Goal: Information Seeking & Learning: Learn about a topic

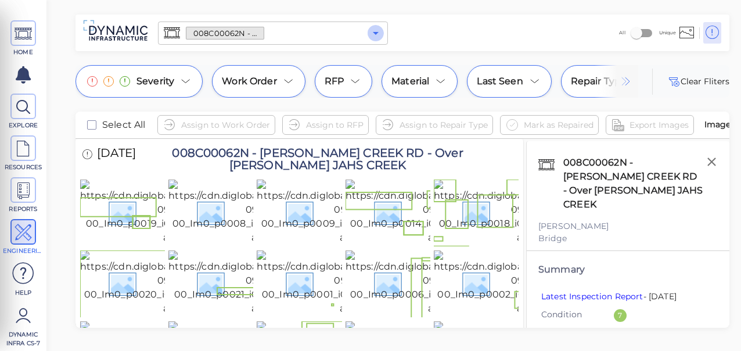
click at [374, 33] on icon "Open" at bounding box center [376, 33] width 14 height 14
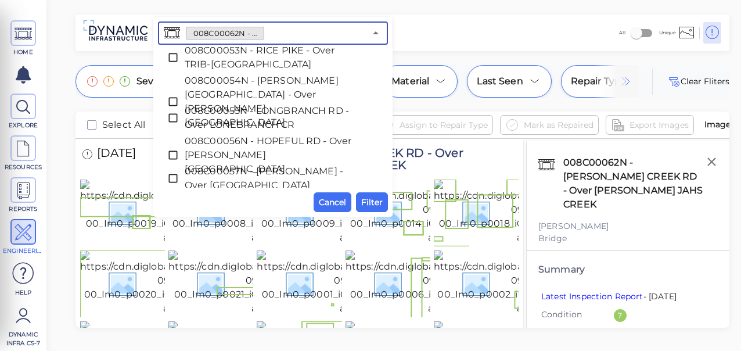
scroll to position [859, 0]
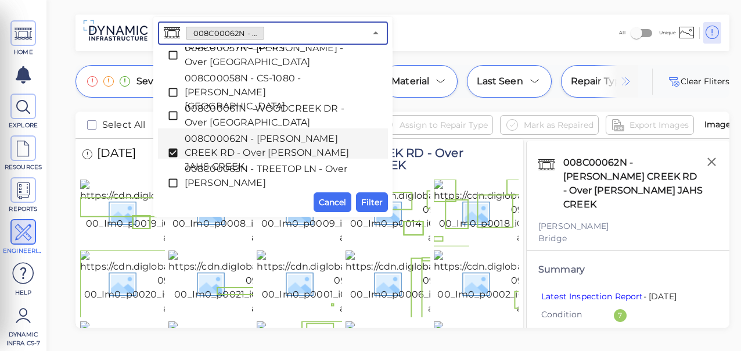
click at [174, 147] on icon at bounding box center [173, 153] width 12 height 12
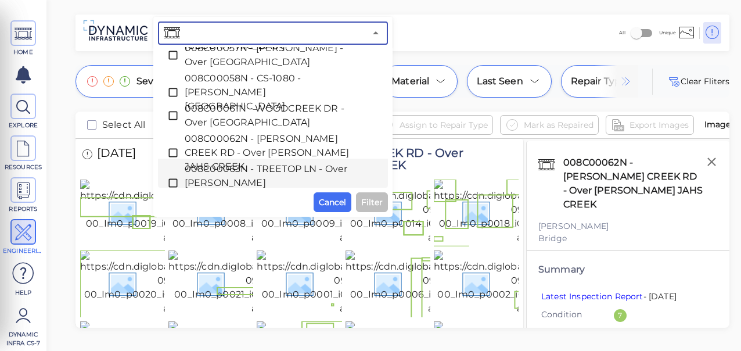
paste input "008C00001N - CR-1001 - Camp [PERSON_NAME] Over GUNPOWDER CREEK"
type input "008C00001N - CR-1001 - Camp [PERSON_NAME] Over GUNPOWDER CREEK"
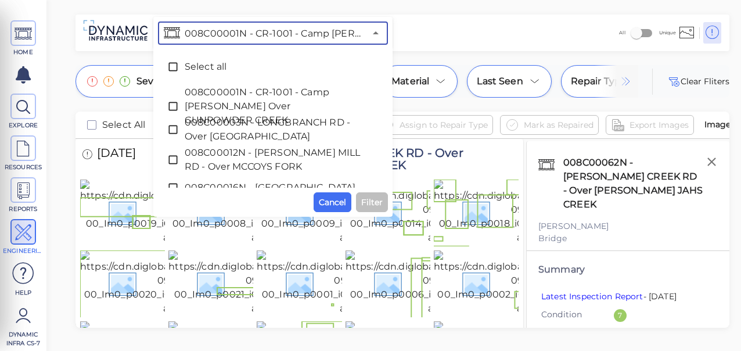
scroll to position [0, 138]
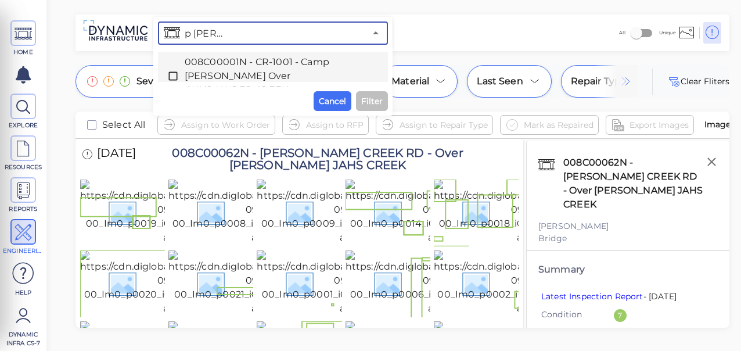
click at [171, 74] on icon at bounding box center [173, 76] width 12 height 12
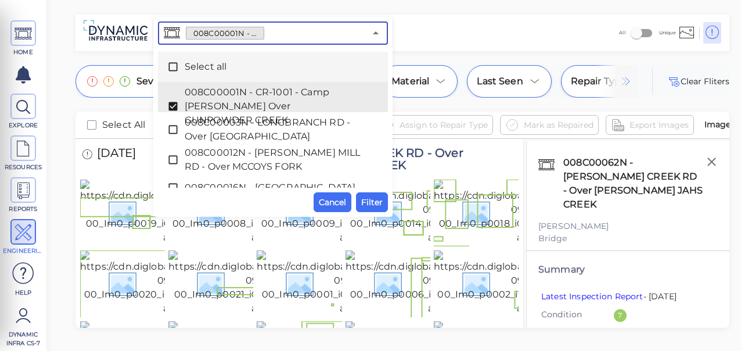
scroll to position [0, 0]
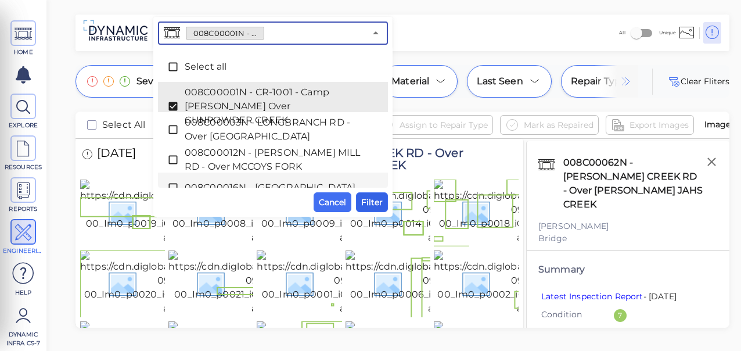
click at [377, 197] on span "Filter" at bounding box center [371, 202] width 21 height 14
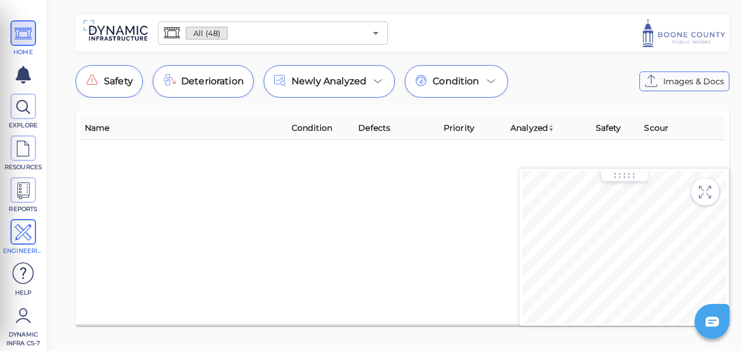
click at [23, 229] on icon at bounding box center [23, 233] width 17 height 26
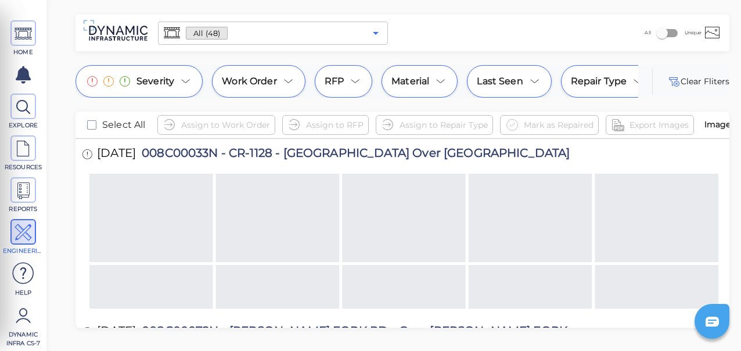
click at [377, 33] on icon "Open" at bounding box center [376, 33] width 6 height 3
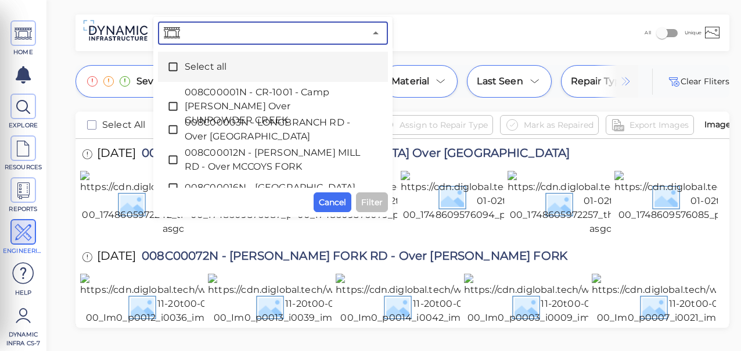
paste input "Dimaeng#2025"
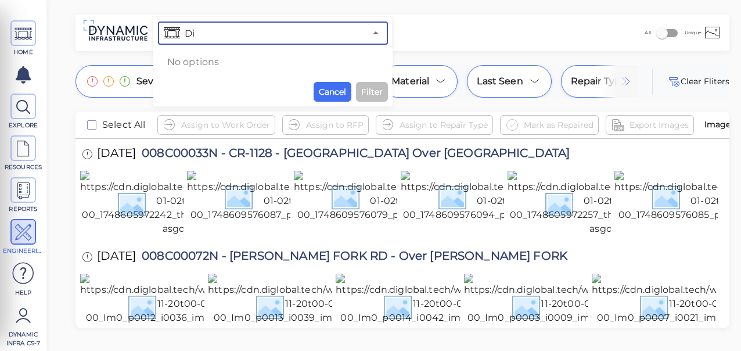
type input "D"
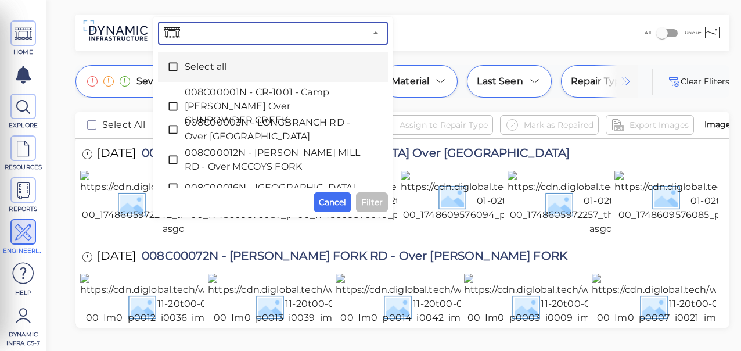
paste input "008C00001N - CR-1001 - Camp [PERSON_NAME] Over GUNPOWDER CREEK"
type input "008C00001N - CR-1001 - Camp [PERSON_NAME] Over GUNPOWDER CREEK"
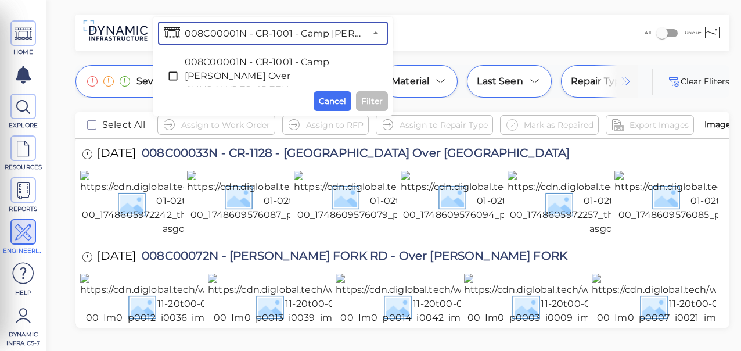
scroll to position [0, 138]
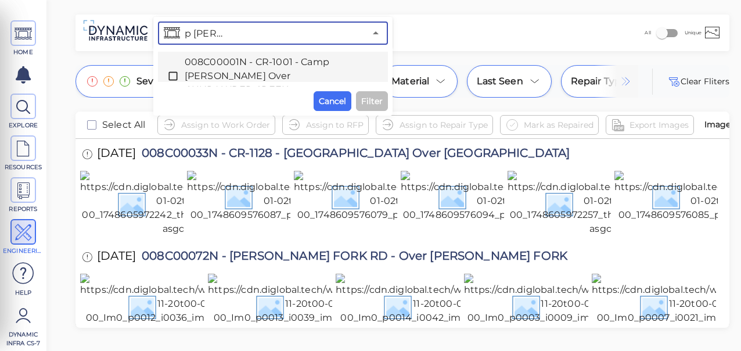
click at [173, 74] on icon at bounding box center [173, 76] width 12 height 12
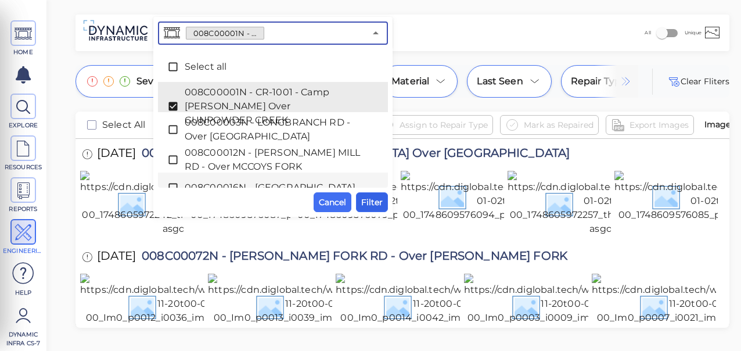
click at [377, 200] on span "Filter" at bounding box center [371, 202] width 21 height 14
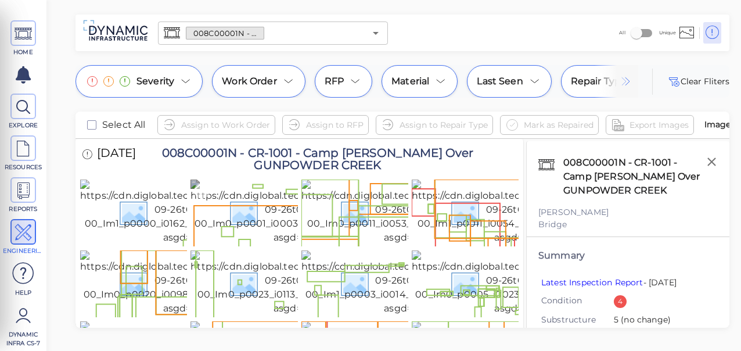
drag, startPoint x: 243, startPoint y: 243, endPoint x: 235, endPoint y: 250, distance: 10.7
click at [243, 243] on img at bounding box center [296, 211] width 213 height 65
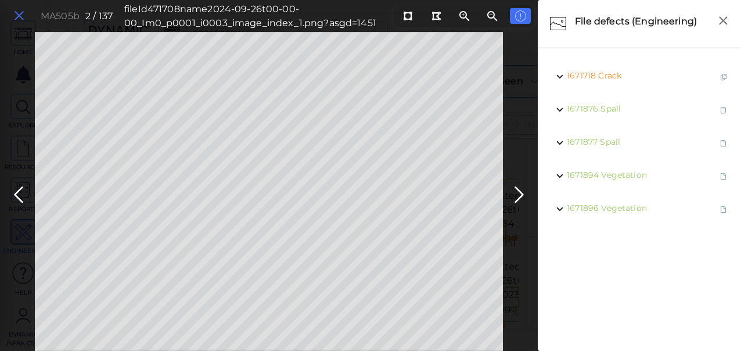
click at [20, 13] on icon at bounding box center [19, 16] width 13 height 16
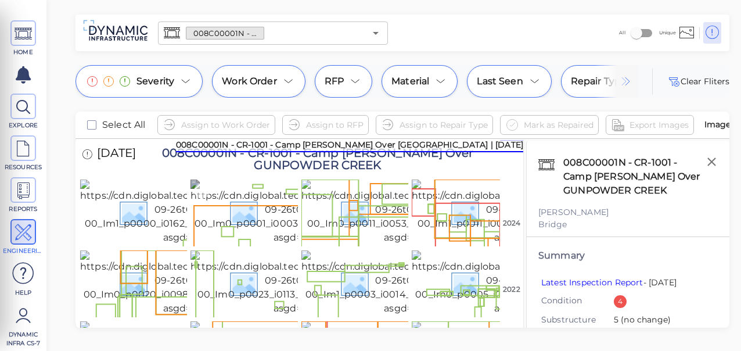
scroll to position [174, 0]
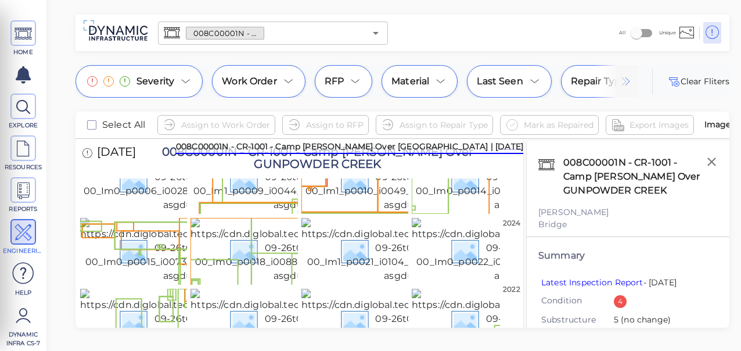
click at [360, 141] on img at bounding box center [407, 108] width 213 height 65
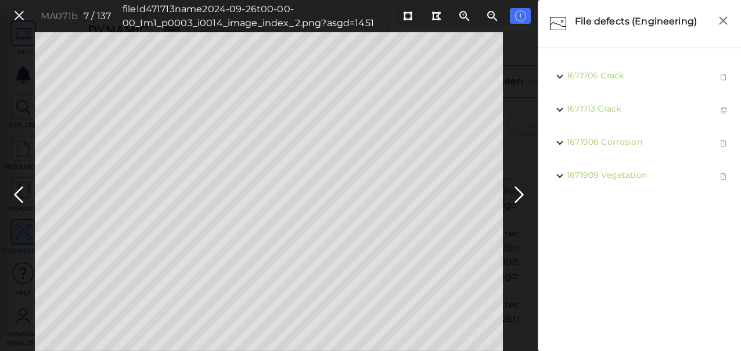
click at [19, 15] on icon at bounding box center [19, 16] width 13 height 16
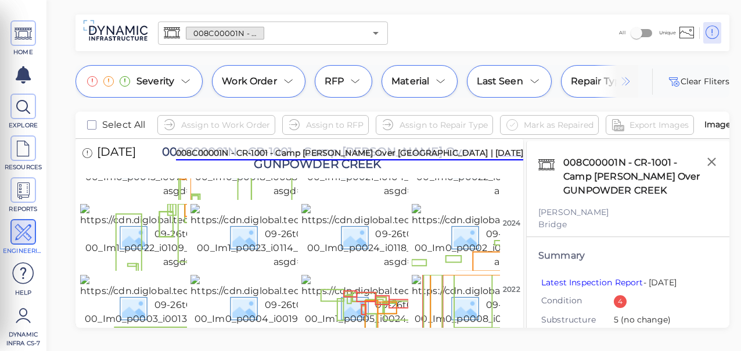
scroll to position [232, 0]
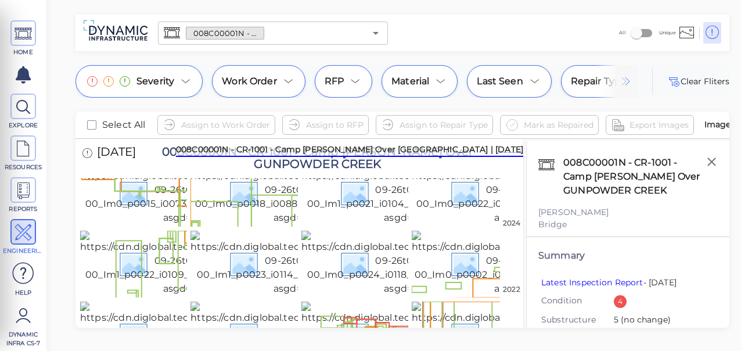
click at [154, 154] on img at bounding box center [186, 121] width 213 height 65
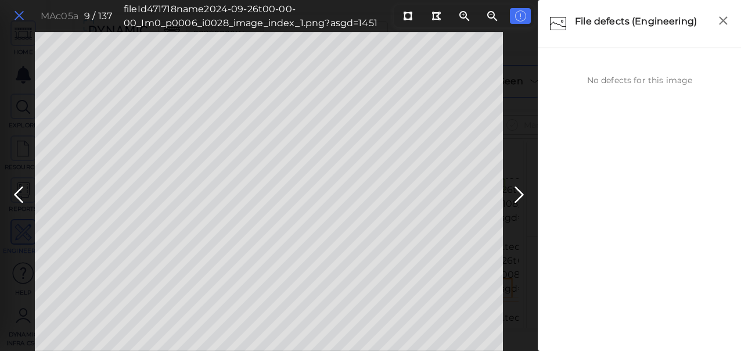
click at [21, 15] on icon at bounding box center [19, 16] width 13 height 16
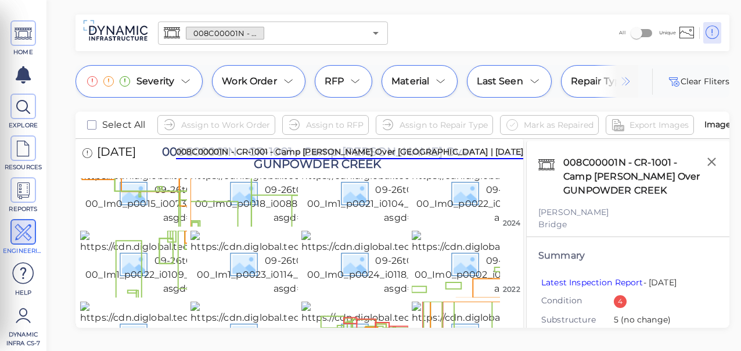
scroll to position [348, 0]
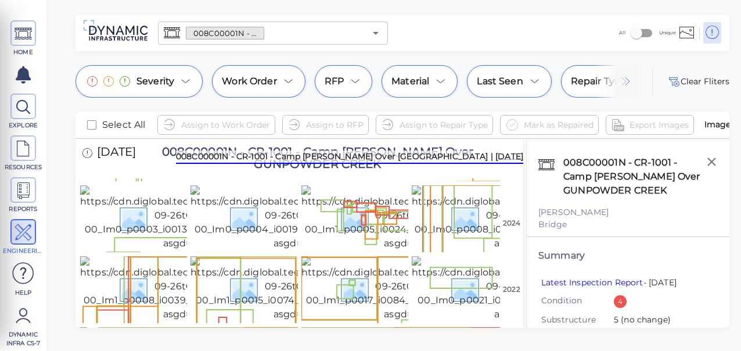
click at [376, 109] on img at bounding box center [407, 76] width 213 height 65
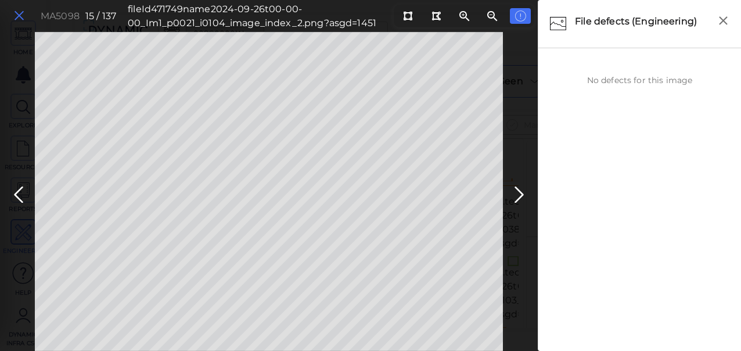
click at [20, 14] on icon at bounding box center [19, 16] width 13 height 16
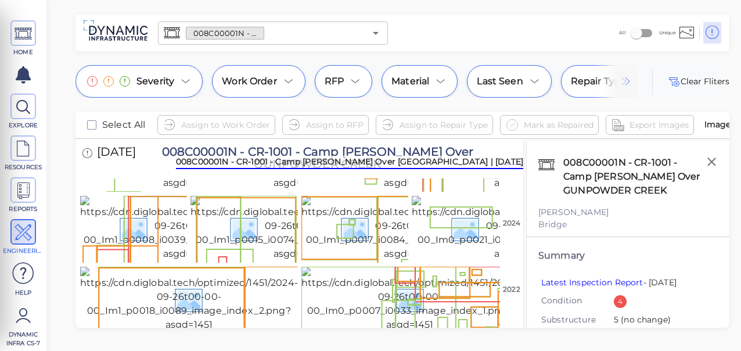
scroll to position [465, 0]
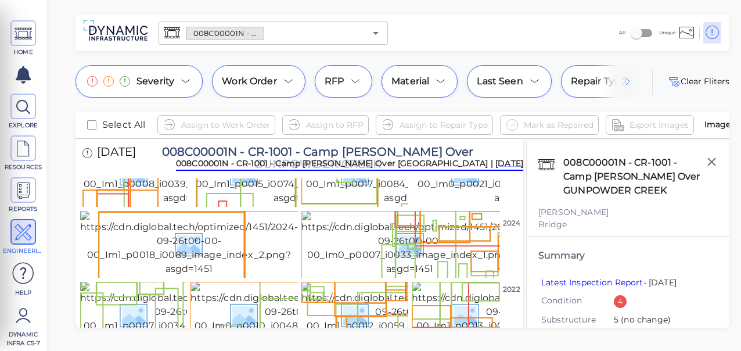
click at [235, 63] on img at bounding box center [296, 30] width 213 height 65
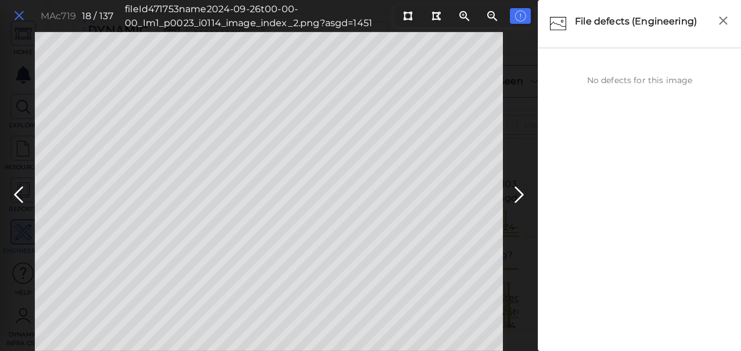
click at [21, 16] on icon at bounding box center [19, 16] width 13 height 16
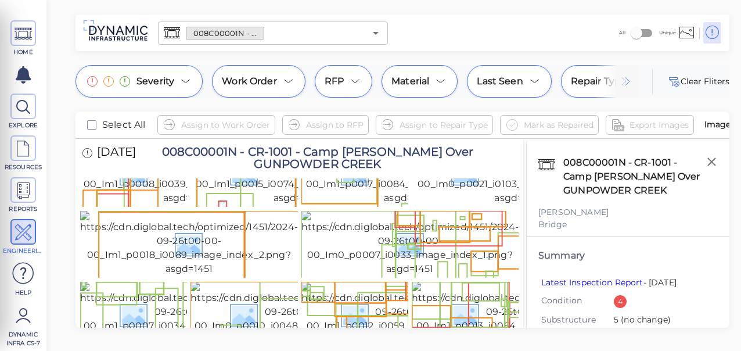
click at [145, 63] on img at bounding box center [186, 30] width 213 height 65
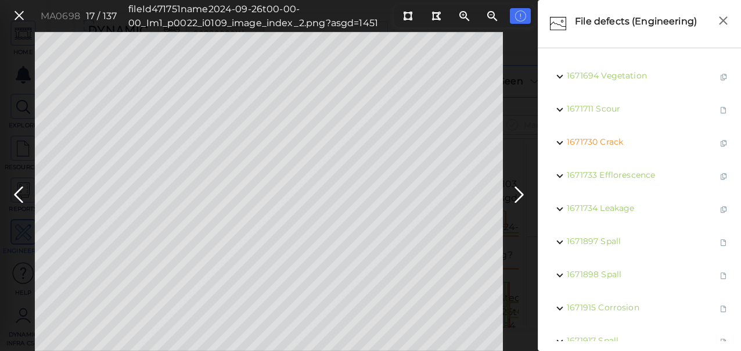
click at [18, 16] on icon at bounding box center [19, 16] width 13 height 16
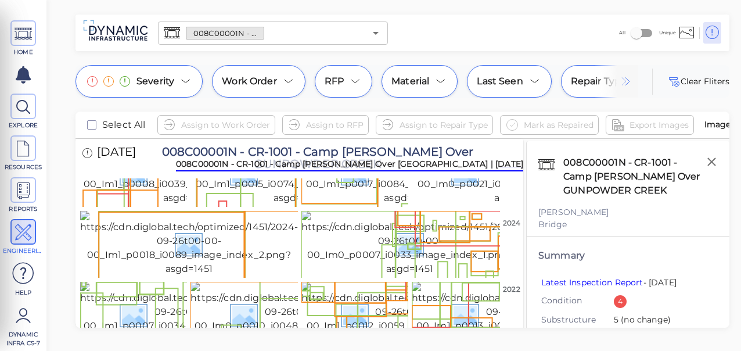
scroll to position [581, 0]
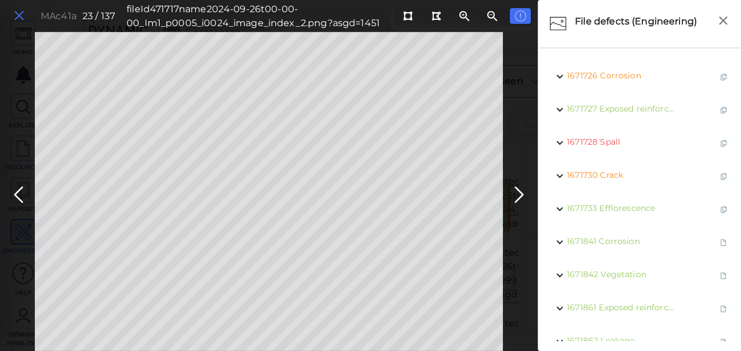
click at [16, 15] on icon at bounding box center [19, 16] width 13 height 16
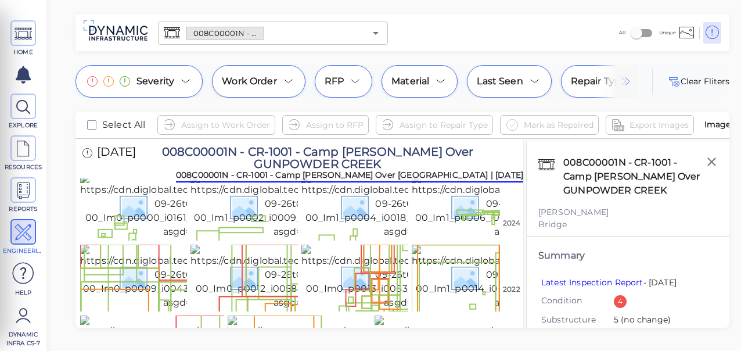
scroll to position [755, 0]
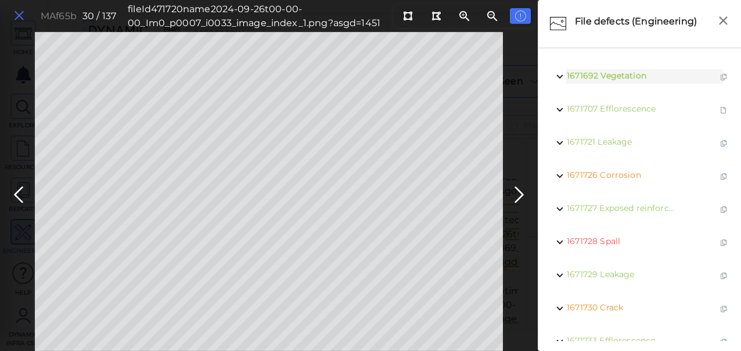
click at [14, 14] on icon at bounding box center [19, 16] width 13 height 16
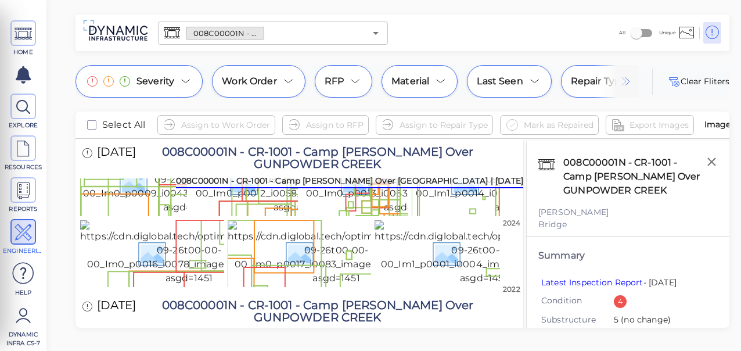
scroll to position [864, 0]
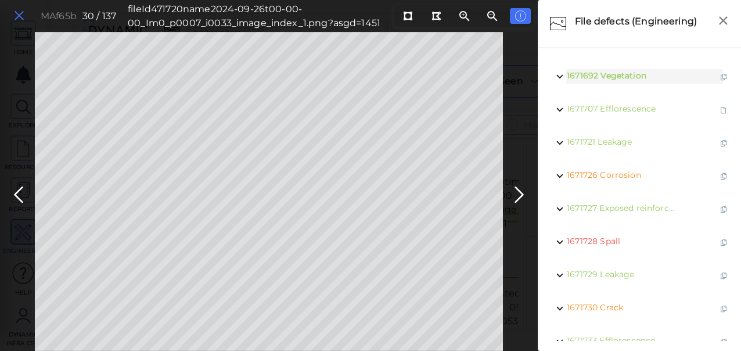
click at [23, 16] on icon at bounding box center [19, 16] width 13 height 16
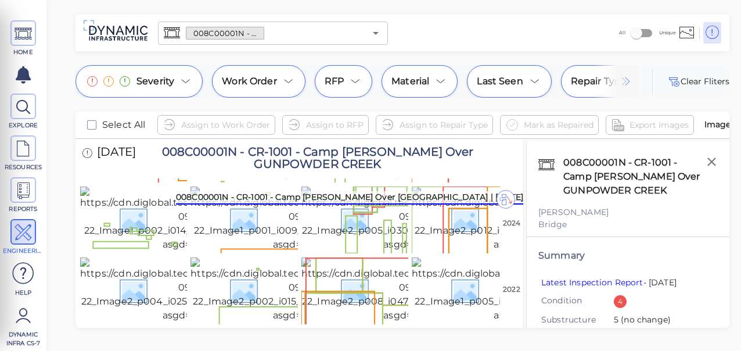
scroll to position [1154, 0]
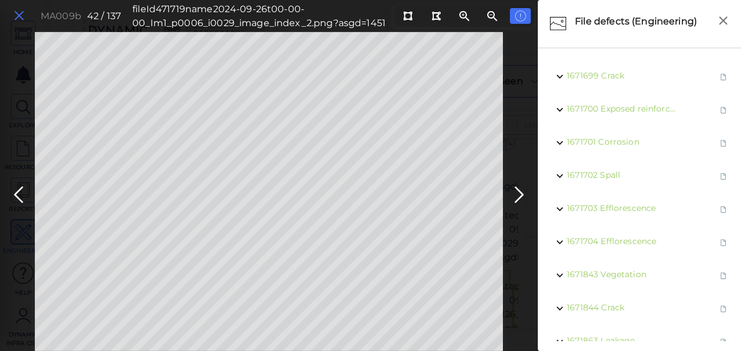
click at [21, 16] on icon at bounding box center [19, 16] width 13 height 16
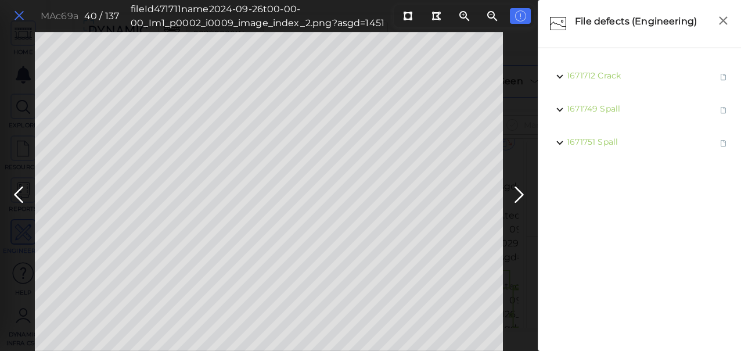
click at [21, 13] on icon at bounding box center [19, 16] width 13 height 16
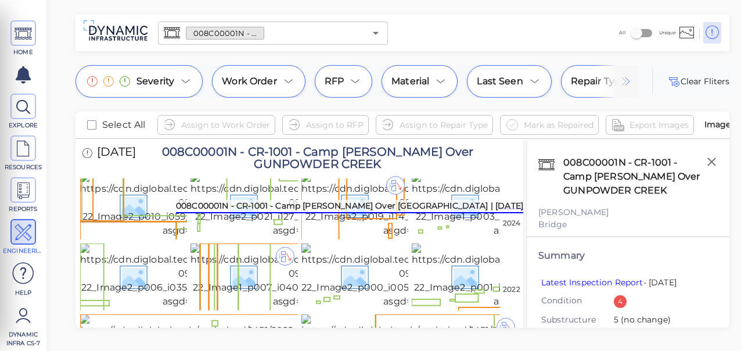
scroll to position [1329, 0]
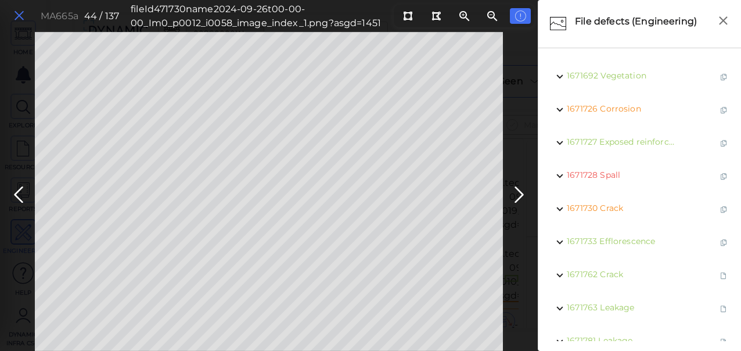
click at [16, 13] on icon at bounding box center [19, 16] width 13 height 16
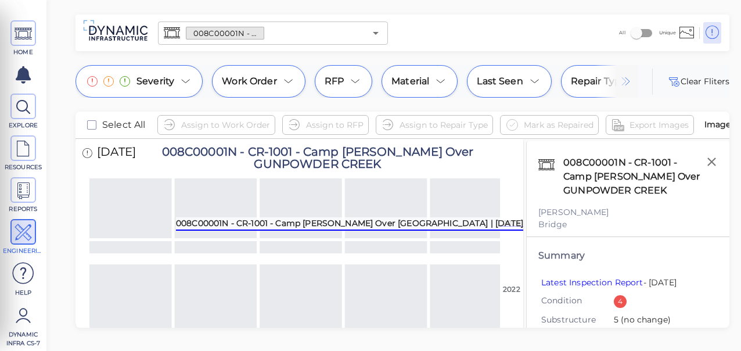
scroll to position [1619, 0]
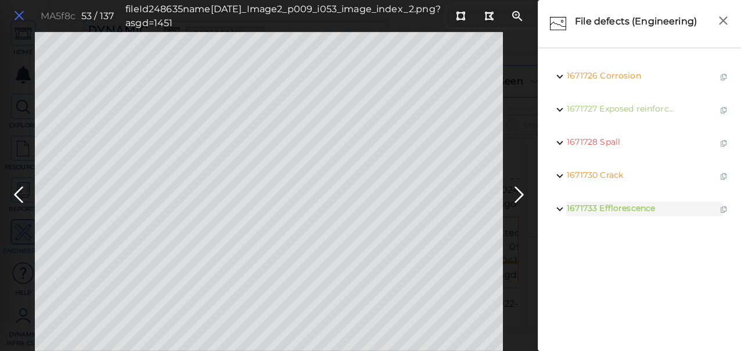
click at [19, 12] on icon at bounding box center [19, 16] width 13 height 16
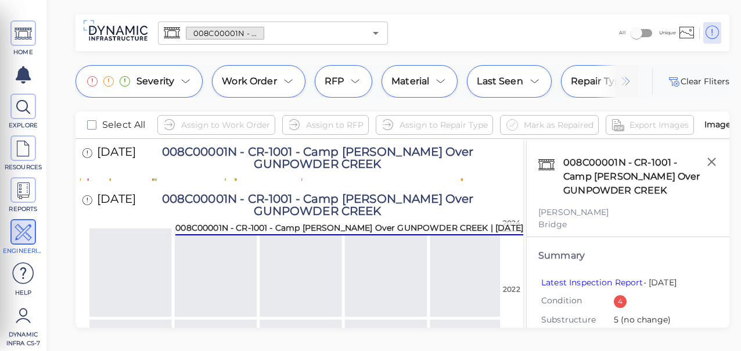
scroll to position [1793, 0]
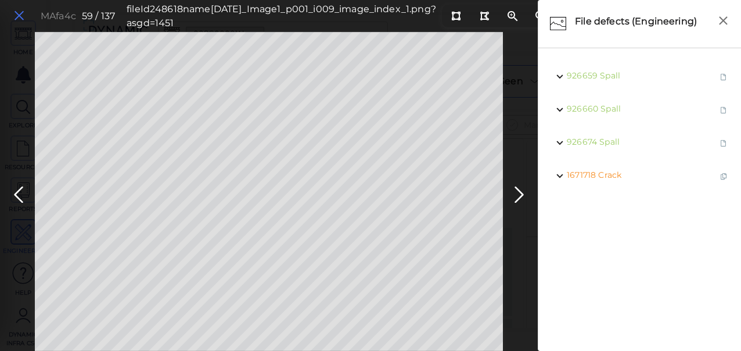
click at [19, 13] on icon at bounding box center [19, 16] width 13 height 16
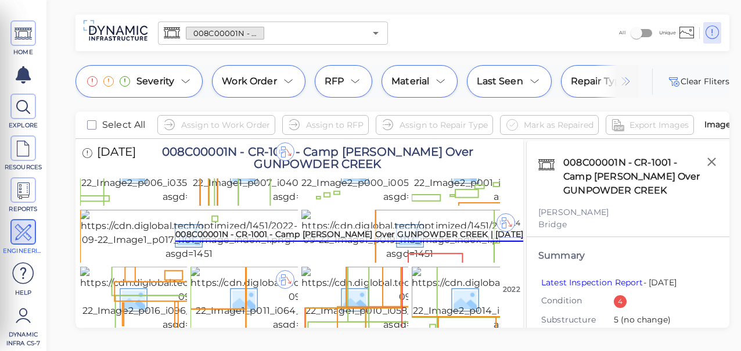
scroll to position [1870, 0]
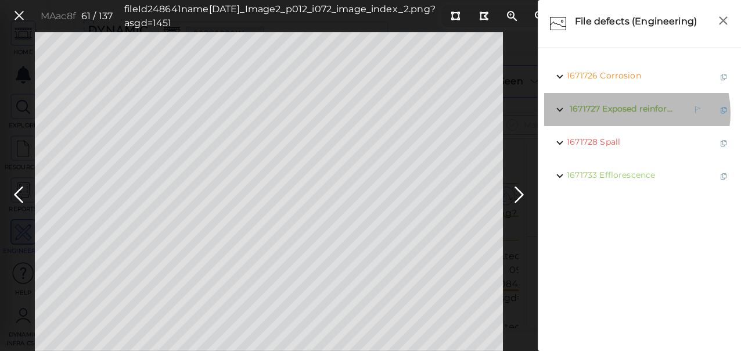
click at [633, 113] on span "Exposed reinforcement" at bounding box center [650, 108] width 96 height 10
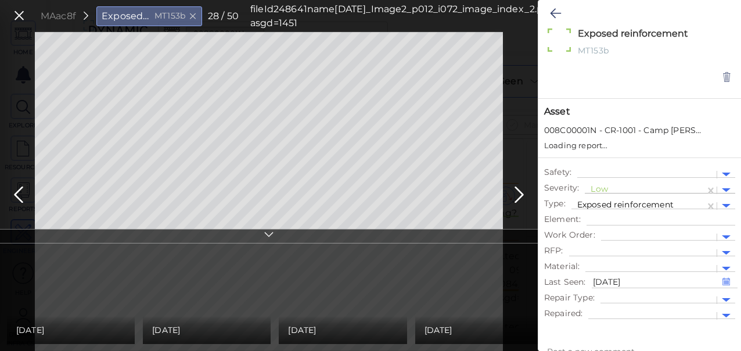
type textarea "x"
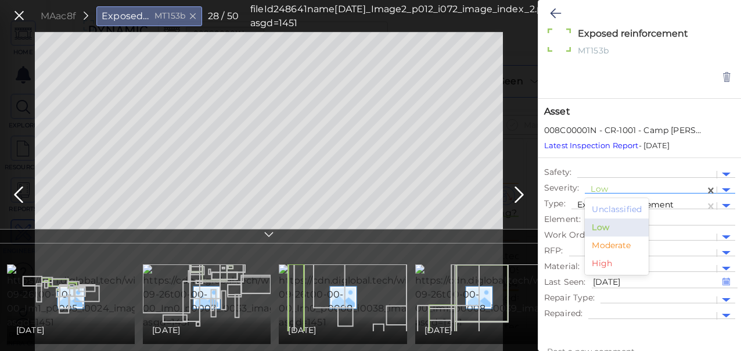
click at [606, 188] on div at bounding box center [645, 190] width 109 height 12
click at [607, 243] on div "Moderate" at bounding box center [617, 245] width 64 height 18
type textarea "x"
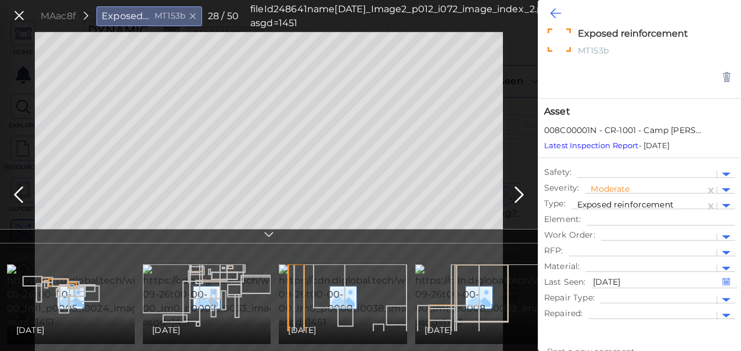
click at [557, 15] on icon at bounding box center [555, 13] width 11 height 14
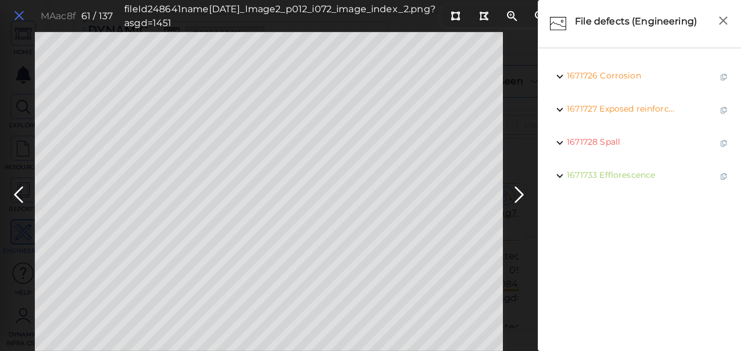
click at [16, 14] on icon at bounding box center [19, 16] width 13 height 16
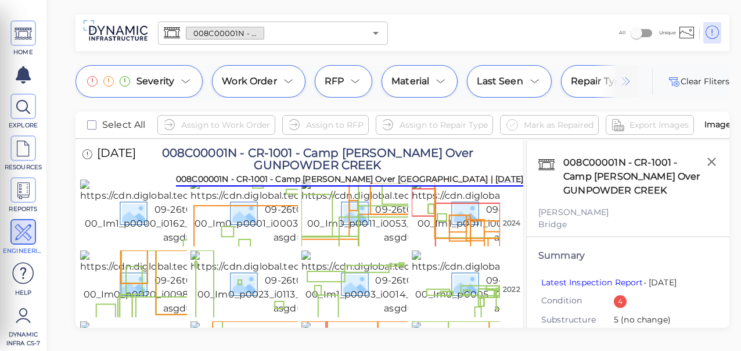
click at [355, 235] on img at bounding box center [407, 211] width 213 height 65
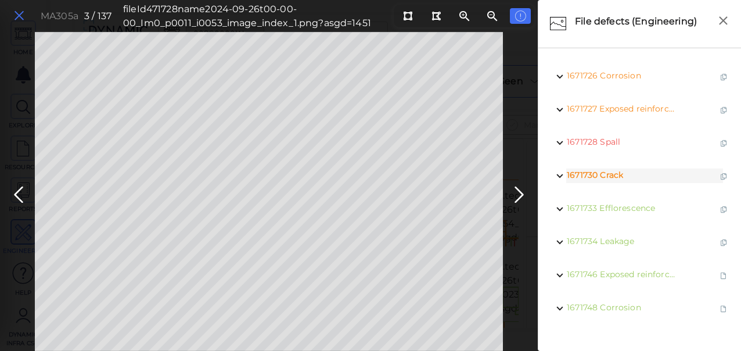
click at [17, 16] on icon at bounding box center [19, 16] width 13 height 16
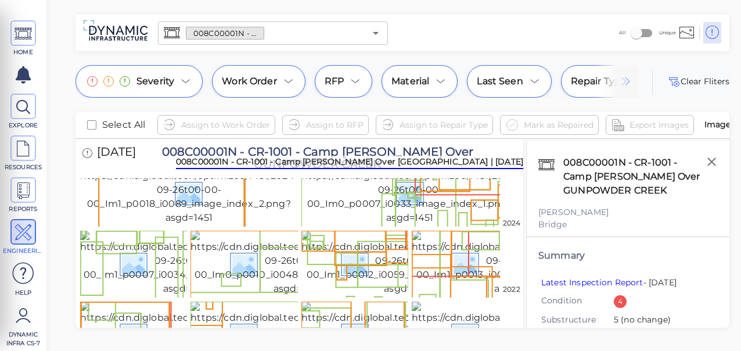
scroll to position [523, 0]
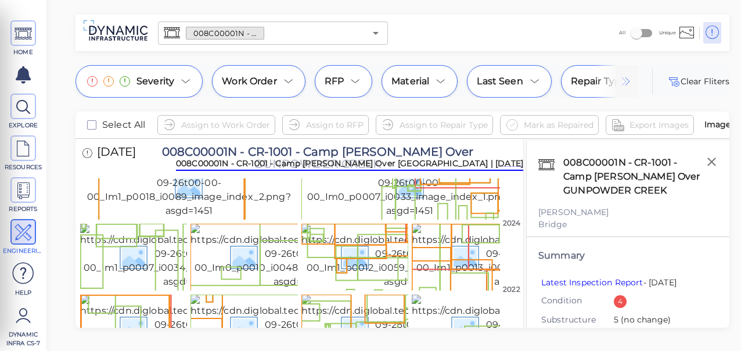
click at [354, 76] on img at bounding box center [407, 43] width 213 height 65
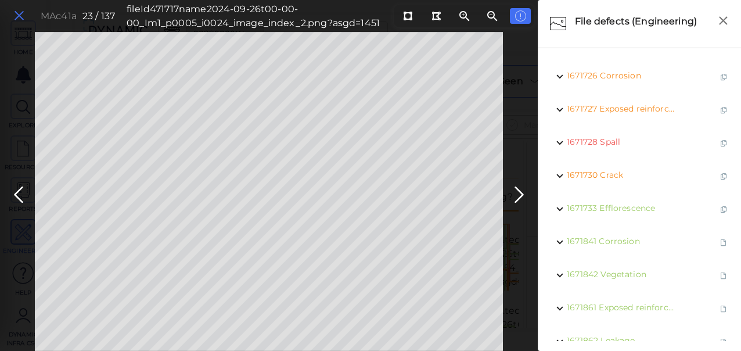
click at [16, 14] on icon at bounding box center [19, 16] width 13 height 16
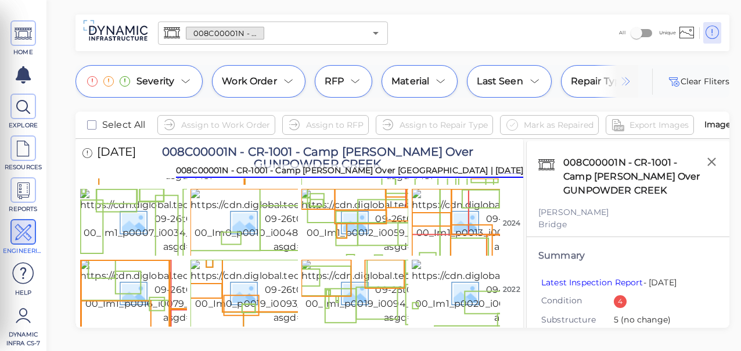
scroll to position [697, 0]
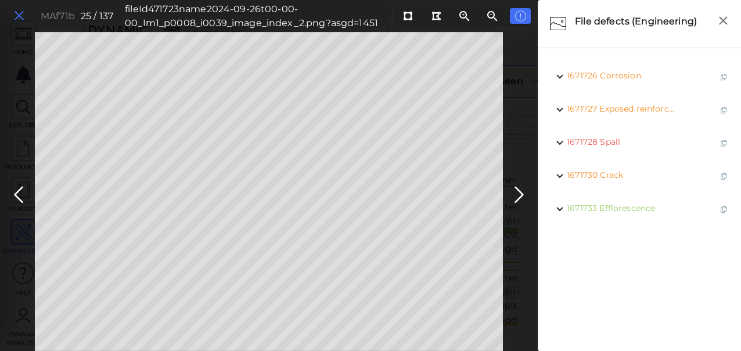
click at [23, 16] on icon at bounding box center [19, 16] width 13 height 16
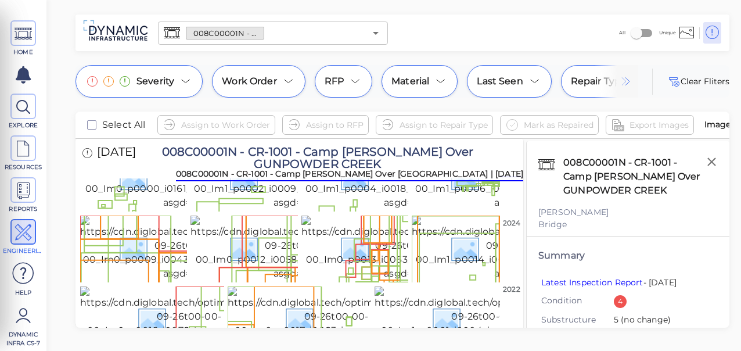
scroll to position [755, 0]
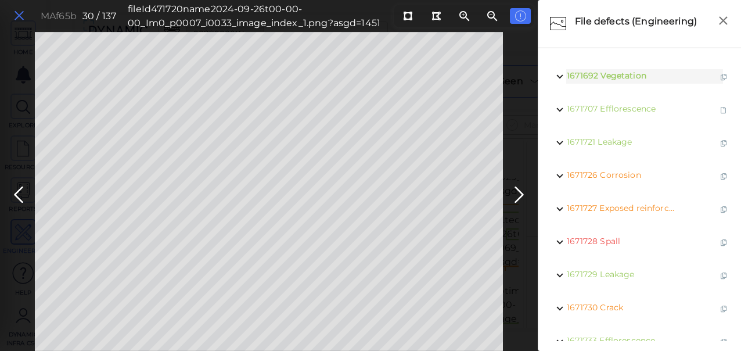
click at [22, 14] on icon at bounding box center [19, 16] width 13 height 16
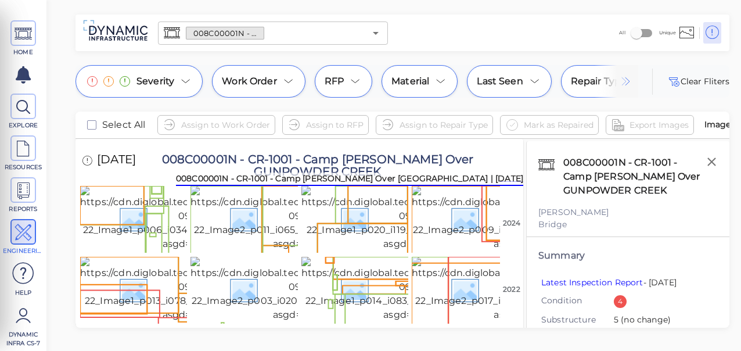
scroll to position [987, 0]
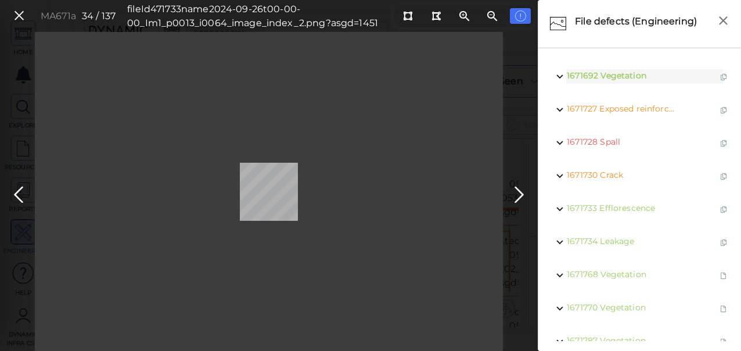
drag, startPoint x: 16, startPoint y: 18, endPoint x: 183, endPoint y: 235, distance: 273.6
click at [16, 17] on icon at bounding box center [19, 16] width 13 height 16
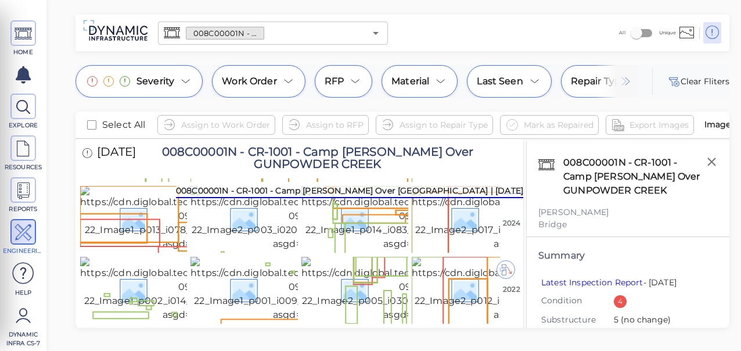
scroll to position [1045, 0]
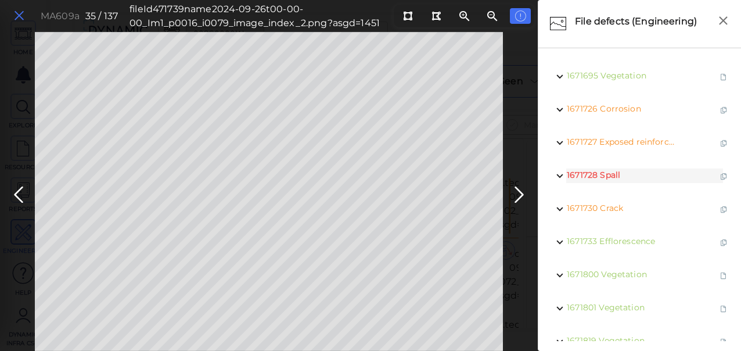
click at [15, 12] on icon at bounding box center [19, 16] width 13 height 16
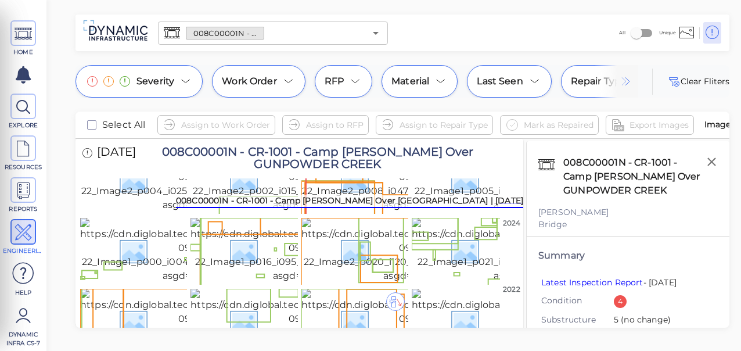
scroll to position [1219, 0]
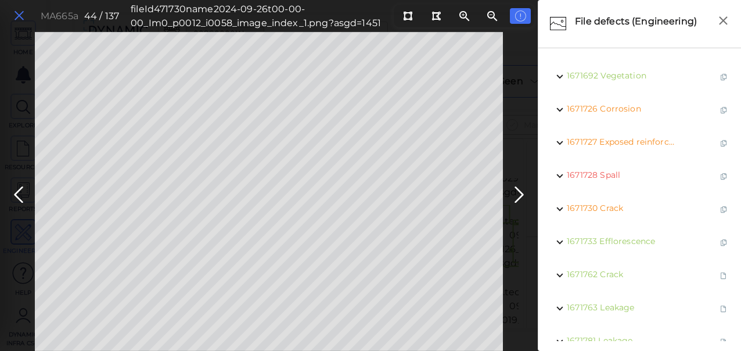
click at [15, 16] on icon at bounding box center [19, 16] width 13 height 16
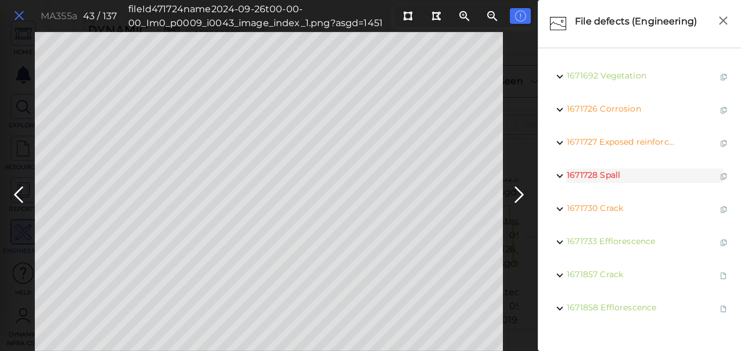
click at [16, 15] on icon at bounding box center [19, 16] width 13 height 16
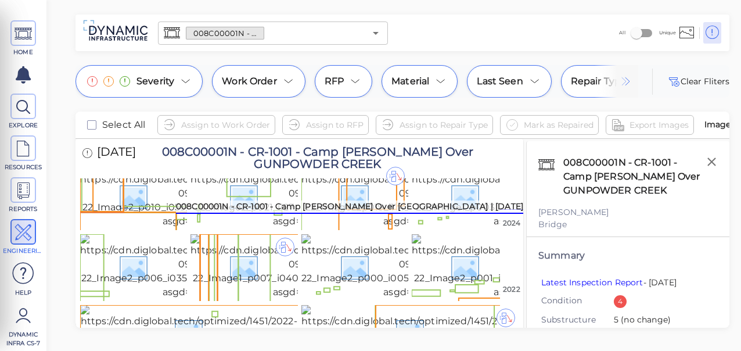
scroll to position [1336, 0]
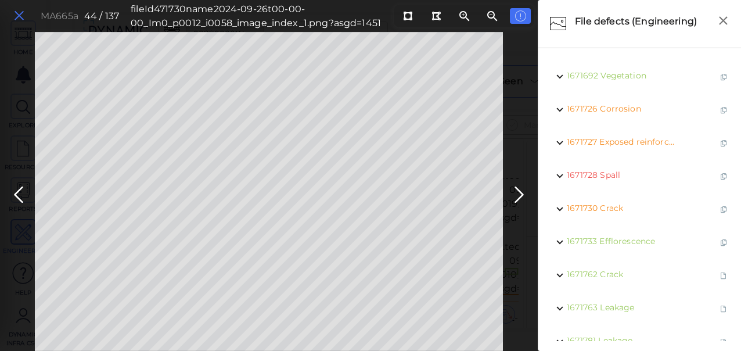
click at [17, 14] on icon at bounding box center [19, 16] width 13 height 16
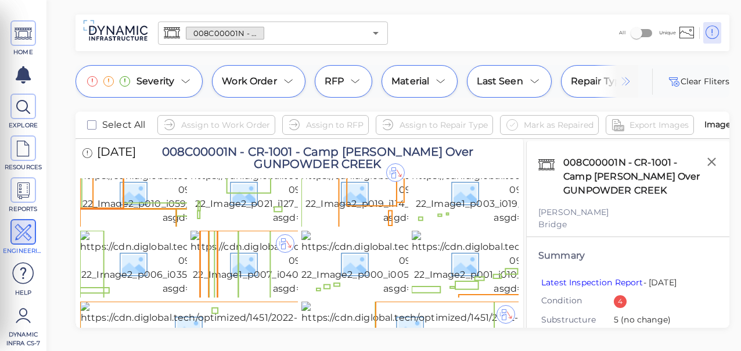
click at [357, 207] on div "008C00001N - CR-1001 - Camp Ernst Rd Over GUNPOWDER CREEK | Sep 2024" at bounding box center [349, 206] width 347 height 13
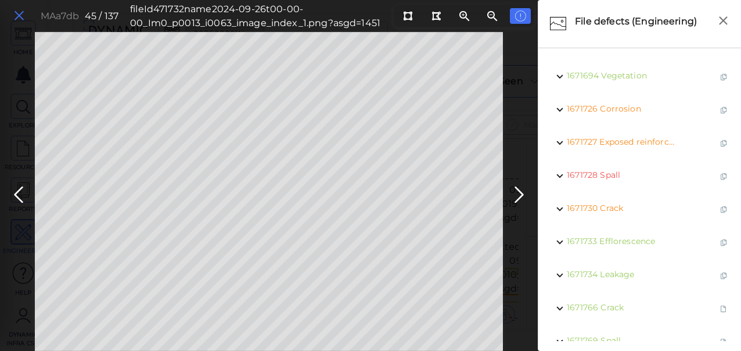
click at [16, 15] on icon at bounding box center [19, 16] width 13 height 16
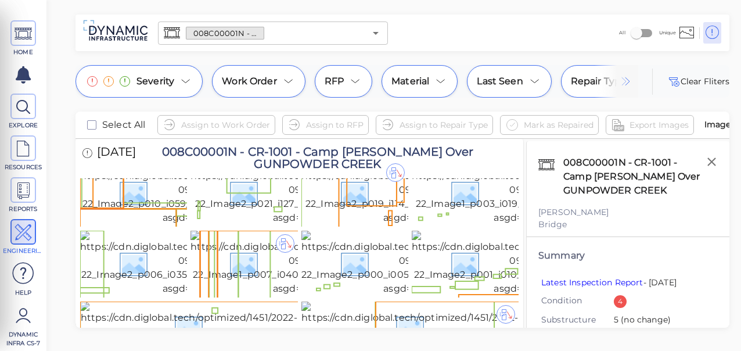
scroll to position [1394, 0]
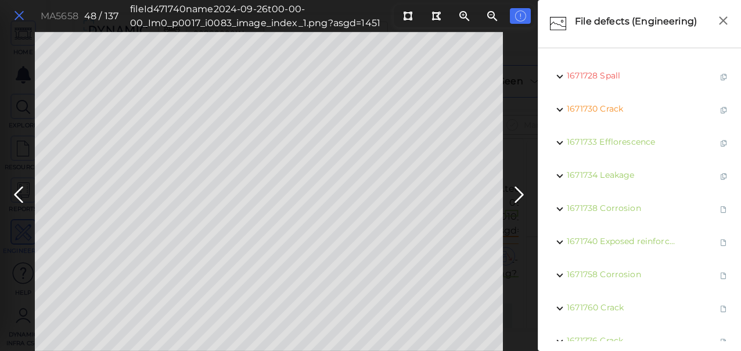
click at [20, 14] on icon at bounding box center [19, 16] width 13 height 16
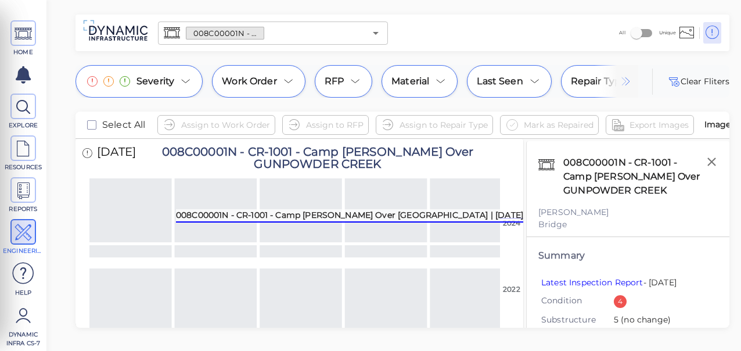
scroll to position [1568, 0]
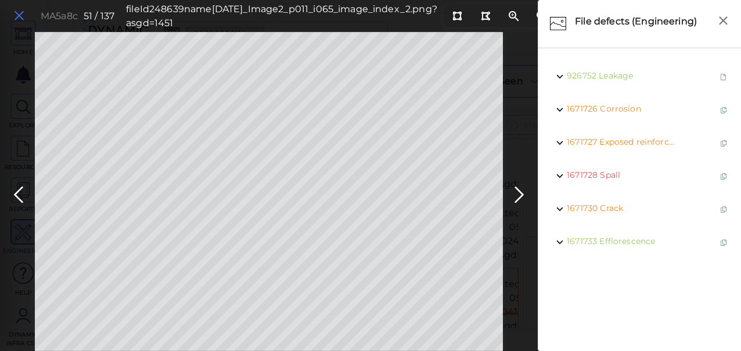
click at [19, 17] on icon at bounding box center [19, 16] width 13 height 16
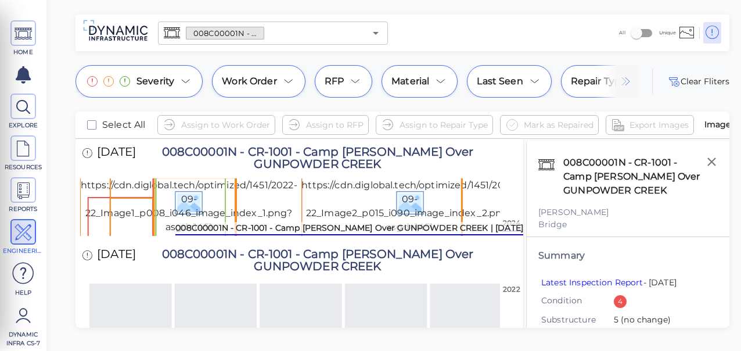
scroll to position [1742, 0]
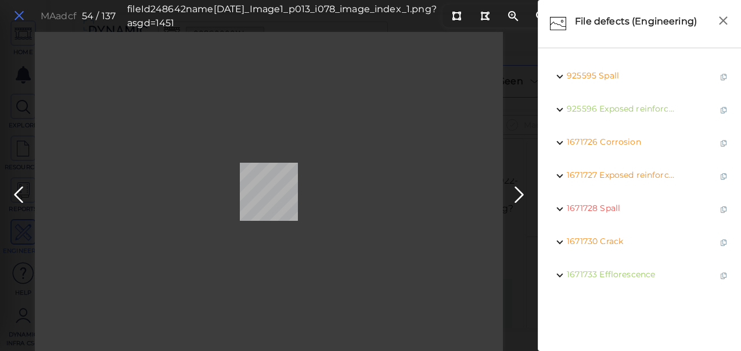
click at [19, 16] on icon at bounding box center [19, 16] width 13 height 16
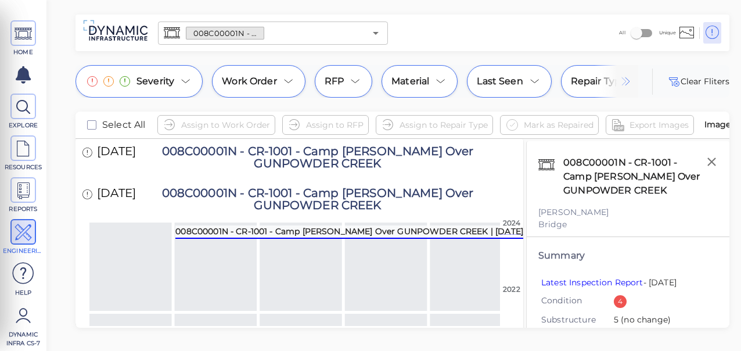
scroll to position [1800, 0]
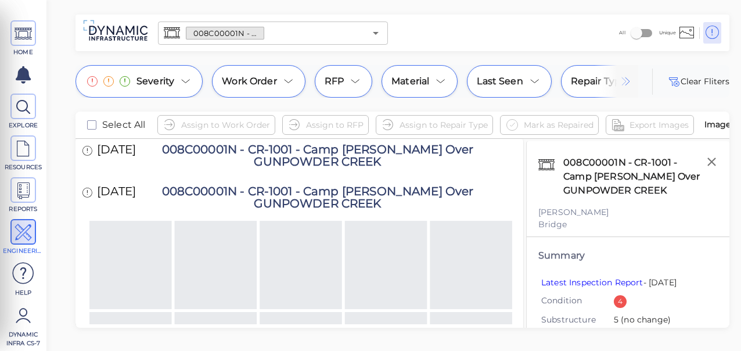
drag, startPoint x: 455, startPoint y: 259, endPoint x: 460, endPoint y: 254, distance: 7.0
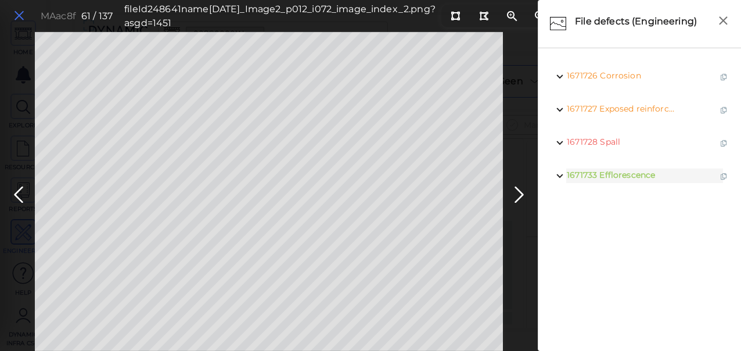
click at [20, 15] on icon at bounding box center [19, 16] width 13 height 16
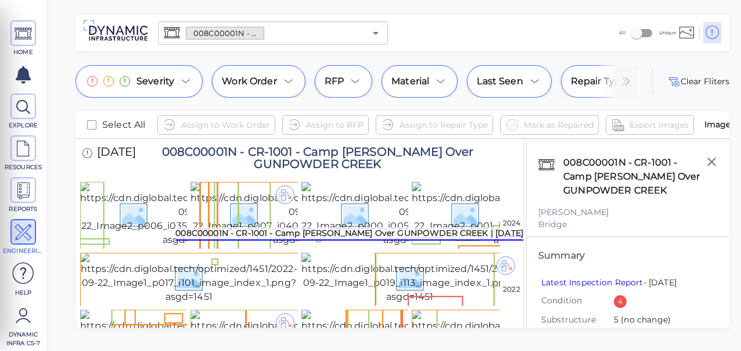
scroll to position [1935, 0]
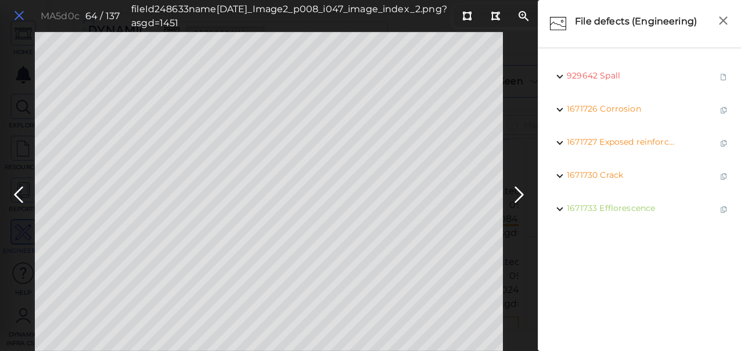
click at [16, 16] on icon at bounding box center [19, 16] width 13 height 16
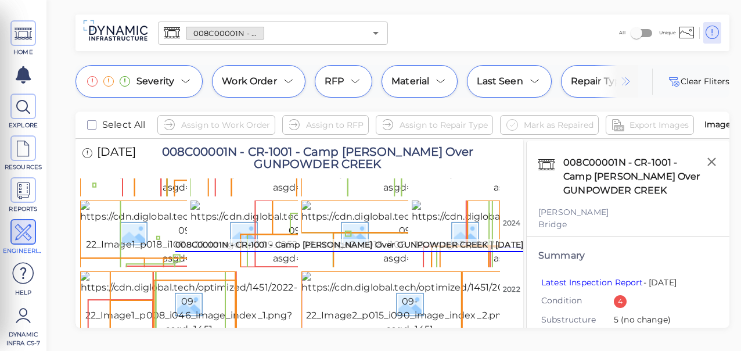
scroll to position [2167, 0]
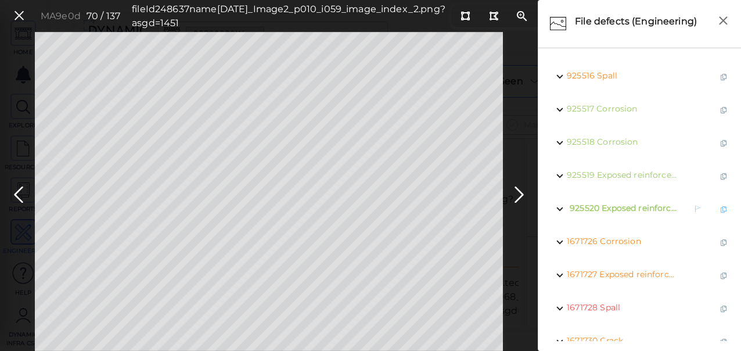
click at [614, 209] on span "Exposed reinforcement" at bounding box center [650, 208] width 96 height 10
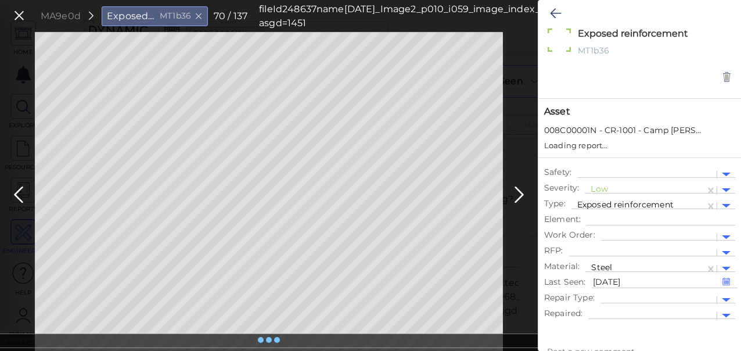
type textarea "x"
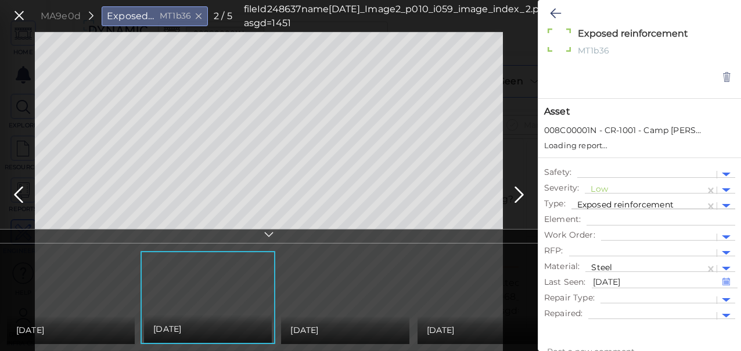
type textarea "x"
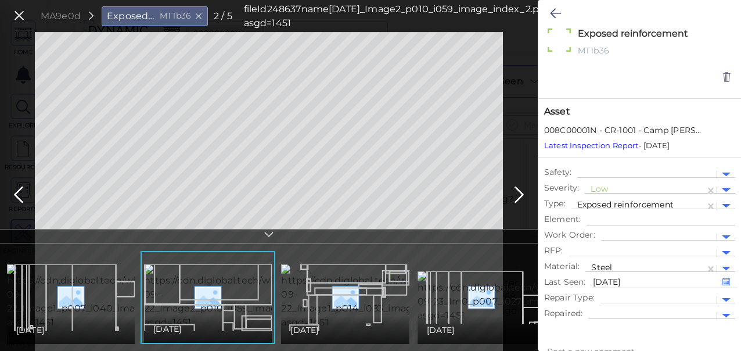
click at [597, 190] on div at bounding box center [645, 190] width 109 height 12
click at [615, 245] on div "Moderate" at bounding box center [617, 245] width 64 height 18
type textarea "x"
click at [552, 9] on icon at bounding box center [555, 13] width 11 height 14
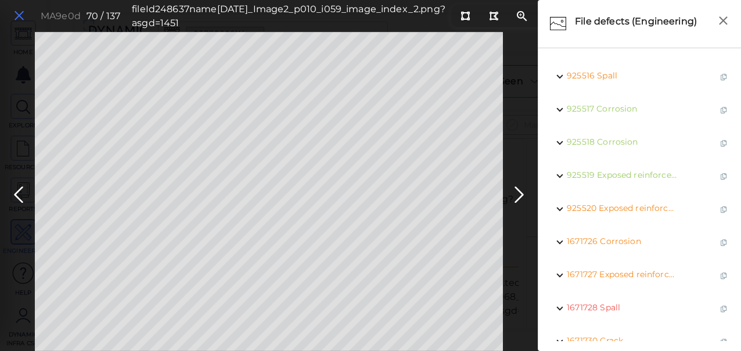
click at [19, 13] on icon at bounding box center [19, 16] width 13 height 16
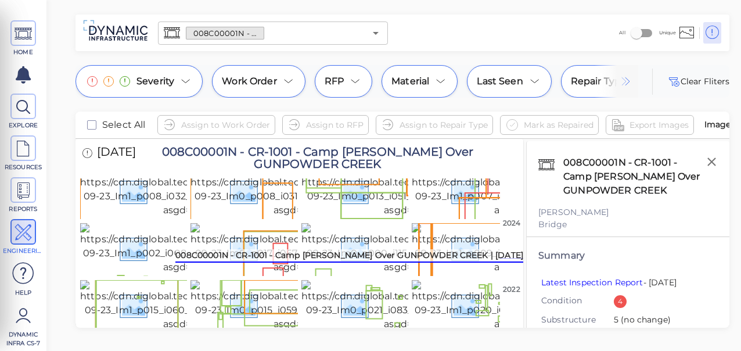
scroll to position [2399, 0]
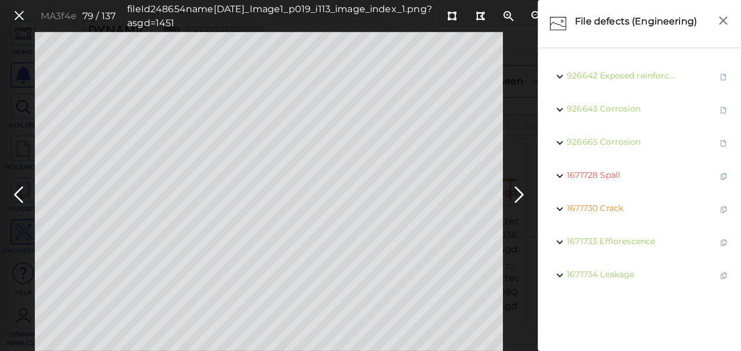
drag, startPoint x: 17, startPoint y: 12, endPoint x: 12, endPoint y: 79, distance: 67.6
click at [17, 12] on icon at bounding box center [19, 16] width 13 height 16
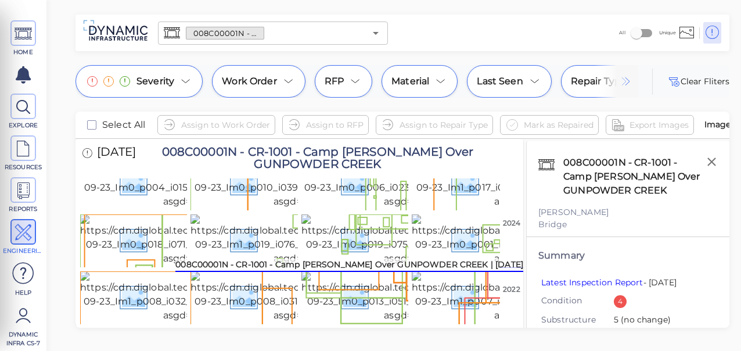
scroll to position [2585, 0]
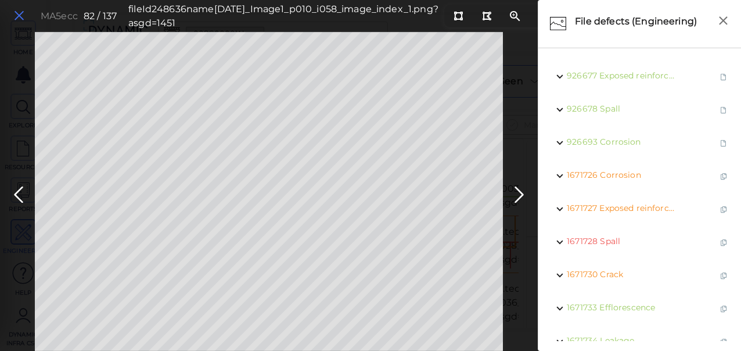
click at [17, 16] on icon at bounding box center [19, 16] width 13 height 16
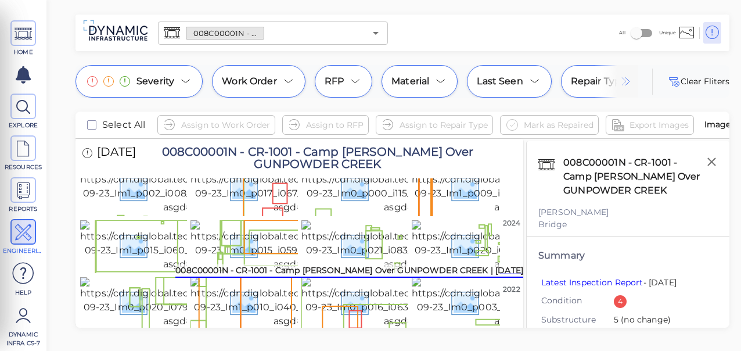
scroll to position [2701, 0]
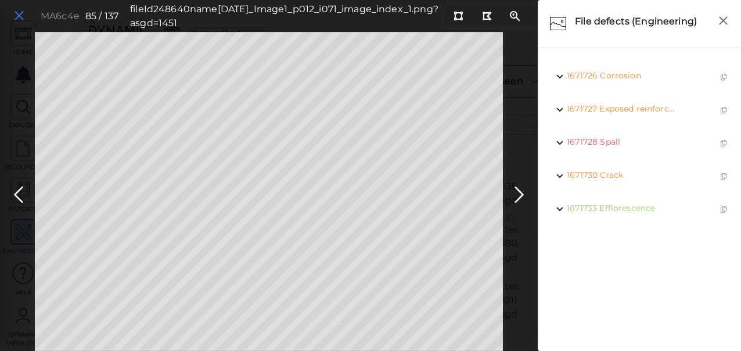
click at [19, 12] on icon at bounding box center [19, 16] width 13 height 16
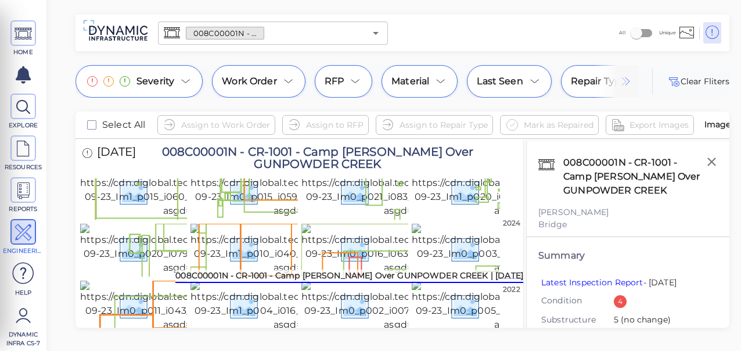
scroll to position [2818, 0]
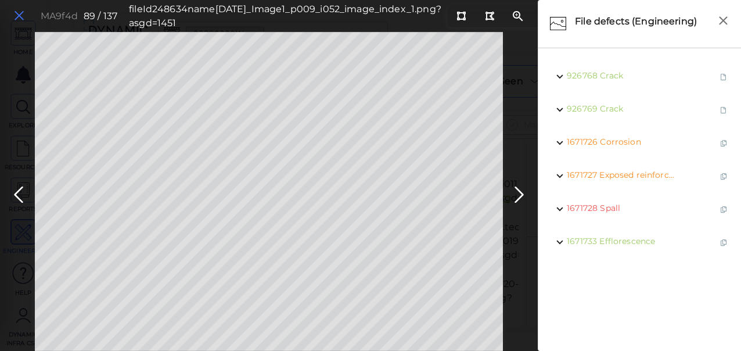
click at [14, 14] on icon at bounding box center [19, 16] width 13 height 16
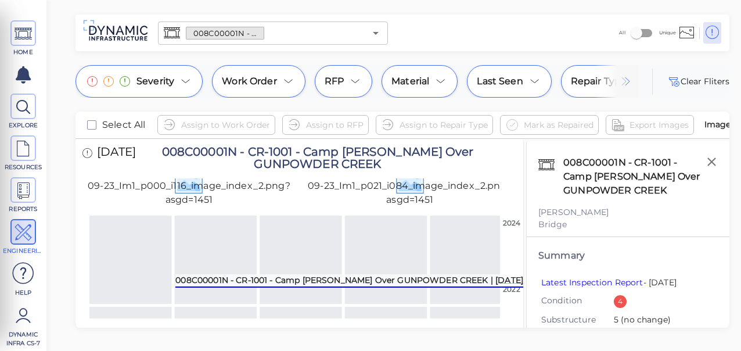
scroll to position [2934, 0]
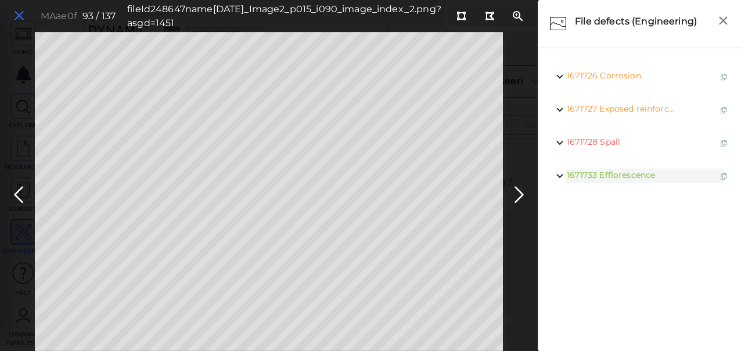
click at [19, 15] on icon at bounding box center [19, 16] width 13 height 16
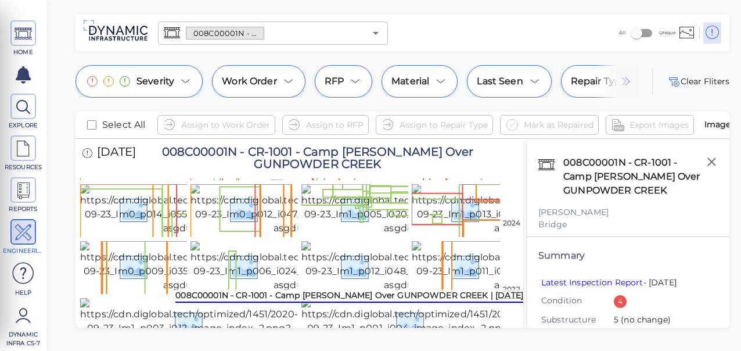
scroll to position [3340, 0]
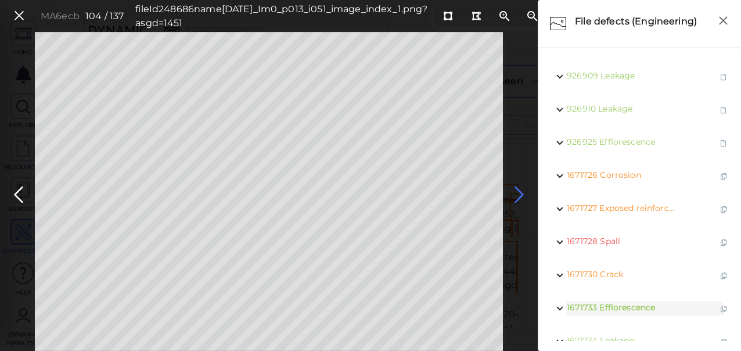
click at [523, 196] on icon at bounding box center [519, 194] width 19 height 23
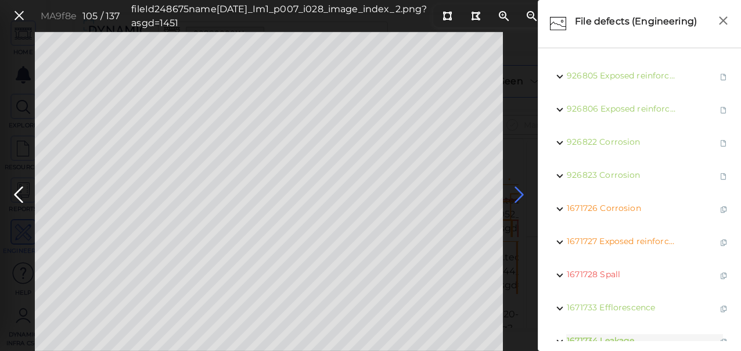
click at [527, 202] on icon at bounding box center [519, 194] width 19 height 23
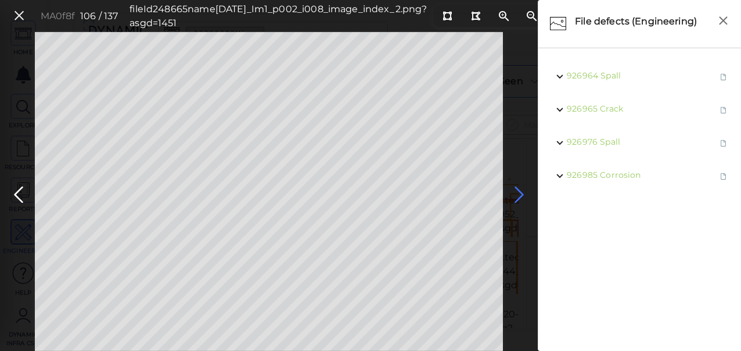
click at [517, 195] on icon at bounding box center [519, 194] width 19 height 23
click at [520, 191] on icon at bounding box center [519, 194] width 19 height 23
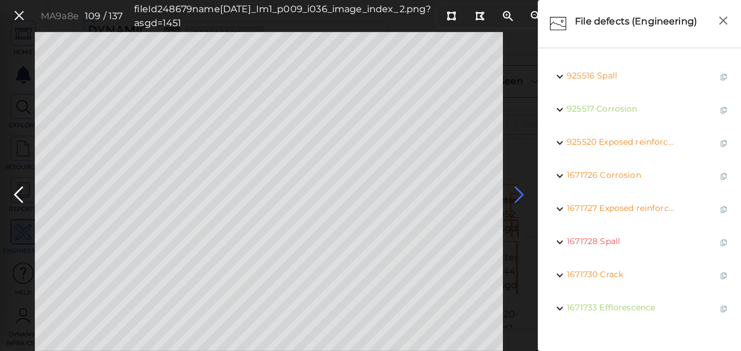
click at [520, 191] on icon at bounding box center [519, 194] width 19 height 23
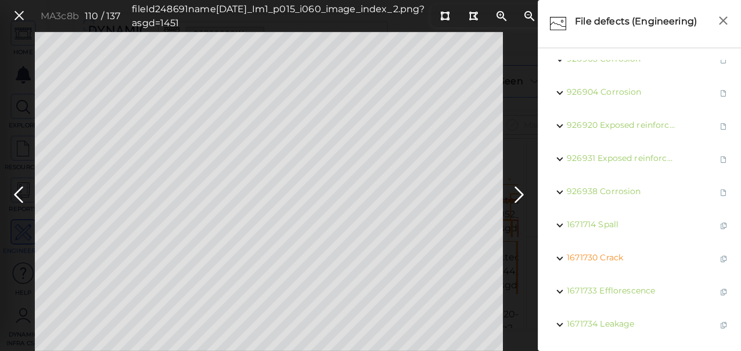
scroll to position [158, 0]
click at [516, 194] on icon at bounding box center [519, 194] width 19 height 23
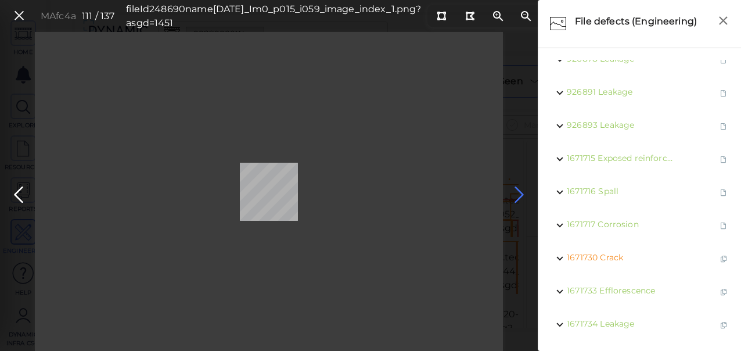
scroll to position [92, 0]
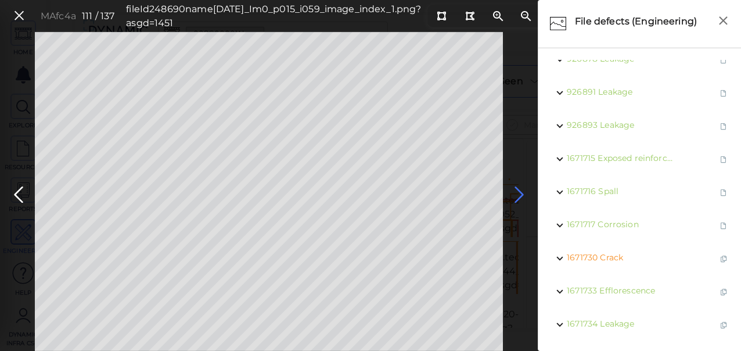
click at [520, 193] on icon at bounding box center [519, 194] width 19 height 23
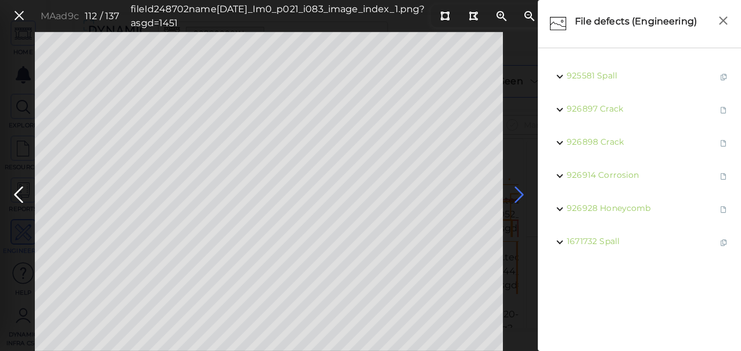
click at [520, 196] on icon at bounding box center [519, 194] width 19 height 23
click at [523, 192] on icon at bounding box center [519, 194] width 19 height 23
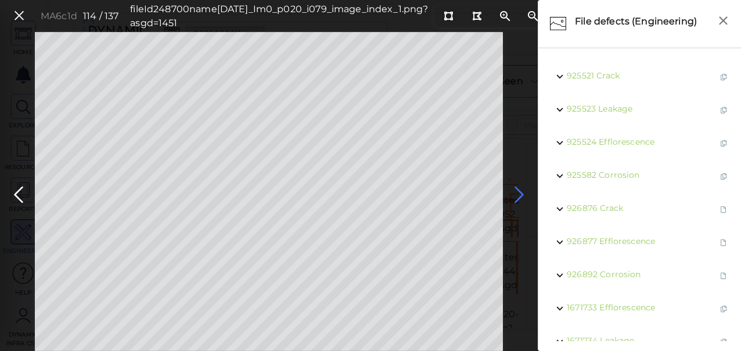
click at [518, 192] on icon at bounding box center [519, 194] width 19 height 23
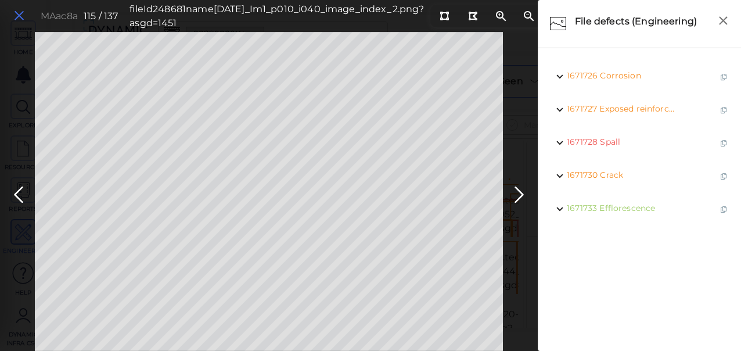
click at [24, 10] on icon at bounding box center [19, 16] width 13 height 16
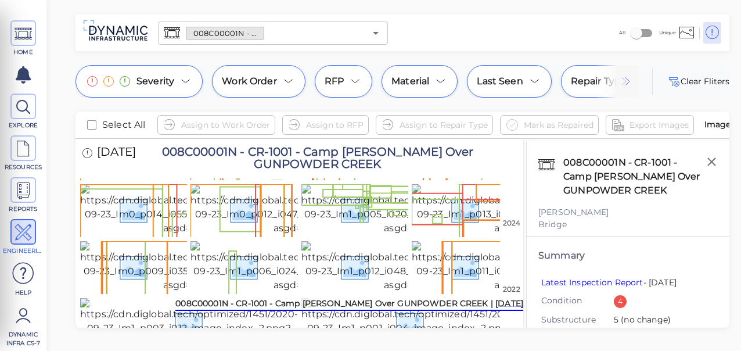
scroll to position [3475, 0]
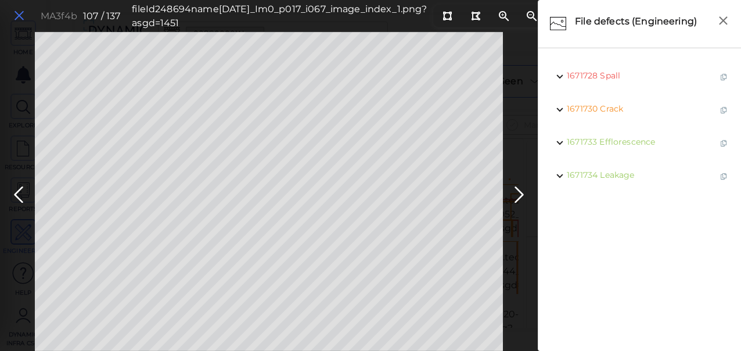
click at [23, 14] on icon at bounding box center [19, 16] width 13 height 16
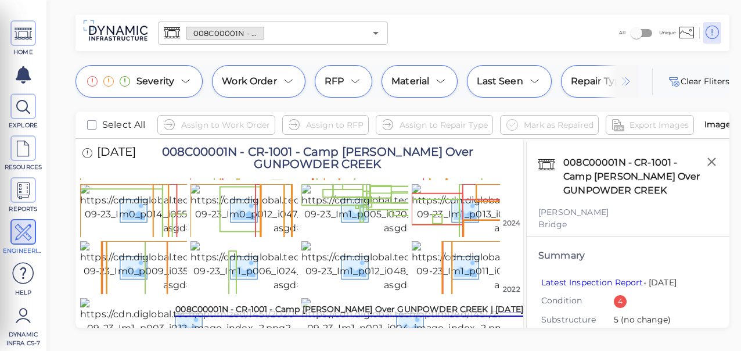
scroll to position [3591, 0]
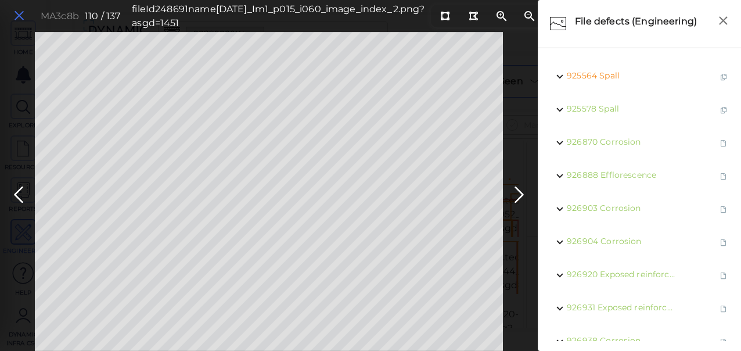
click at [17, 16] on icon at bounding box center [19, 16] width 13 height 16
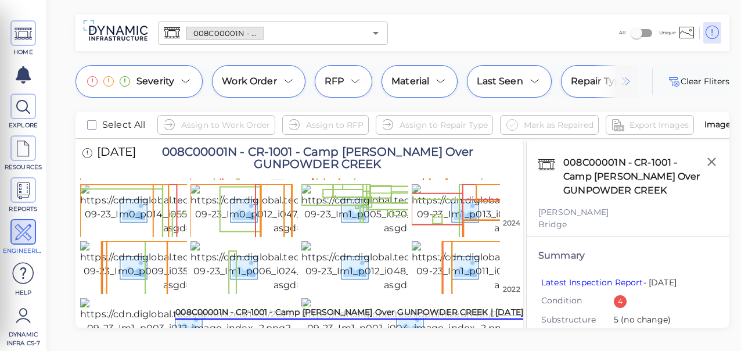
scroll to position [3707, 0]
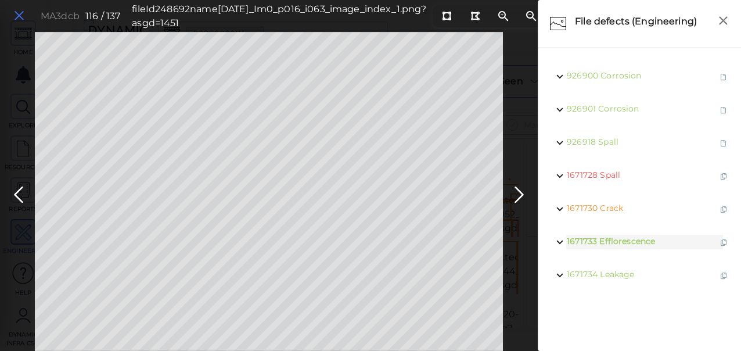
click at [21, 17] on icon at bounding box center [19, 16] width 13 height 16
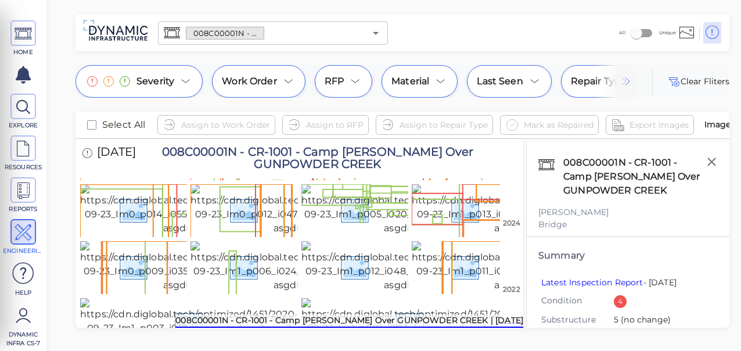
scroll to position [3823, 0]
click at [158, 64] on img at bounding box center [186, 38] width 213 height 51
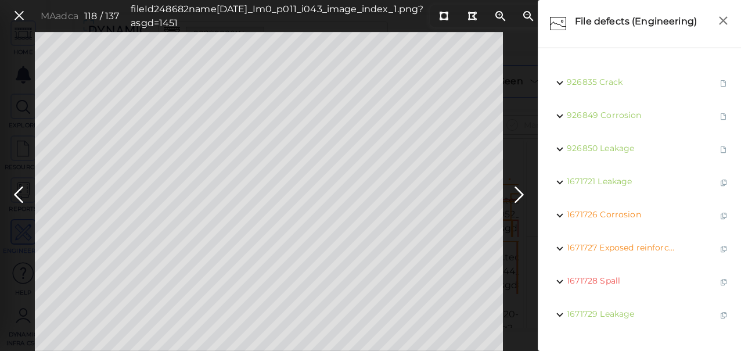
scroll to position [125, 0]
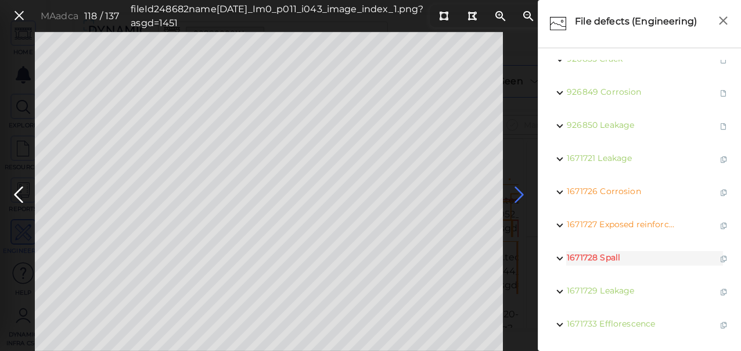
click at [520, 195] on icon at bounding box center [519, 194] width 19 height 23
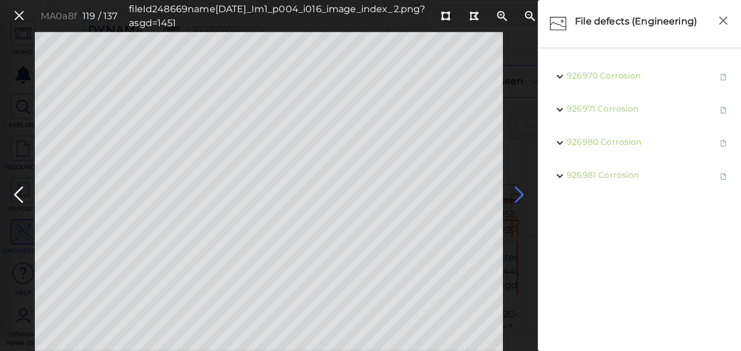
click at [520, 193] on icon at bounding box center [519, 194] width 19 height 23
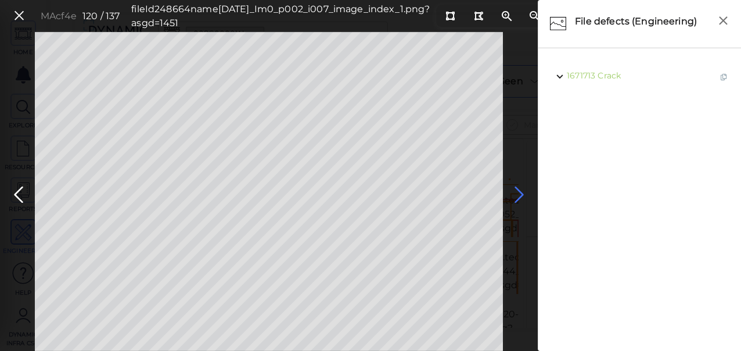
click at [520, 193] on icon at bounding box center [519, 194] width 19 height 23
click at [520, 192] on icon at bounding box center [519, 194] width 19 height 23
click at [517, 190] on icon at bounding box center [519, 194] width 19 height 23
click at [517, 193] on icon at bounding box center [519, 194] width 19 height 23
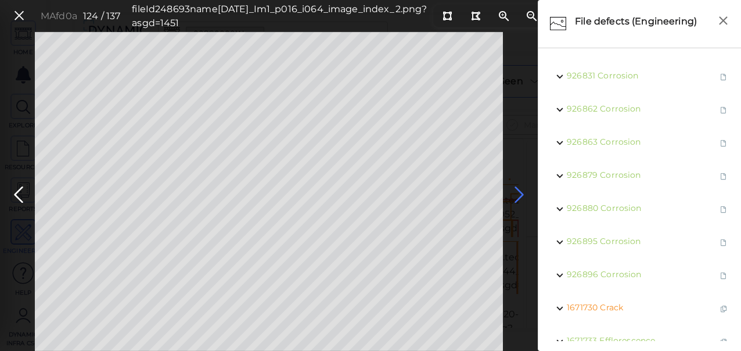
click at [518, 193] on icon at bounding box center [519, 194] width 19 height 23
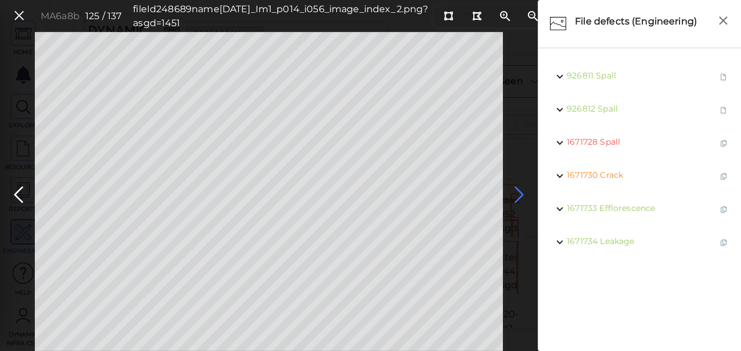
click at [519, 193] on icon at bounding box center [519, 194] width 19 height 23
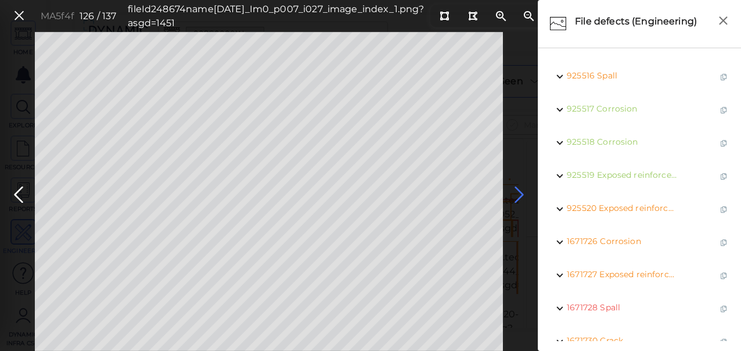
click at [518, 193] on icon at bounding box center [519, 194] width 19 height 23
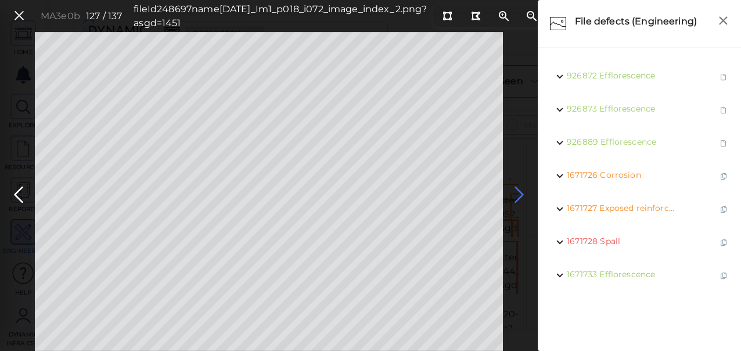
click at [518, 193] on icon at bounding box center [519, 194] width 19 height 23
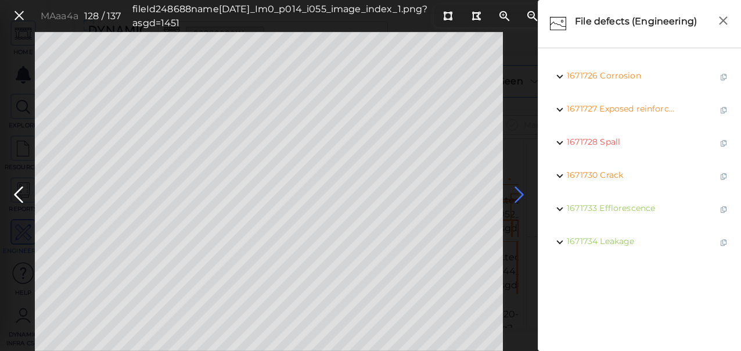
click at [518, 193] on icon at bounding box center [519, 194] width 19 height 23
click at [519, 193] on icon at bounding box center [519, 194] width 19 height 23
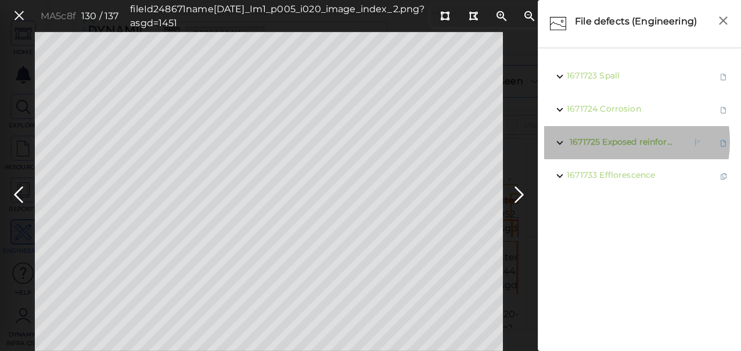
click at [619, 142] on span "Exposed reinforcement" at bounding box center [650, 141] width 96 height 10
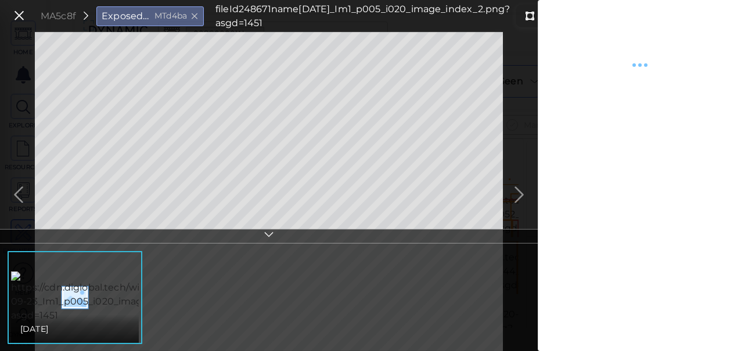
type textarea "x"
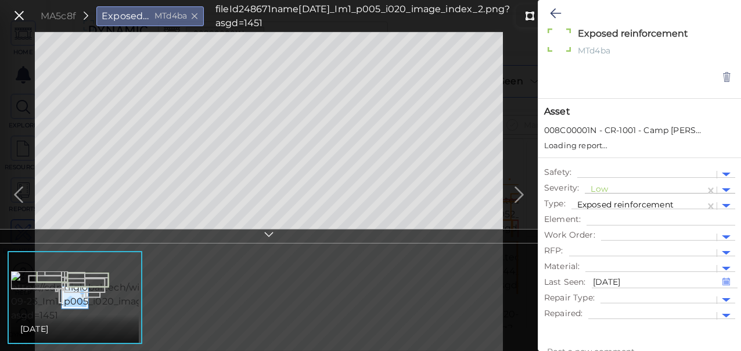
type textarea "x"
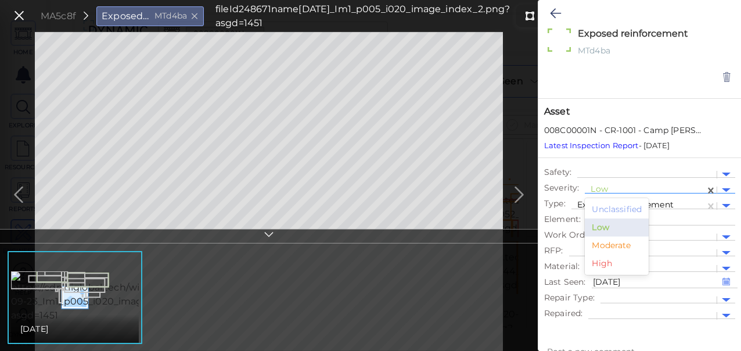
click at [600, 189] on div at bounding box center [645, 190] width 109 height 12
click at [604, 245] on div "Moderate" at bounding box center [617, 245] width 64 height 18
click at [557, 15] on icon at bounding box center [555, 13] width 11 height 14
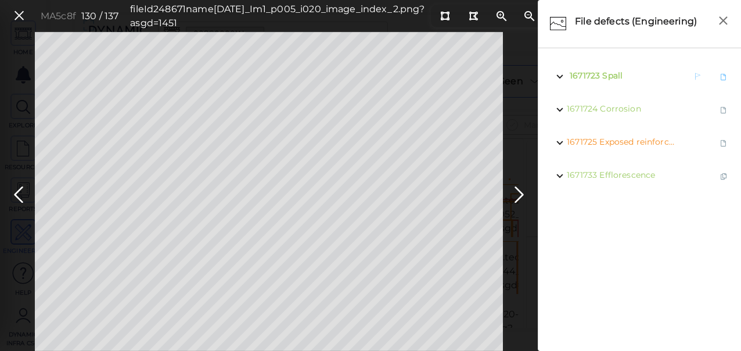
click at [611, 73] on span "Spall" at bounding box center [612, 75] width 20 height 10
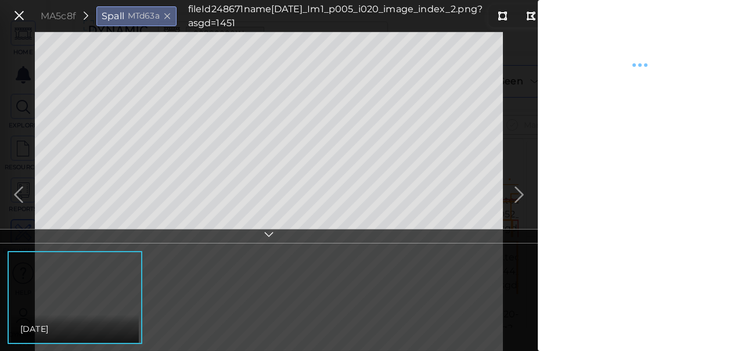
type textarea "x"
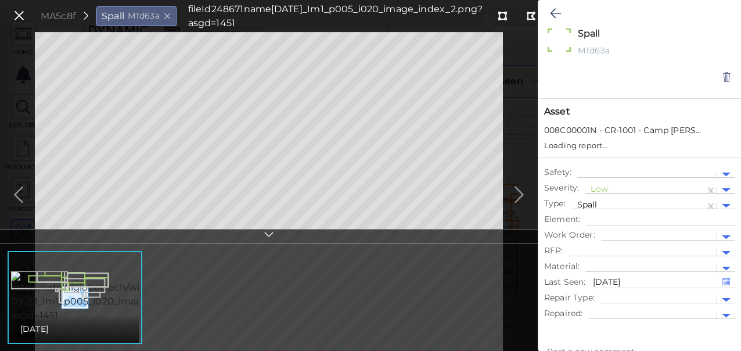
type textarea "x"
click at [602, 191] on div at bounding box center [645, 190] width 109 height 12
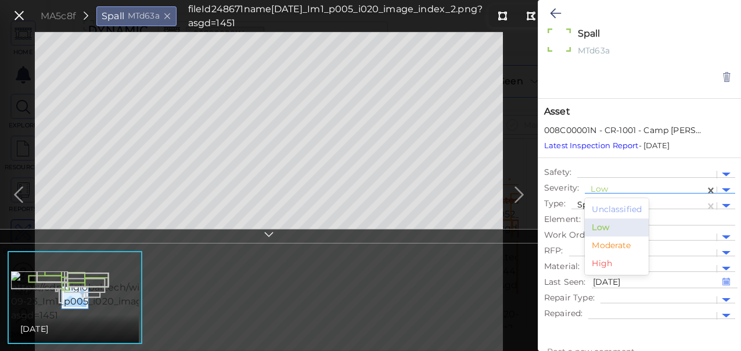
click at [605, 249] on div "Moderate" at bounding box center [617, 245] width 64 height 18
type textarea "x"
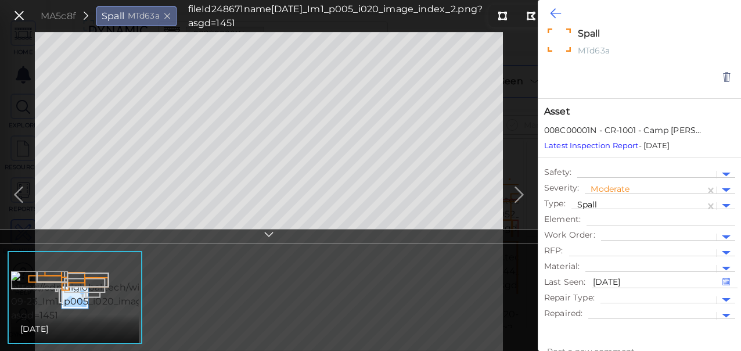
click at [556, 14] on icon at bounding box center [555, 13] width 11 height 14
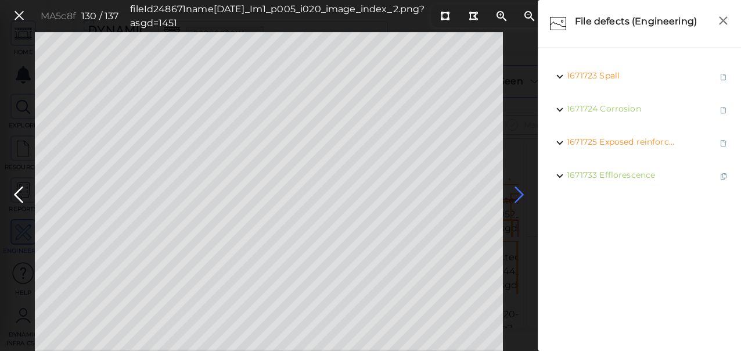
click at [521, 192] on icon at bounding box center [519, 194] width 19 height 23
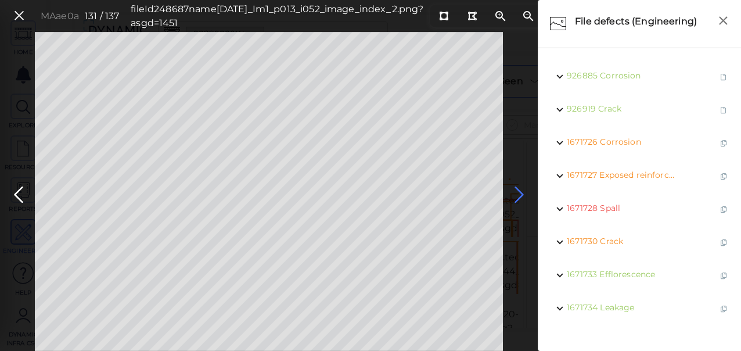
click at [519, 193] on icon at bounding box center [519, 194] width 19 height 23
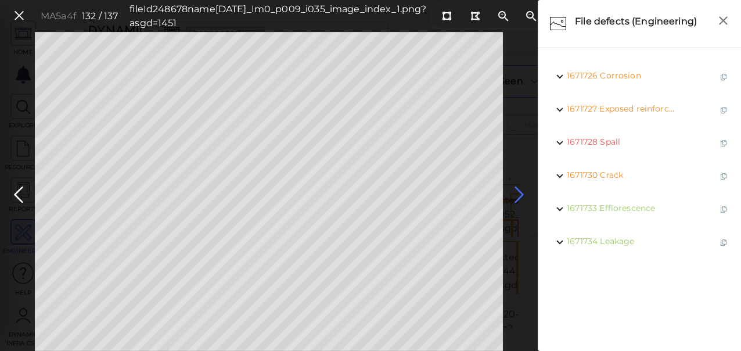
click at [516, 190] on icon at bounding box center [519, 194] width 19 height 23
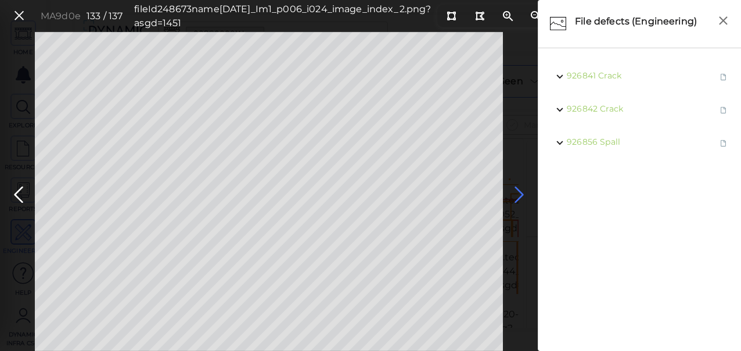
click at [519, 189] on icon at bounding box center [519, 194] width 19 height 23
click at [520, 195] on icon at bounding box center [519, 194] width 19 height 23
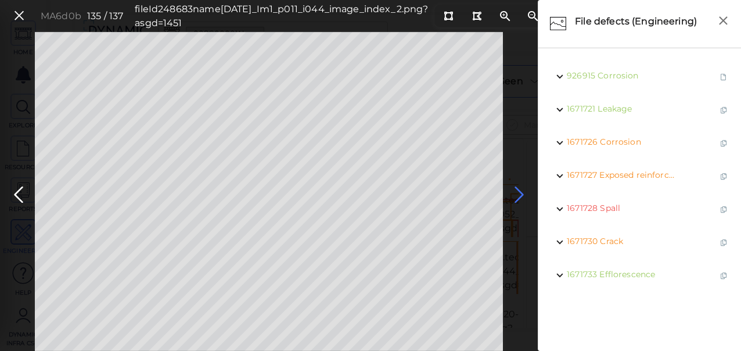
click at [519, 191] on icon at bounding box center [519, 194] width 19 height 23
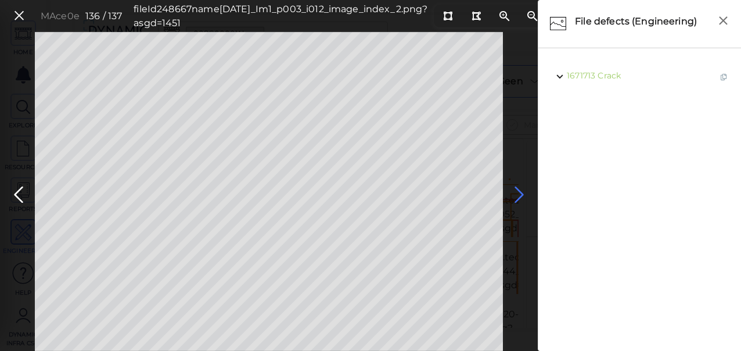
click at [519, 191] on icon at bounding box center [519, 194] width 19 height 23
click at [22, 15] on icon at bounding box center [19, 16] width 13 height 16
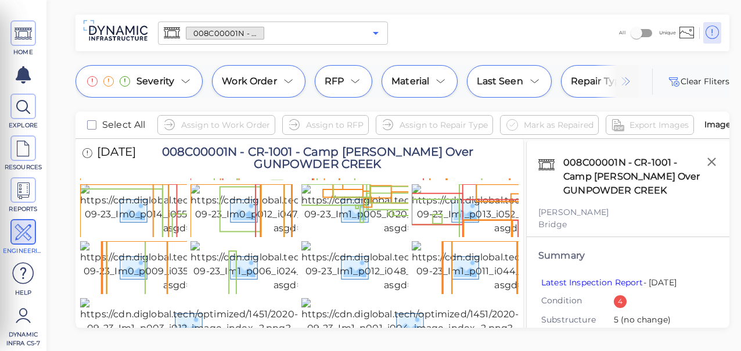
click at [376, 35] on icon "Open" at bounding box center [376, 33] width 14 height 14
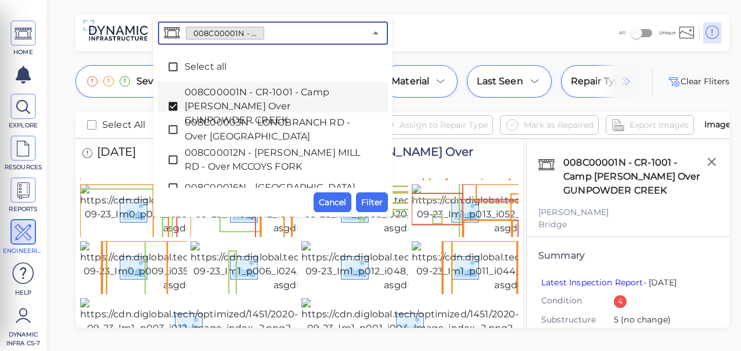
click at [175, 105] on icon at bounding box center [173, 106] width 12 height 12
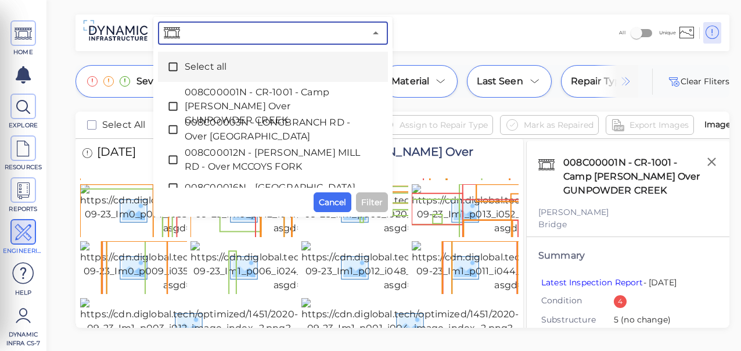
paste input "008C00066N - THORNWILDE DR - Over [GEOGRAPHIC_DATA]"
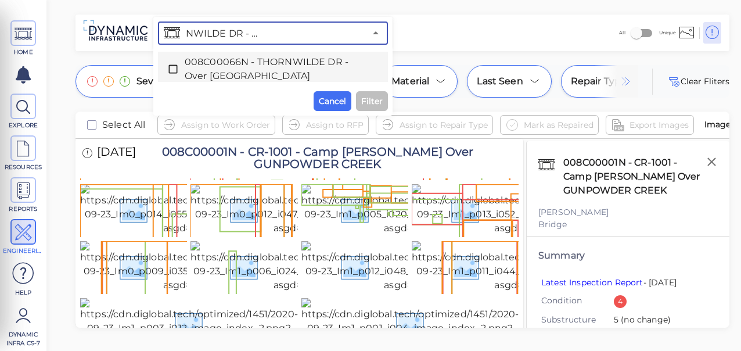
type input "008C00066N - THORNWILDE DR - Over [GEOGRAPHIC_DATA]"
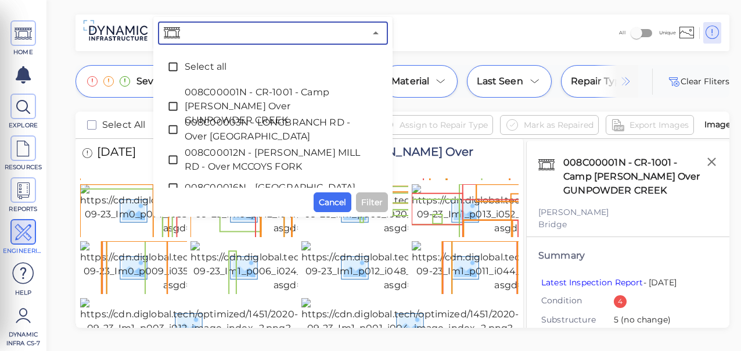
scroll to position [0, 0]
paste input "008C00066N - THORNWILDE DR - Over [GEOGRAPHIC_DATA]"
type input "008C00066N - THORNWILDE DR - Over [GEOGRAPHIC_DATA]"
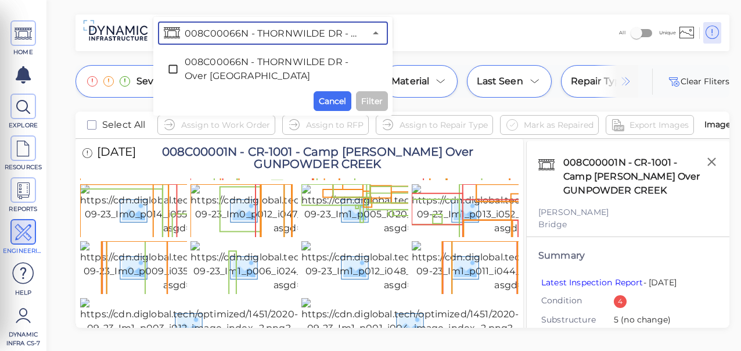
scroll to position [0, 99]
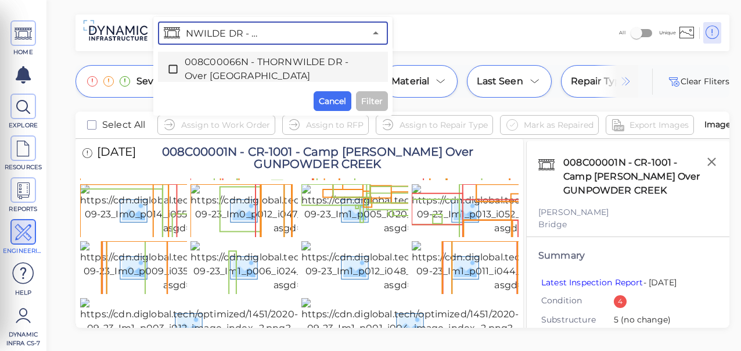
click at [172, 67] on icon at bounding box center [173, 69] width 12 height 12
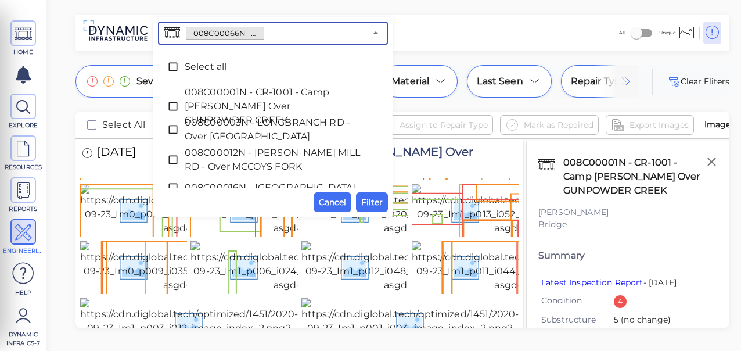
scroll to position [0, 0]
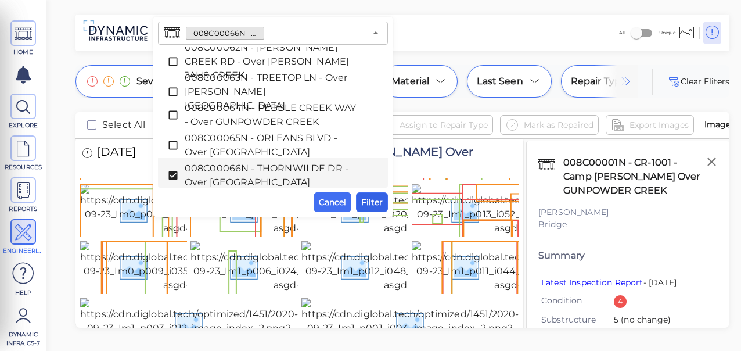
click at [367, 198] on span "Filter" at bounding box center [371, 202] width 21 height 14
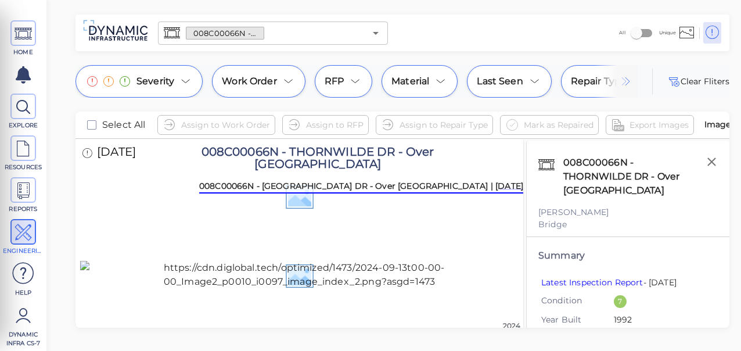
scroll to position [1784, 0]
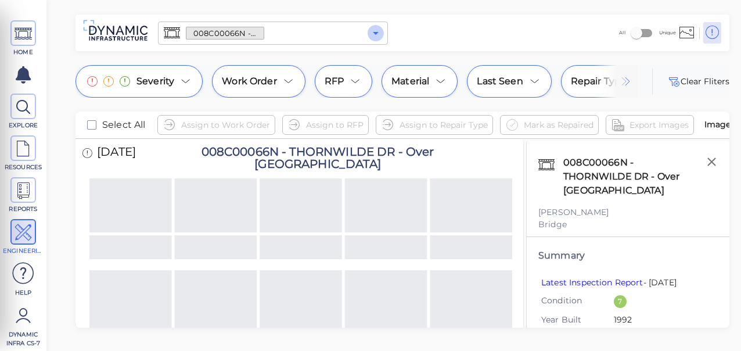
click at [376, 30] on icon "Open" at bounding box center [376, 33] width 14 height 14
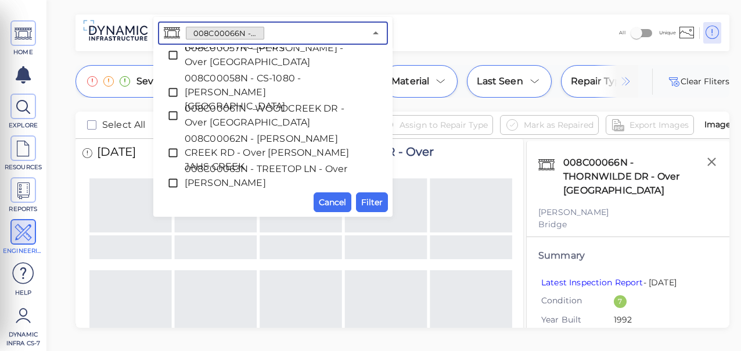
scroll to position [982, 0]
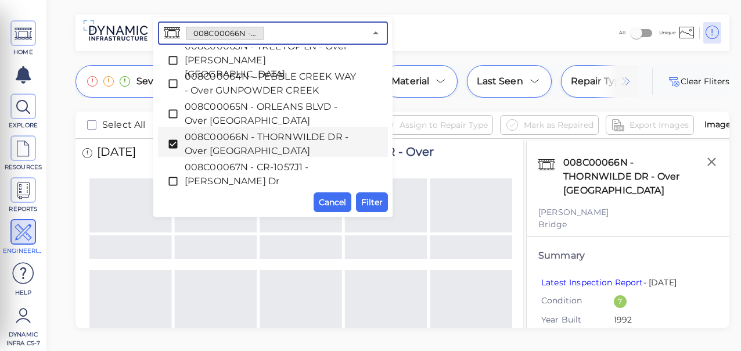
click at [174, 141] on icon at bounding box center [172, 144] width 9 height 9
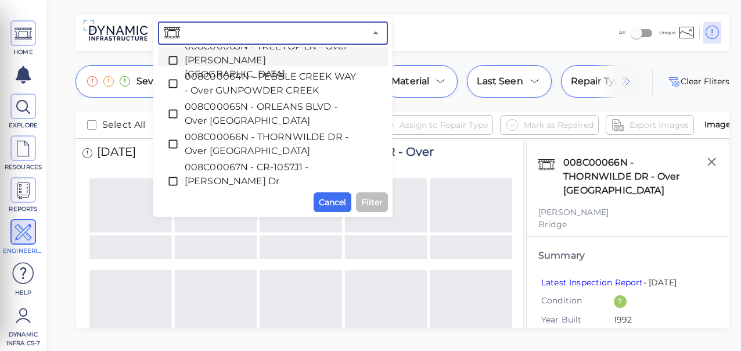
paste input "008C00062N - [PERSON_NAME] CREEK RD - Over [PERSON_NAME] JAHS CREEK"
type input "008C00062N - [PERSON_NAME] CREEK RD - Over [PERSON_NAME] JAHS CREEK"
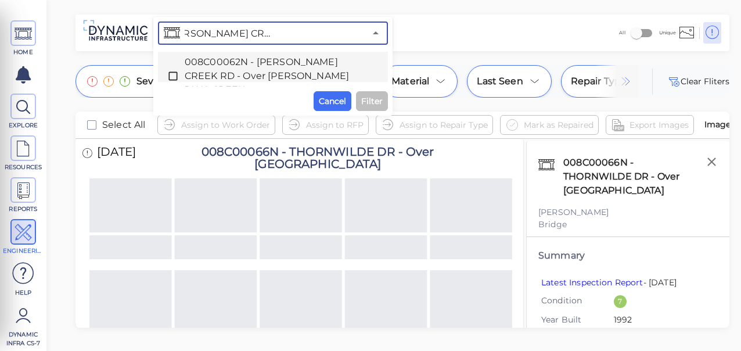
click at [172, 70] on icon at bounding box center [173, 76] width 12 height 12
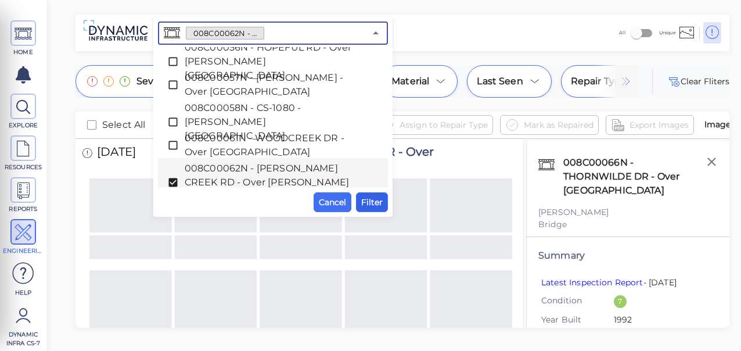
click at [375, 201] on span "Filter" at bounding box center [371, 202] width 21 height 14
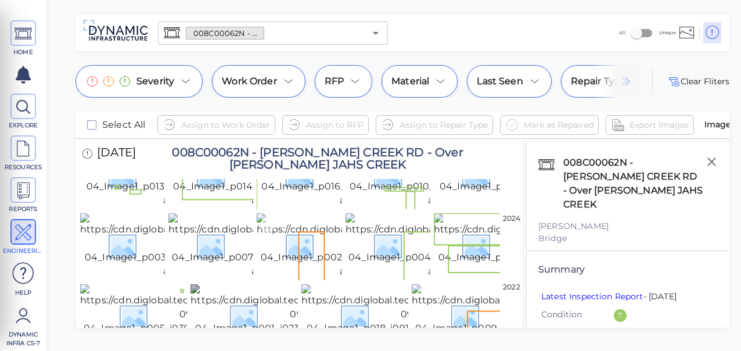
scroll to position [1352, 0]
drag, startPoint x: 473, startPoint y: 274, endPoint x: 467, endPoint y: 263, distance: 12.0
click at [472, 284] on img at bounding box center [519, 316] width 215 height 65
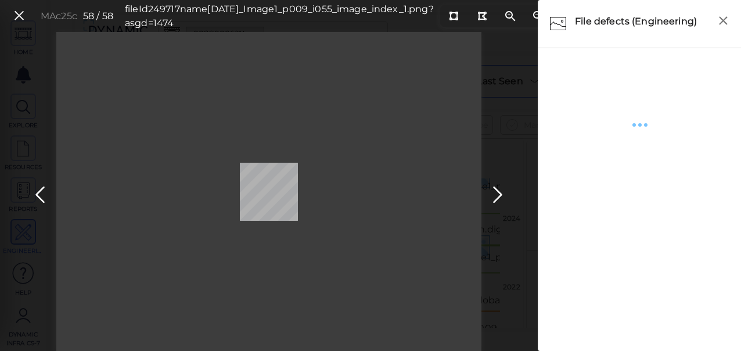
scroll to position [1331, 0]
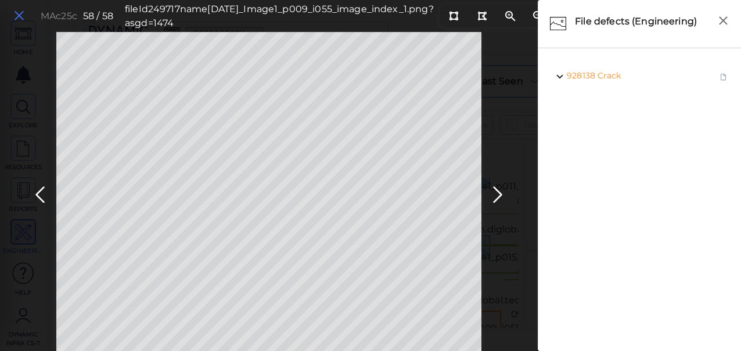
click at [19, 16] on icon at bounding box center [19, 16] width 13 height 16
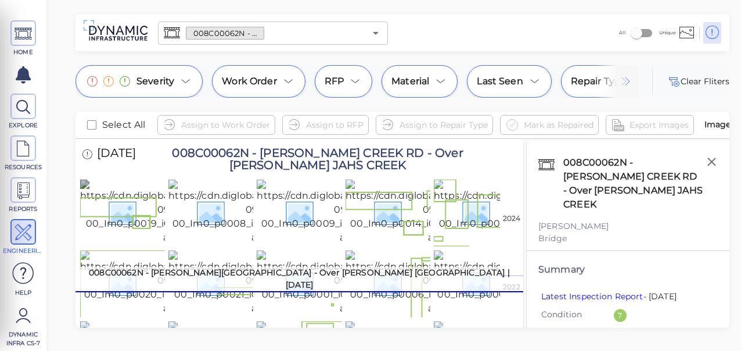
click at [152, 212] on img at bounding box center [187, 211] width 215 height 65
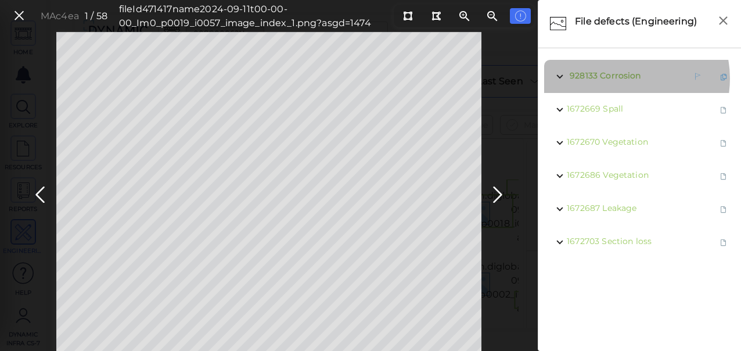
click at [621, 78] on span "Corrosion" at bounding box center [620, 75] width 41 height 10
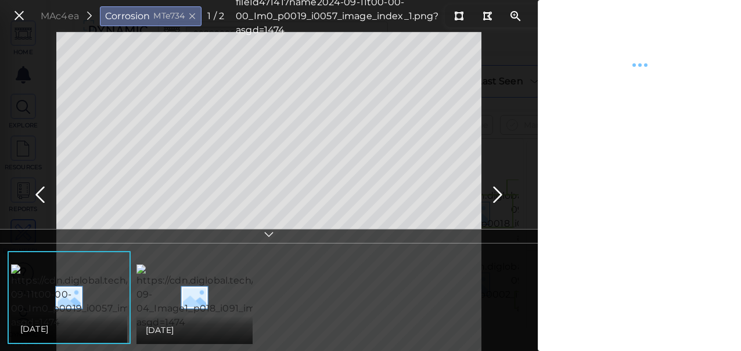
type textarea "x"
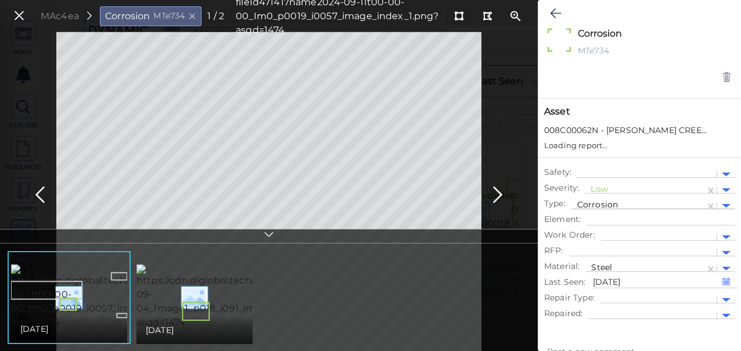
type textarea "x"
click at [599, 185] on div at bounding box center [645, 190] width 109 height 12
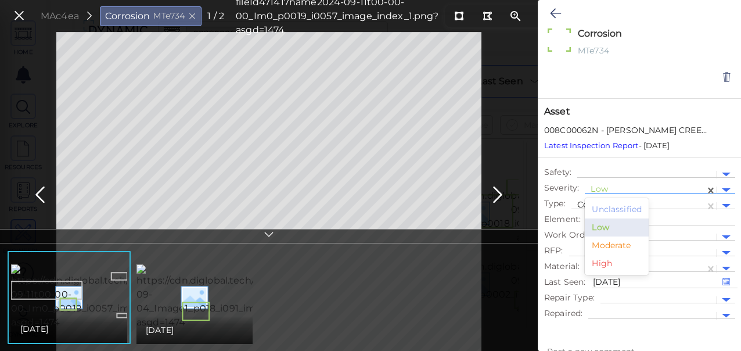
click at [614, 244] on div "Moderate" at bounding box center [617, 245] width 64 height 18
click at [557, 15] on icon at bounding box center [555, 13] width 11 height 14
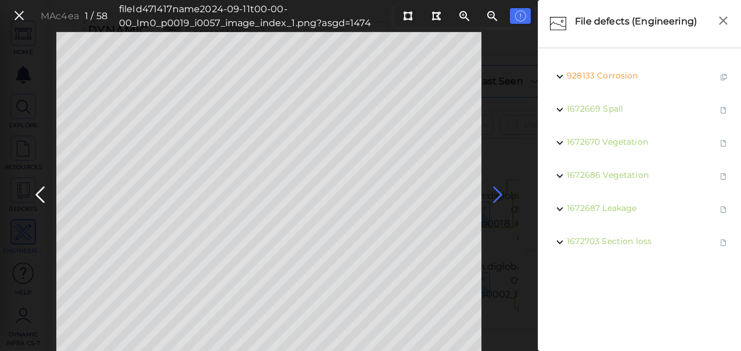
click at [494, 200] on icon at bounding box center [497, 194] width 19 height 23
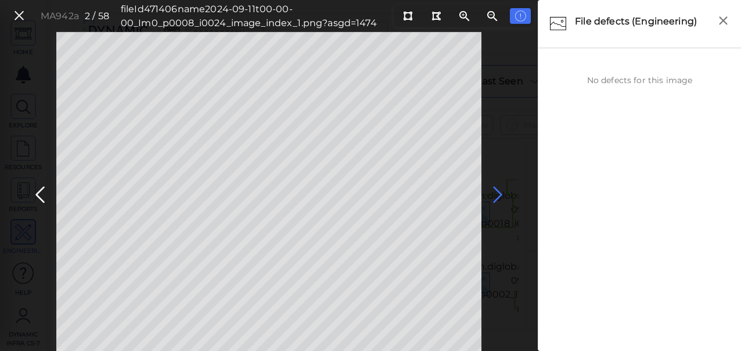
click at [499, 192] on icon at bounding box center [497, 194] width 19 height 23
click at [498, 193] on icon at bounding box center [497, 194] width 19 height 23
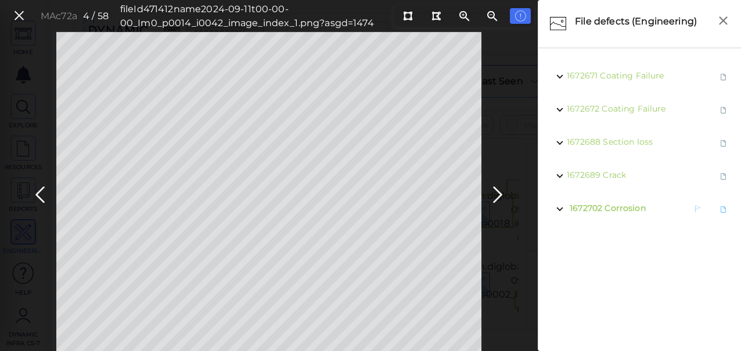
click at [618, 207] on span "Corrosion" at bounding box center [625, 208] width 41 height 10
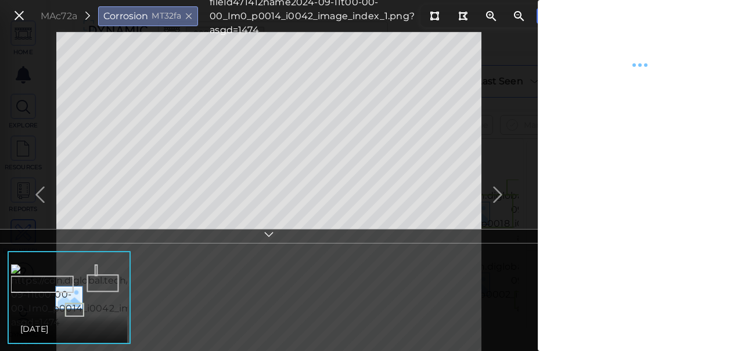
type textarea "x"
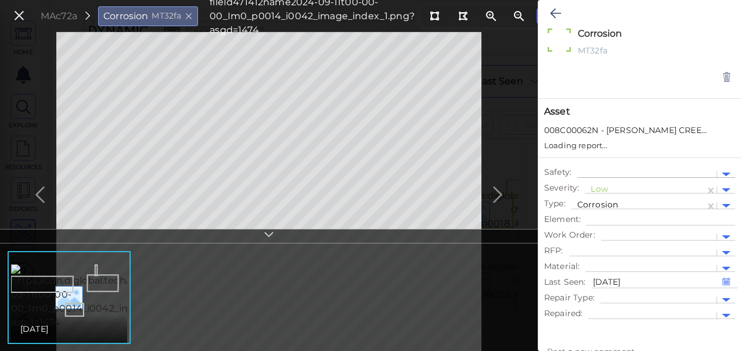
type textarea "x"
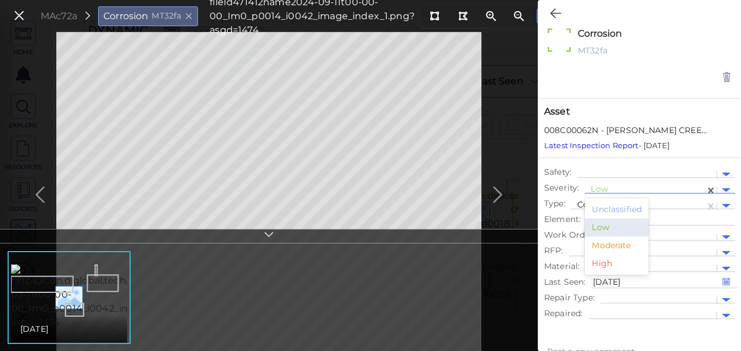
click at [606, 186] on div at bounding box center [645, 190] width 109 height 12
click at [613, 243] on div "Moderate" at bounding box center [617, 245] width 64 height 18
type textarea "x"
drag, startPoint x: 552, startPoint y: 9, endPoint x: 495, endPoint y: 156, distance: 156.8
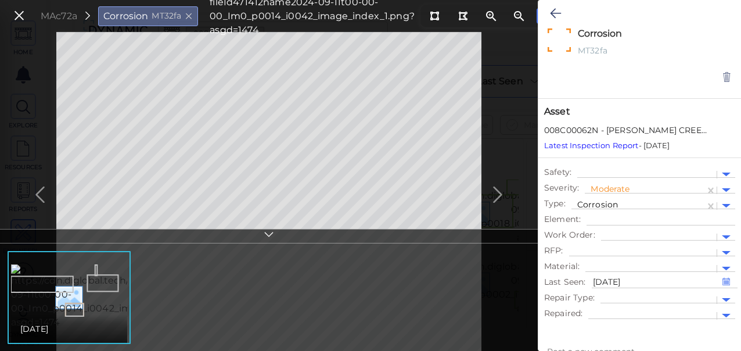
click at [552, 10] on icon at bounding box center [555, 13] width 11 height 14
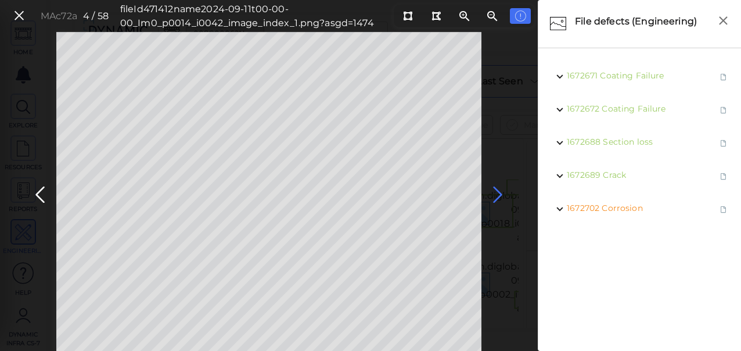
click at [495, 192] on icon at bounding box center [497, 194] width 19 height 23
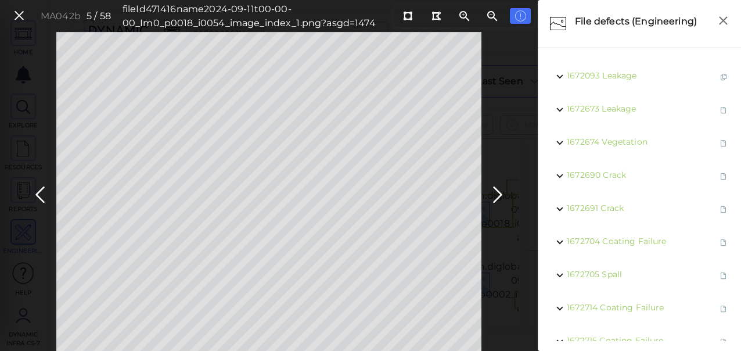
scroll to position [59, 0]
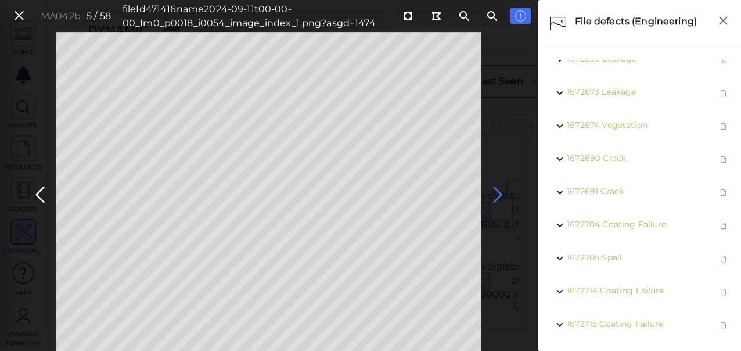
click at [500, 191] on icon at bounding box center [497, 194] width 19 height 23
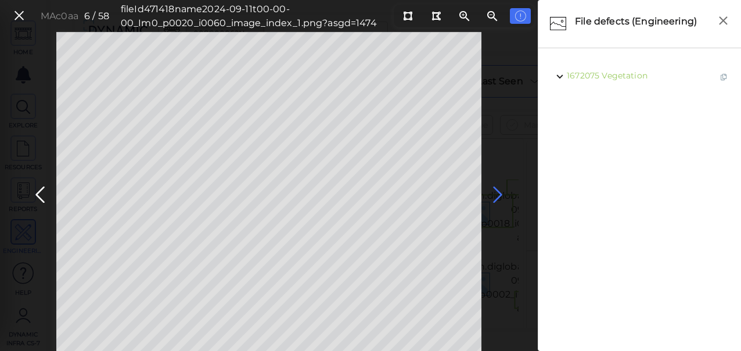
click at [502, 190] on icon at bounding box center [497, 194] width 19 height 23
click at [495, 192] on icon at bounding box center [497, 194] width 19 height 23
click at [497, 192] on icon at bounding box center [497, 194] width 19 height 23
click at [498, 192] on icon at bounding box center [497, 194] width 19 height 23
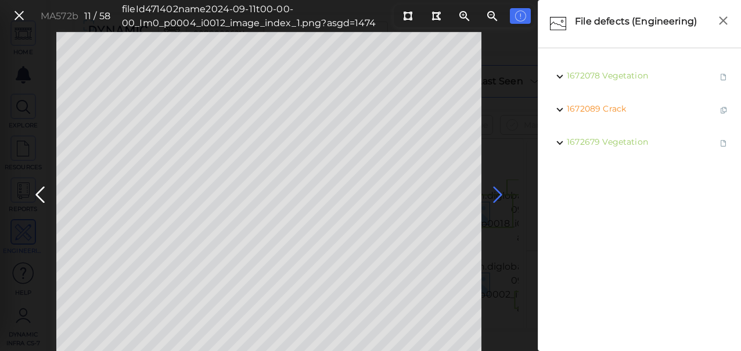
click at [494, 193] on icon at bounding box center [497, 194] width 19 height 23
click at [497, 194] on icon at bounding box center [497, 194] width 19 height 23
click at [619, 109] on span "Crack" at bounding box center [616, 108] width 23 height 10
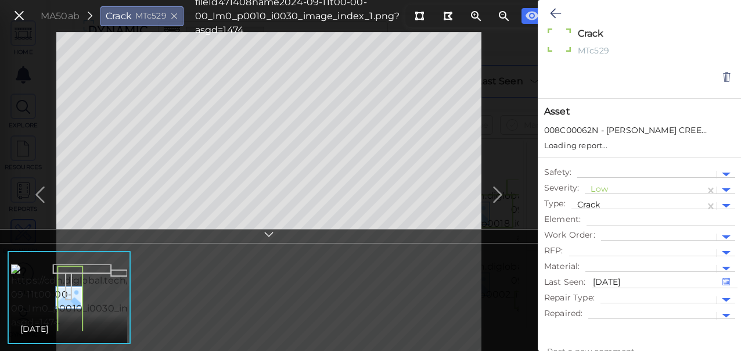
type textarea "x"
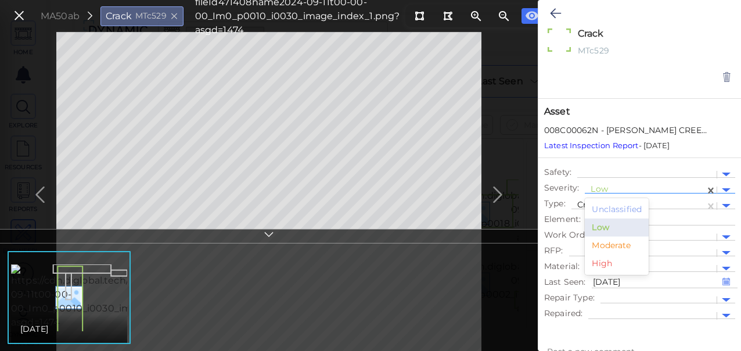
click at [601, 190] on div at bounding box center [645, 190] width 109 height 12
click at [603, 239] on div "Moderate" at bounding box center [617, 245] width 64 height 18
type textarea "x"
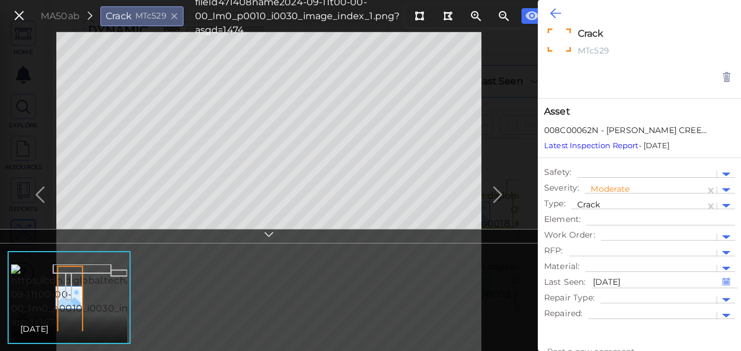
click at [553, 14] on icon at bounding box center [555, 13] width 11 height 14
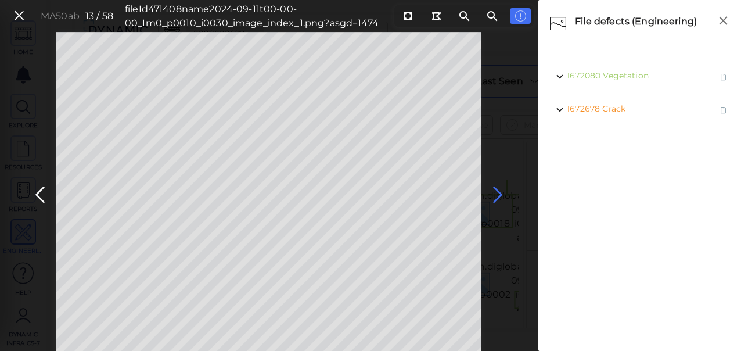
click at [498, 190] on icon at bounding box center [497, 194] width 19 height 23
click at [499, 194] on icon at bounding box center [497, 194] width 19 height 23
click at [496, 194] on icon at bounding box center [497, 194] width 19 height 23
click at [502, 194] on icon at bounding box center [497, 194] width 19 height 23
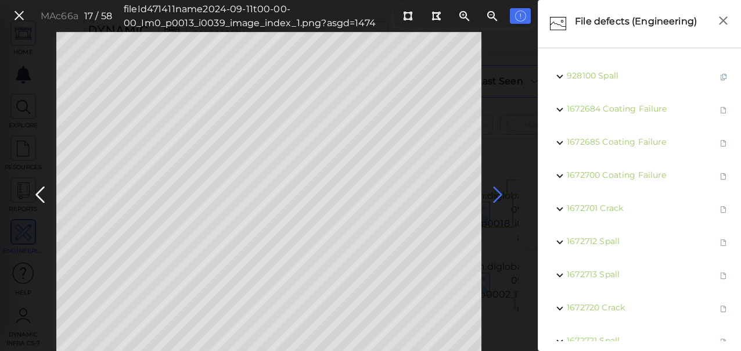
click at [499, 192] on icon at bounding box center [497, 194] width 19 height 23
drag, startPoint x: 498, startPoint y: 193, endPoint x: 506, endPoint y: 200, distance: 10.7
click at [506, 200] on icon at bounding box center [497, 194] width 19 height 23
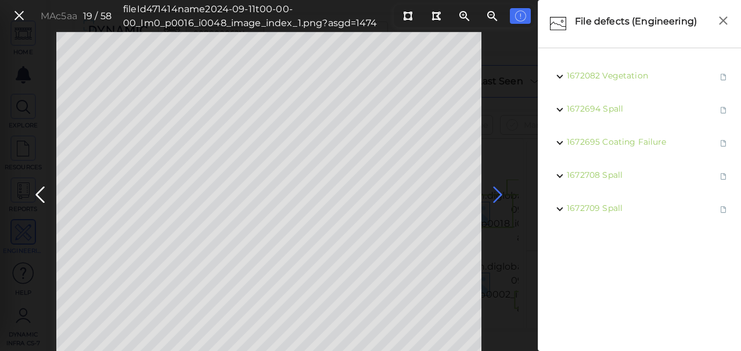
click at [501, 193] on icon at bounding box center [497, 194] width 19 height 23
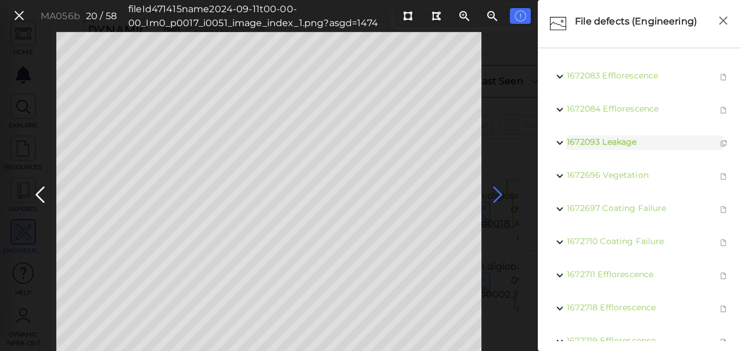
click at [495, 193] on icon at bounding box center [497, 194] width 19 height 23
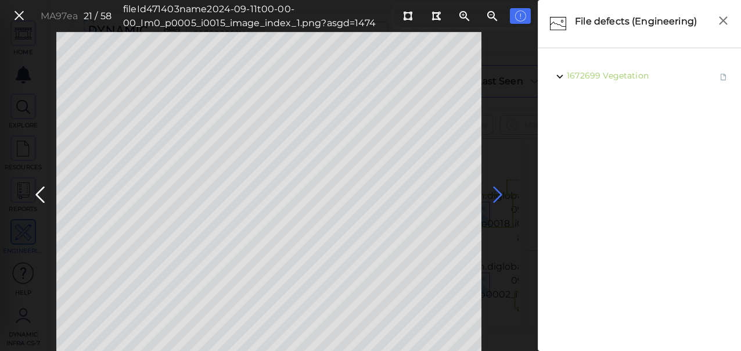
click at [498, 194] on icon at bounding box center [497, 194] width 19 height 23
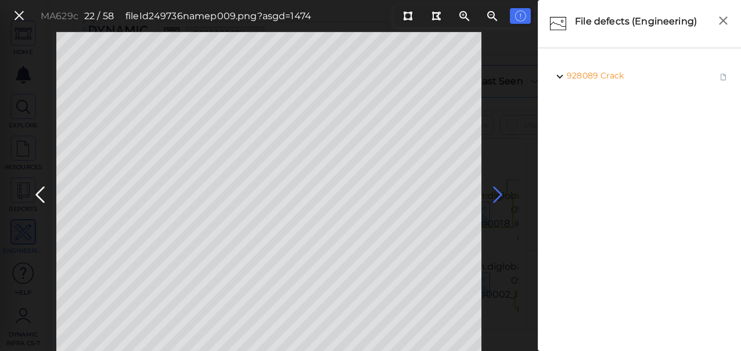
click at [499, 192] on icon at bounding box center [497, 194] width 19 height 23
click at [499, 191] on icon at bounding box center [497, 194] width 19 height 23
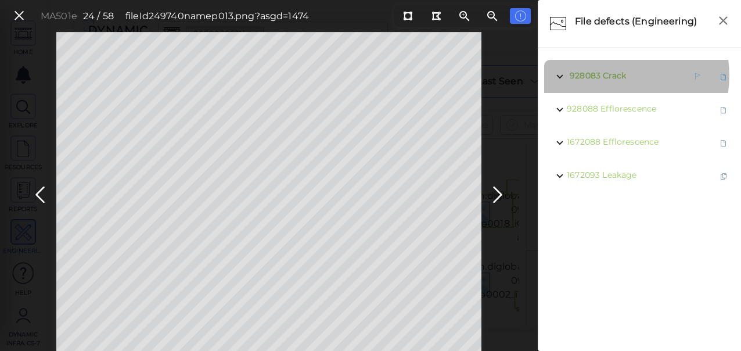
click at [613, 75] on span "Crack" at bounding box center [614, 75] width 23 height 10
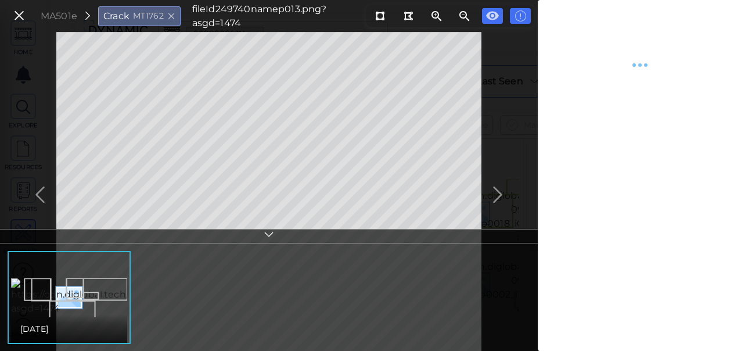
type textarea "x"
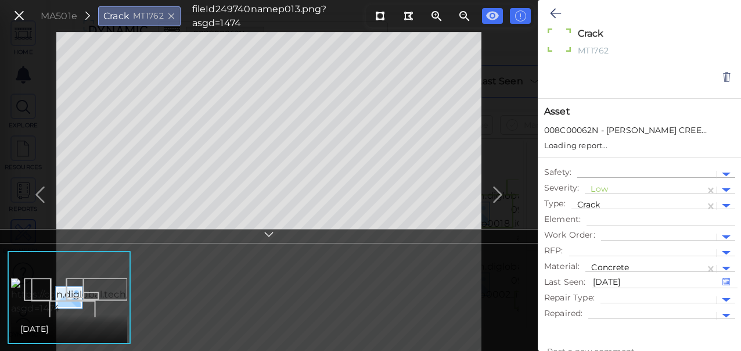
type textarea "x"
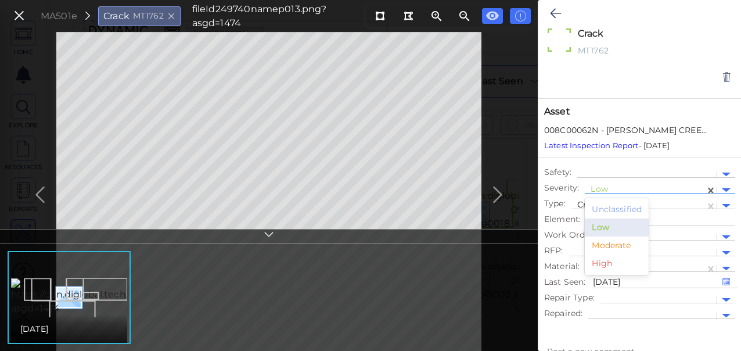
click at [599, 185] on div at bounding box center [645, 190] width 109 height 12
click at [609, 244] on div "Moderate" at bounding box center [617, 245] width 64 height 18
click at [560, 13] on icon at bounding box center [555, 13] width 11 height 14
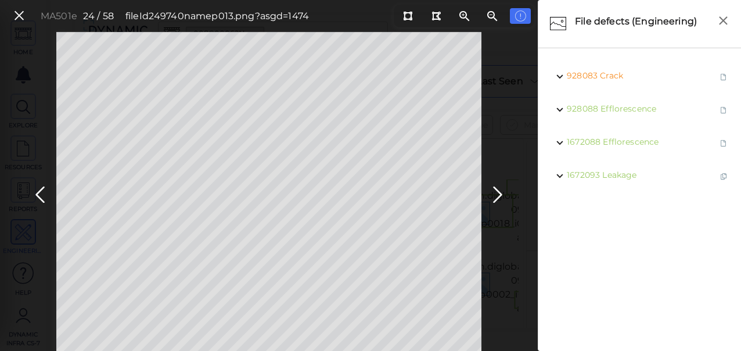
click at [494, 192] on icon at bounding box center [497, 194] width 19 height 23
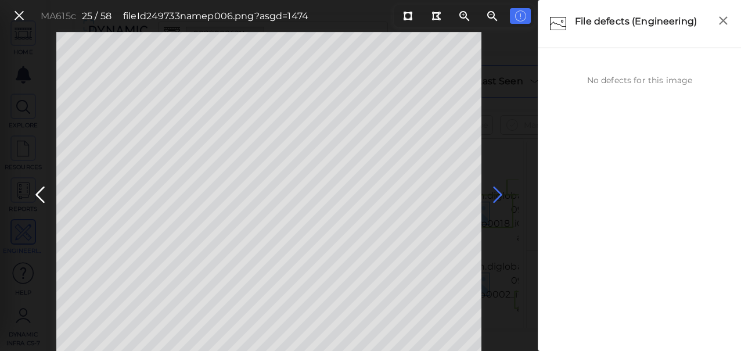
click at [498, 193] on icon at bounding box center [497, 194] width 19 height 23
click at [497, 192] on icon at bounding box center [497, 194] width 19 height 23
click at [496, 191] on icon at bounding box center [497, 194] width 19 height 23
click at [497, 193] on icon at bounding box center [497, 194] width 19 height 23
click at [499, 189] on icon at bounding box center [497, 194] width 19 height 23
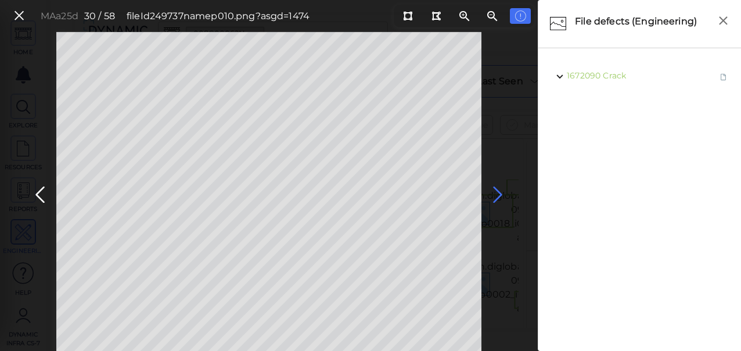
click at [497, 193] on icon at bounding box center [497, 194] width 19 height 23
click at [42, 193] on icon at bounding box center [40, 194] width 19 height 23
click at [497, 195] on icon at bounding box center [497, 194] width 19 height 23
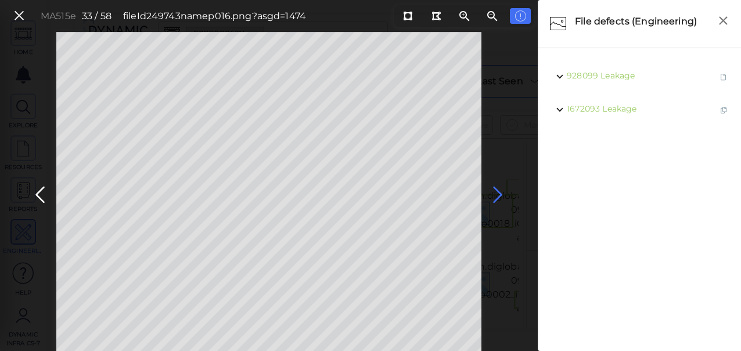
click at [495, 193] on icon at bounding box center [497, 194] width 19 height 23
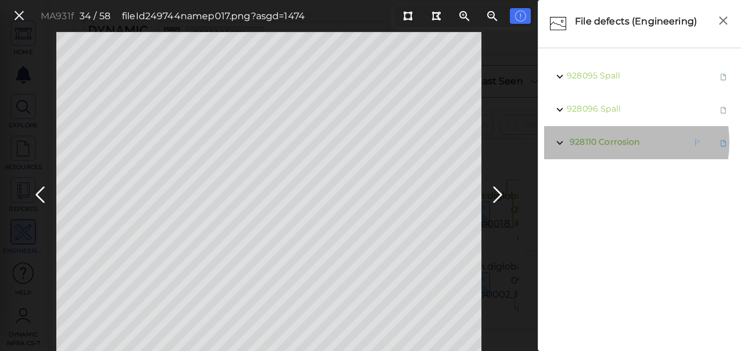
click at [609, 142] on span "Corrosion" at bounding box center [619, 141] width 41 height 10
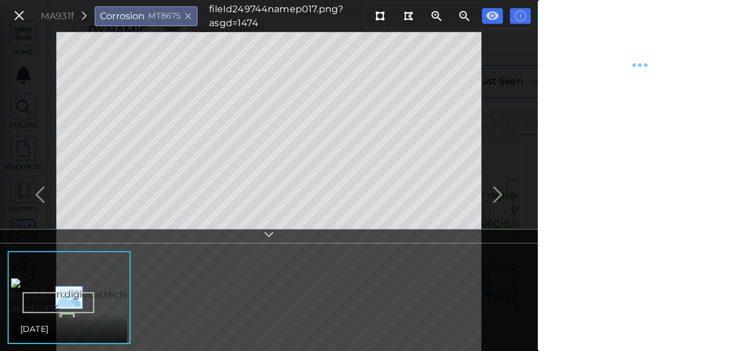
type textarea "x"
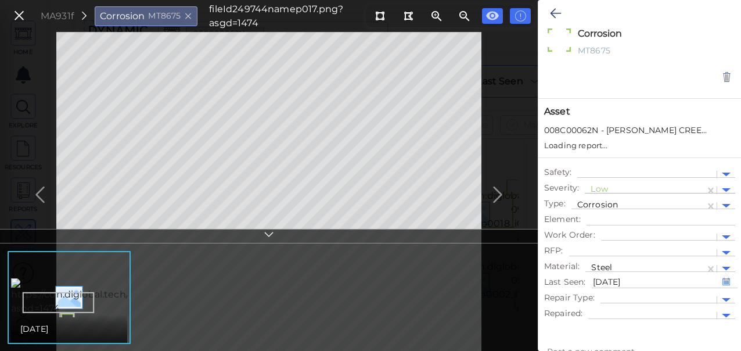
type textarea "x"
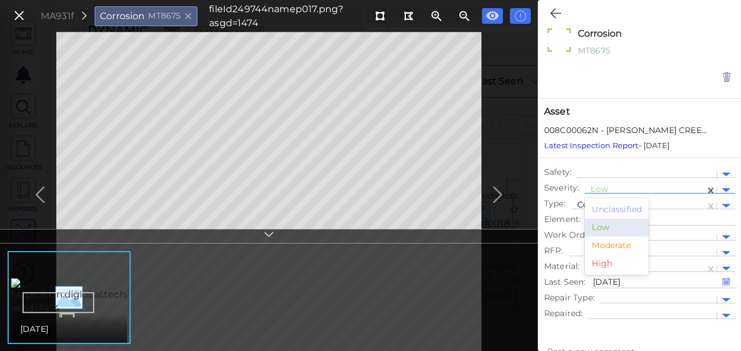
click at [599, 190] on div at bounding box center [645, 190] width 109 height 12
click at [607, 245] on div "Moderate" at bounding box center [617, 245] width 64 height 18
type textarea "x"
click at [558, 10] on icon at bounding box center [555, 13] width 11 height 14
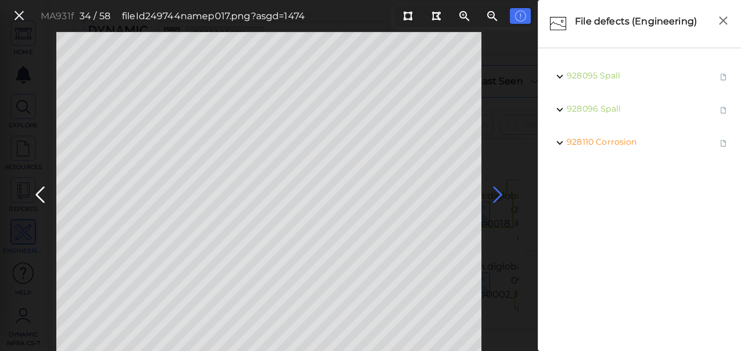
click at [499, 195] on icon at bounding box center [497, 194] width 19 height 23
click at [498, 195] on icon at bounding box center [497, 194] width 19 height 23
click at [498, 193] on icon at bounding box center [497, 194] width 19 height 23
click at [497, 192] on icon at bounding box center [497, 194] width 19 height 23
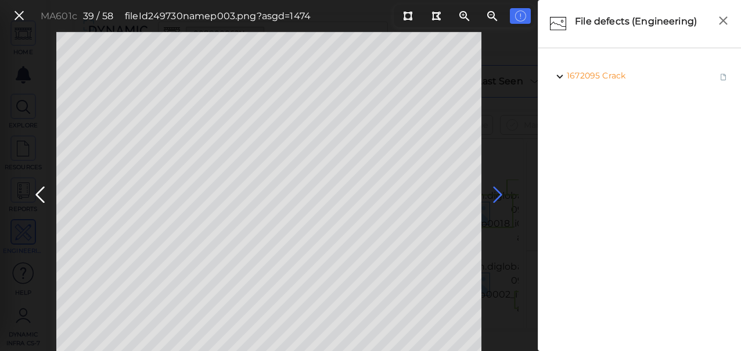
click at [494, 193] on icon at bounding box center [497, 194] width 19 height 23
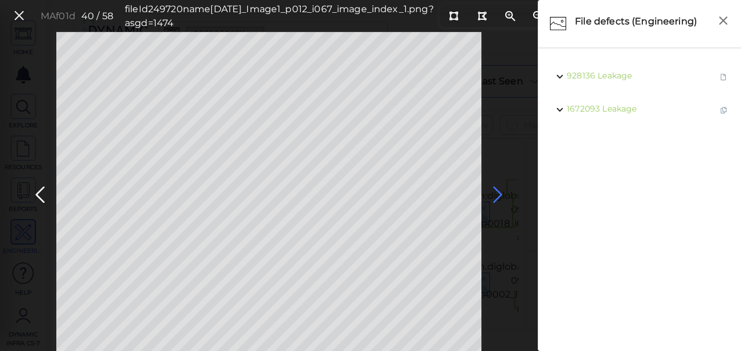
click at [497, 196] on icon at bounding box center [497, 194] width 19 height 23
click at [494, 196] on icon at bounding box center [497, 194] width 19 height 23
click at [498, 193] on icon at bounding box center [497, 194] width 19 height 23
click at [494, 193] on icon at bounding box center [497, 194] width 19 height 23
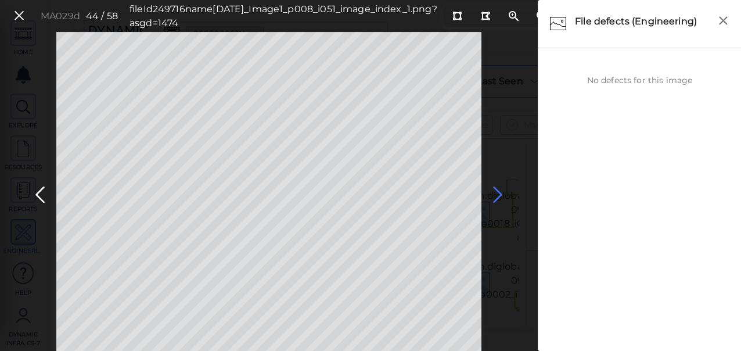
click at [495, 193] on icon at bounding box center [497, 194] width 19 height 23
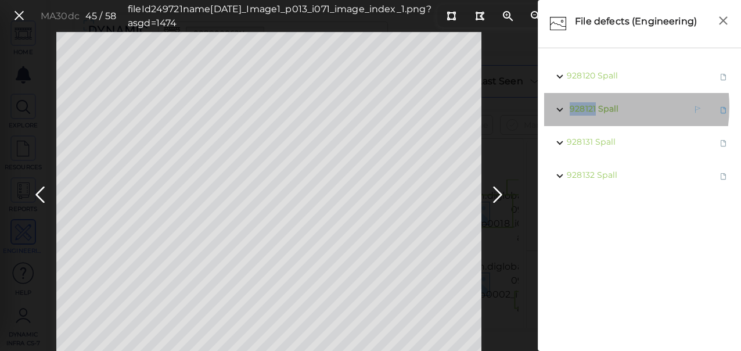
click at [585, 107] on span "928121" at bounding box center [583, 108] width 26 height 10
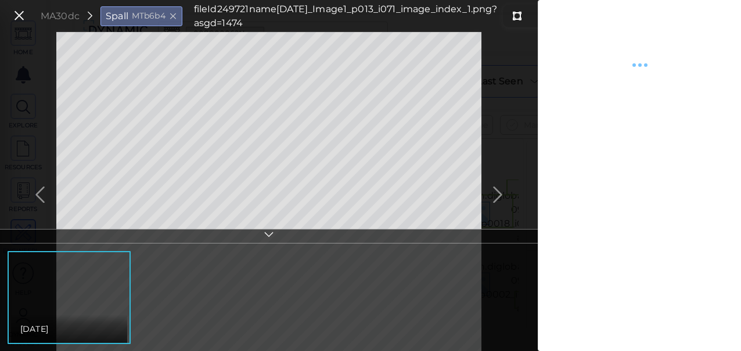
type textarea "x"
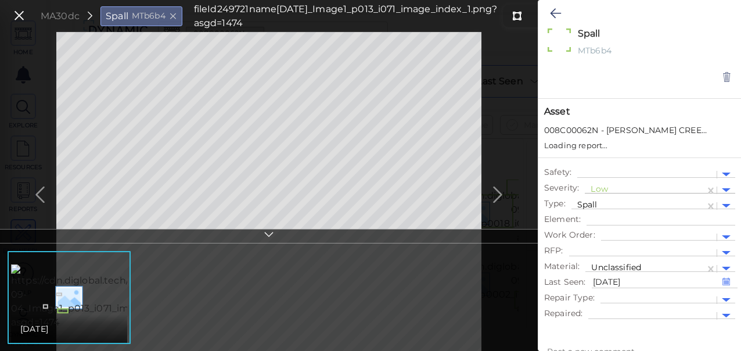
type textarea "x"
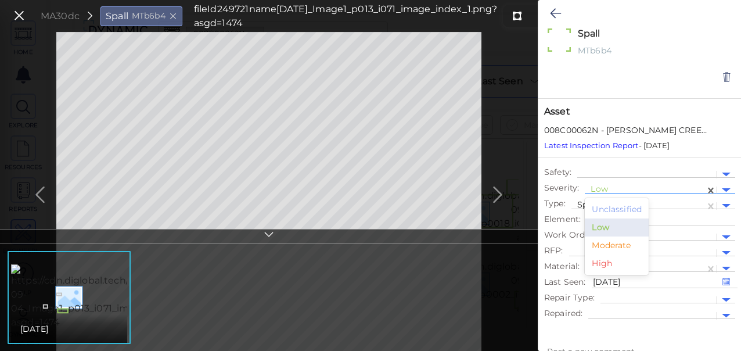
click at [603, 189] on div at bounding box center [645, 190] width 109 height 12
click at [602, 246] on div "Moderate" at bounding box center [617, 245] width 64 height 18
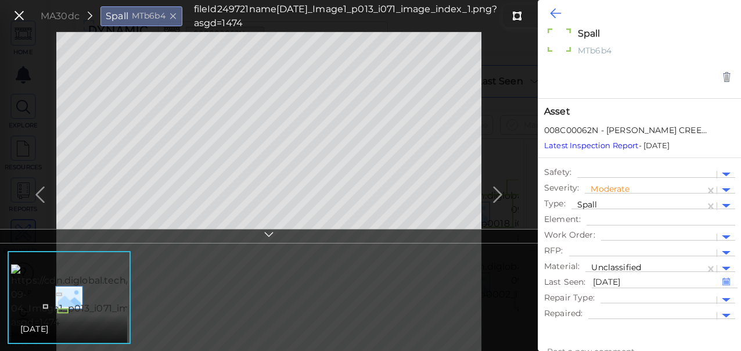
click at [556, 9] on icon at bounding box center [555, 13] width 11 height 14
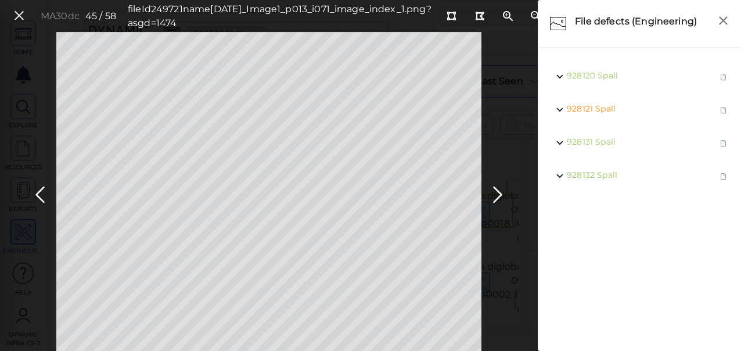
click at [499, 193] on icon at bounding box center [497, 194] width 19 height 23
click at [495, 191] on icon at bounding box center [497, 194] width 19 height 23
click at [495, 190] on icon at bounding box center [497, 194] width 19 height 23
click at [607, 77] on span "Crack" at bounding box center [614, 75] width 23 height 10
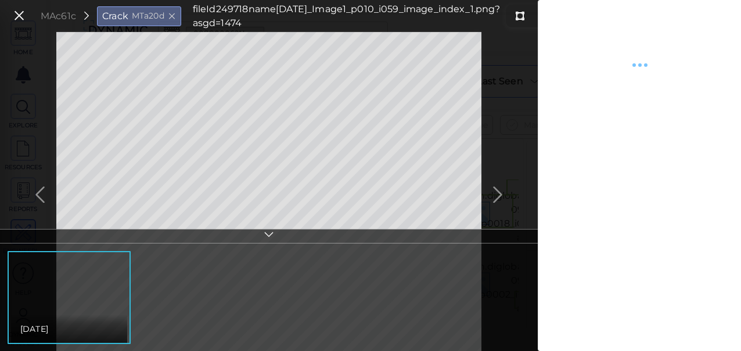
type textarea "x"
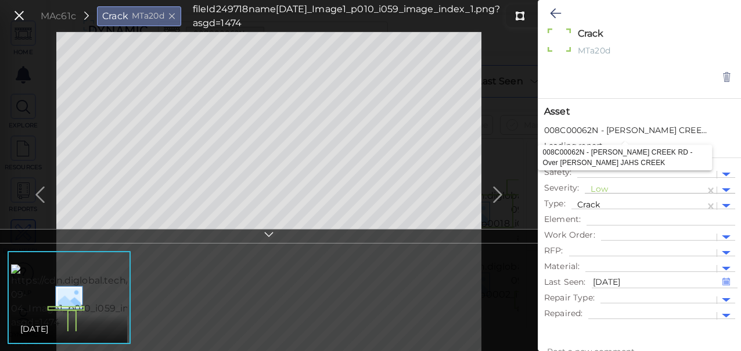
type textarea "x"
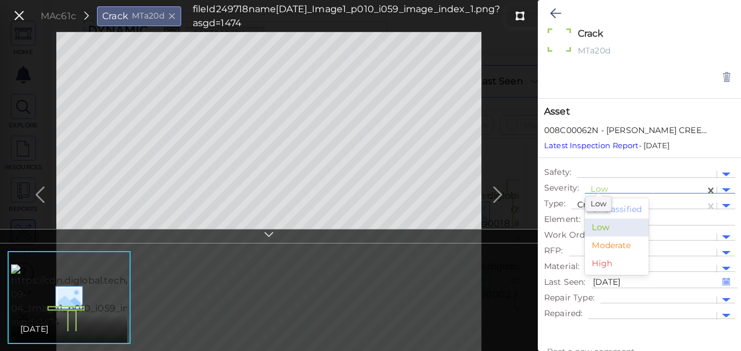
click at [602, 190] on div "Low" at bounding box center [598, 200] width 26 height 24
click at [598, 244] on div "Moderate" at bounding box center [617, 245] width 64 height 18
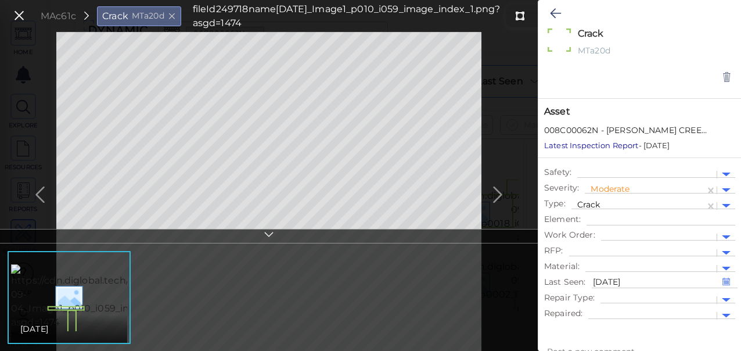
type textarea "x"
click at [554, 9] on icon at bounding box center [555, 13] width 11 height 14
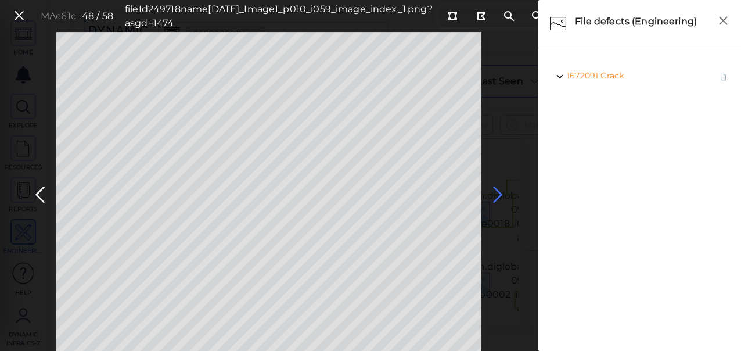
click at [499, 193] on icon at bounding box center [497, 194] width 19 height 23
click at [497, 190] on icon at bounding box center [497, 194] width 19 height 23
click at [495, 189] on icon at bounding box center [497, 194] width 19 height 23
click at [499, 193] on icon at bounding box center [497, 194] width 19 height 23
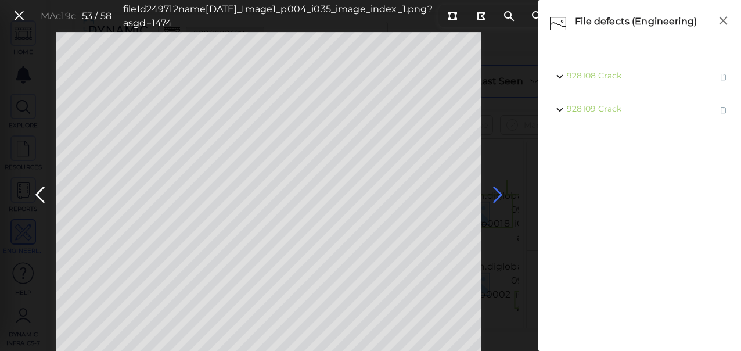
click at [499, 193] on icon at bounding box center [497, 194] width 19 height 23
click at [496, 193] on icon at bounding box center [497, 194] width 19 height 23
click at [38, 192] on icon at bounding box center [40, 194] width 19 height 23
click at [495, 192] on icon at bounding box center [497, 194] width 19 height 23
click at [494, 192] on icon at bounding box center [497, 194] width 19 height 23
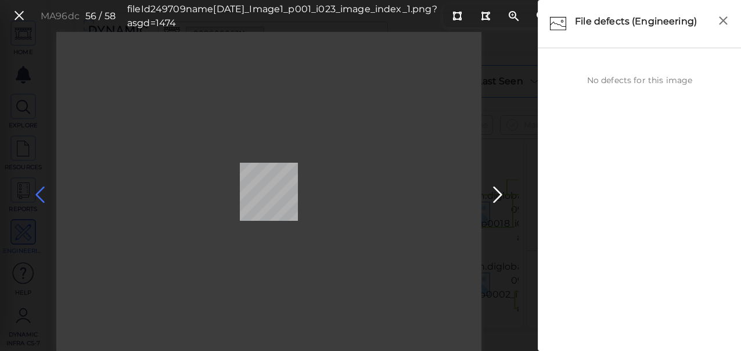
click at [44, 190] on icon at bounding box center [40, 194] width 19 height 23
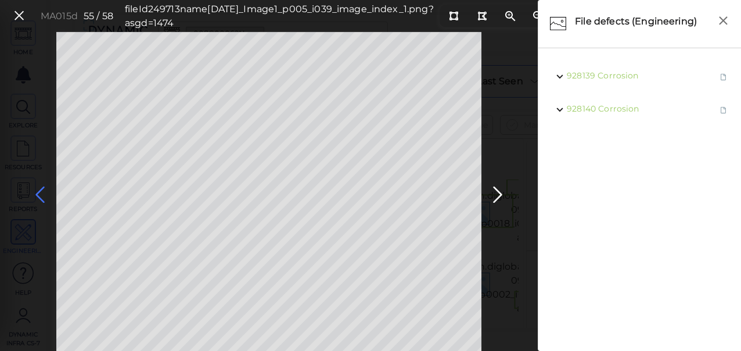
click at [35, 191] on icon at bounding box center [40, 194] width 19 height 23
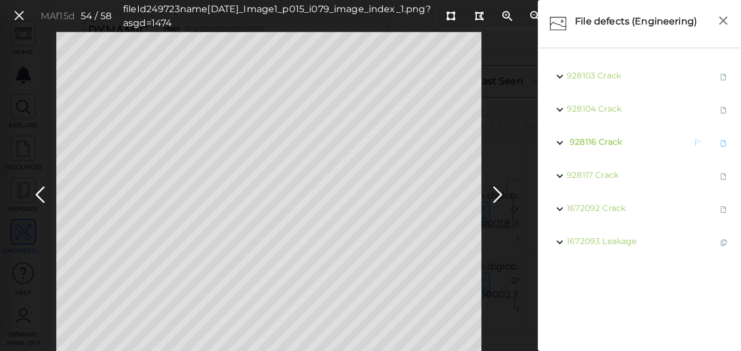
click at [609, 138] on span "Crack" at bounding box center [610, 141] width 23 height 10
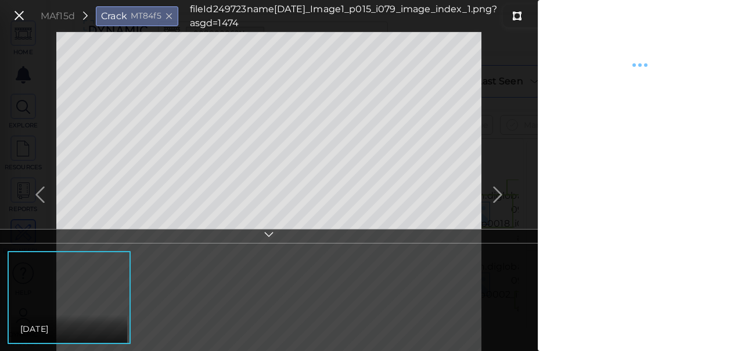
type textarea "x"
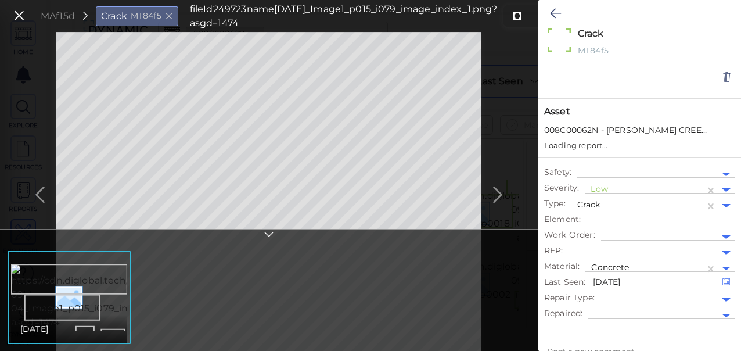
type textarea "x"
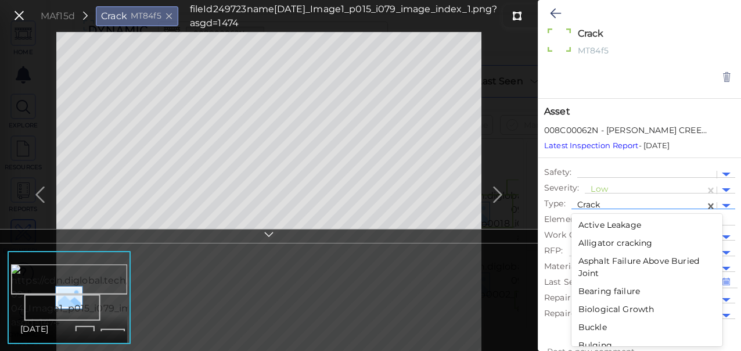
click at [624, 203] on div at bounding box center [638, 206] width 122 height 12
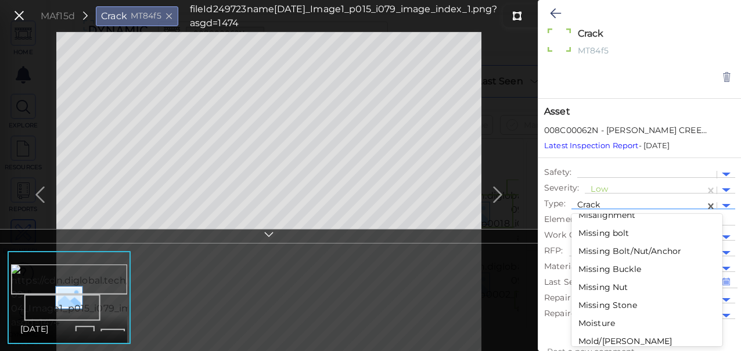
scroll to position [1408, 0]
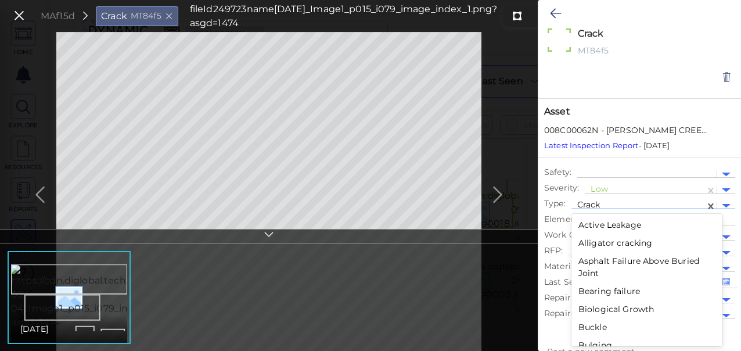
click at [672, 204] on div at bounding box center [638, 206] width 122 height 12
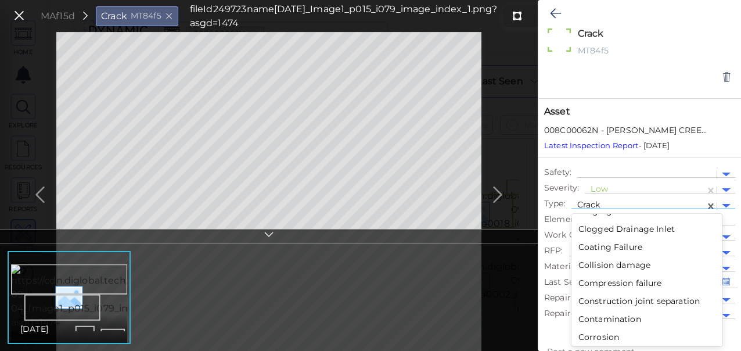
click at [657, 280] on div "Compression failure" at bounding box center [646, 283] width 151 height 18
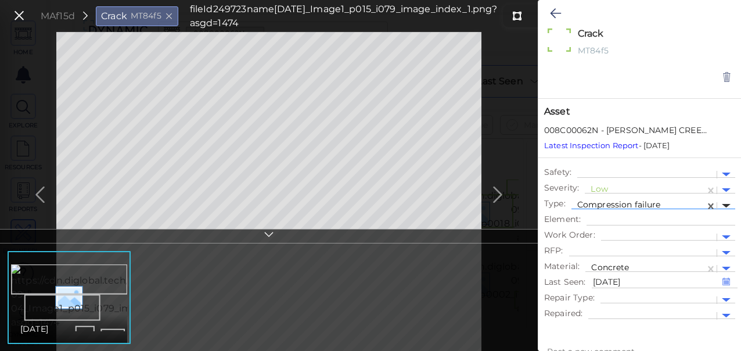
type textarea "x"
type textarea "Compression failure"
type textarea "x"
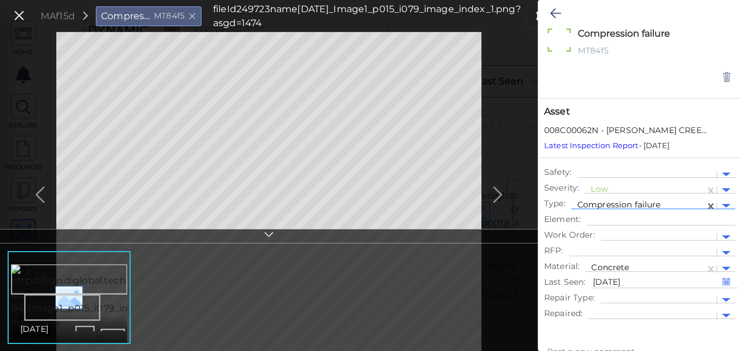
click at [649, 205] on div at bounding box center [638, 206] width 122 height 12
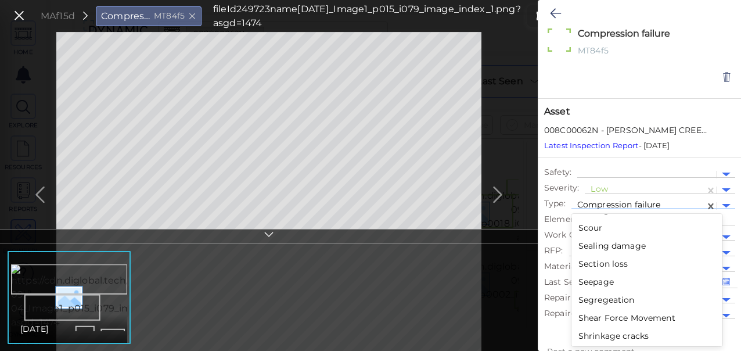
scroll to position [1912, 0]
click at [585, 332] on div "Spall" at bounding box center [646, 336] width 151 height 18
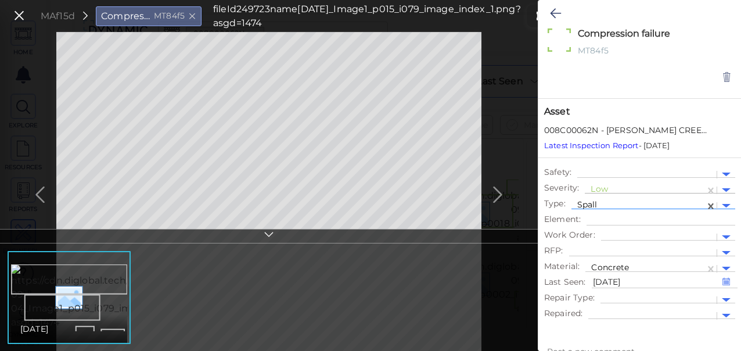
type textarea "x"
type textarea "Spall"
type textarea "x"
click at [624, 188] on div at bounding box center [645, 190] width 109 height 12
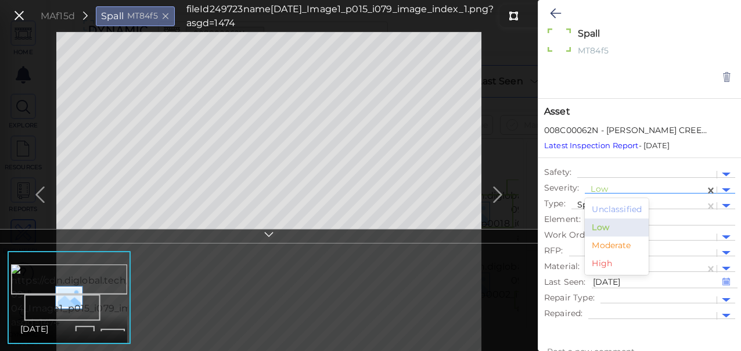
click at [604, 246] on div "Moderate" at bounding box center [617, 245] width 64 height 18
type textarea "x"
click at [555, 12] on icon at bounding box center [555, 13] width 11 height 14
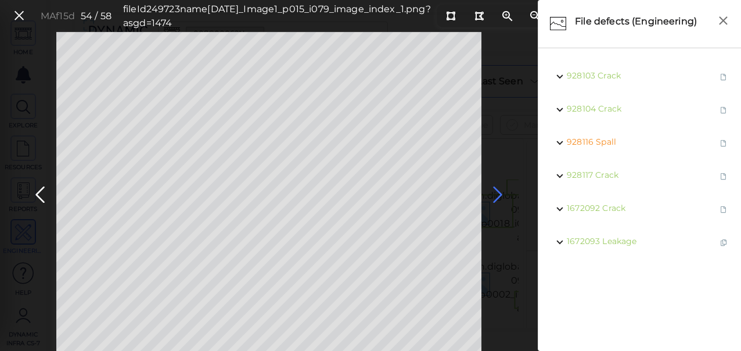
click at [496, 193] on icon at bounding box center [497, 194] width 19 height 23
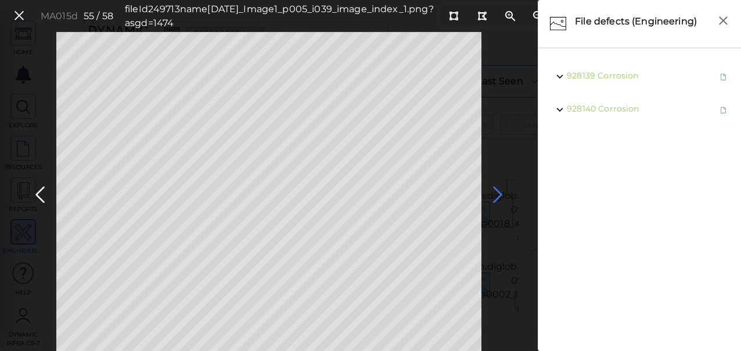
click at [496, 193] on icon at bounding box center [497, 194] width 19 height 23
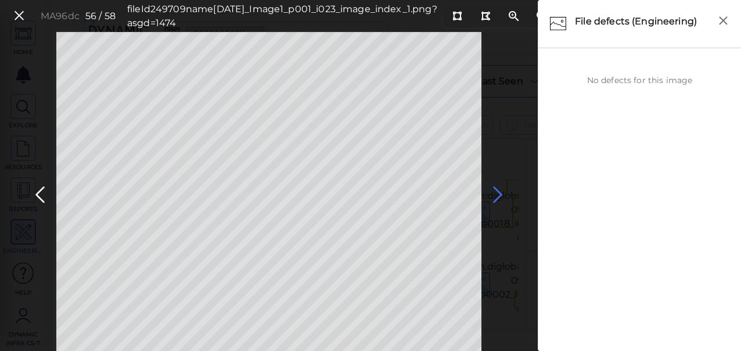
click at [496, 193] on icon at bounding box center [497, 194] width 19 height 23
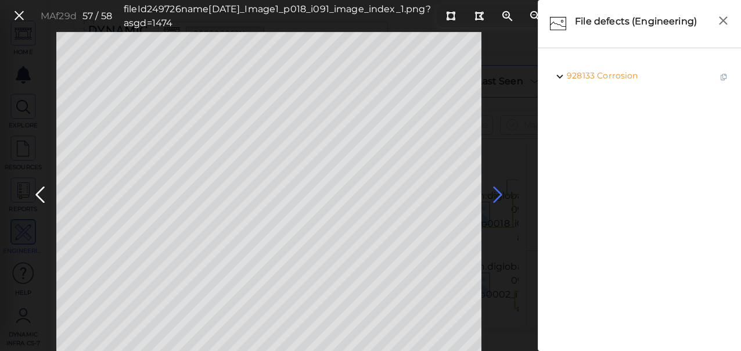
click at [496, 193] on icon at bounding box center [497, 194] width 19 height 23
click at [18, 16] on icon at bounding box center [19, 16] width 13 height 16
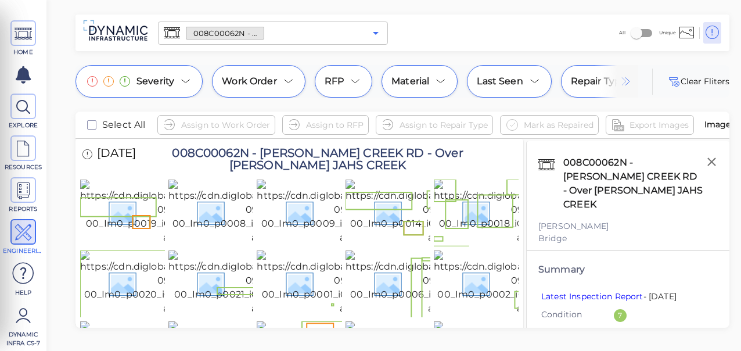
click at [376, 33] on icon "Open" at bounding box center [376, 33] width 6 height 3
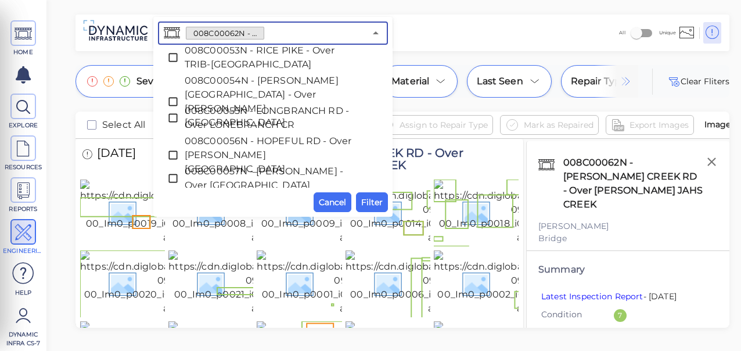
scroll to position [859, 0]
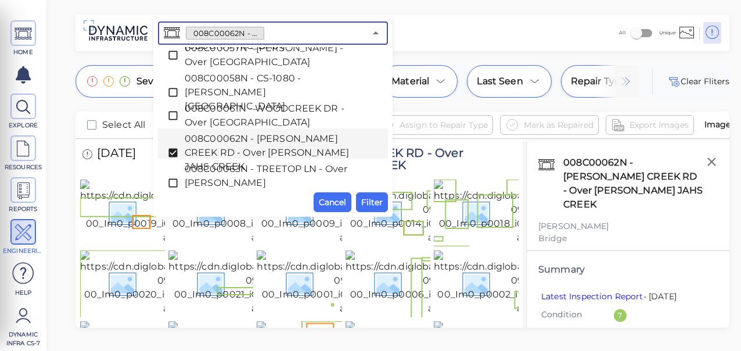
click at [170, 149] on icon at bounding box center [172, 153] width 9 height 9
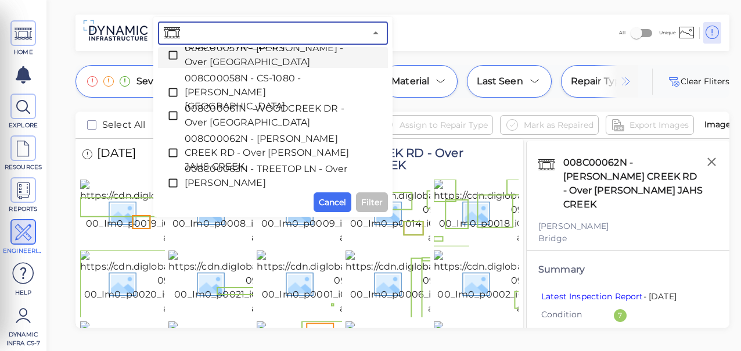
paste input "008C00066N - THORNWILDE DR - Over [GEOGRAPHIC_DATA]"
type input "008C00066N - THORNWILDE DR - Over [GEOGRAPHIC_DATA]"
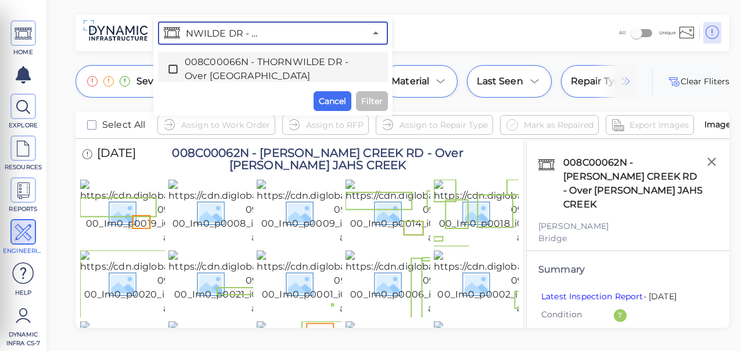
click at [169, 67] on icon at bounding box center [172, 69] width 9 height 9
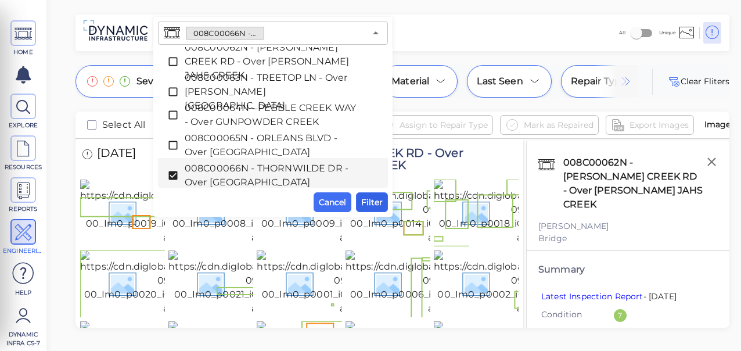
click at [368, 197] on span "Filter" at bounding box center [371, 202] width 21 height 14
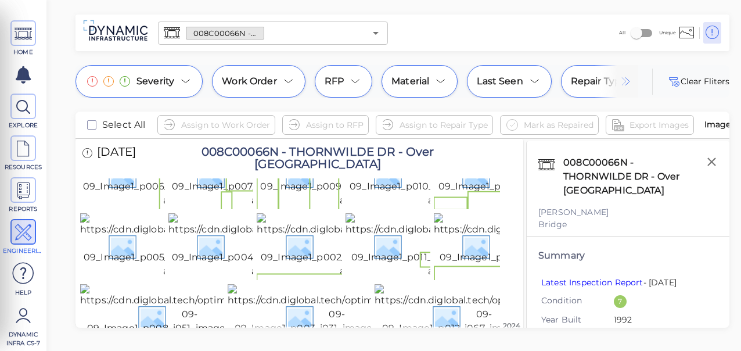
scroll to position [8569, 0]
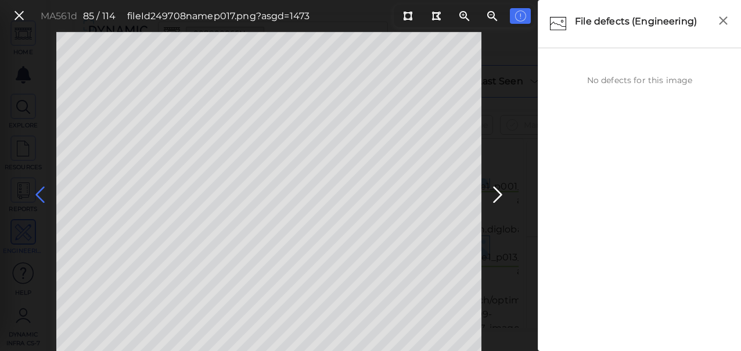
click at [37, 195] on icon at bounding box center [40, 194] width 19 height 23
